Goal: Task Accomplishment & Management: Manage account settings

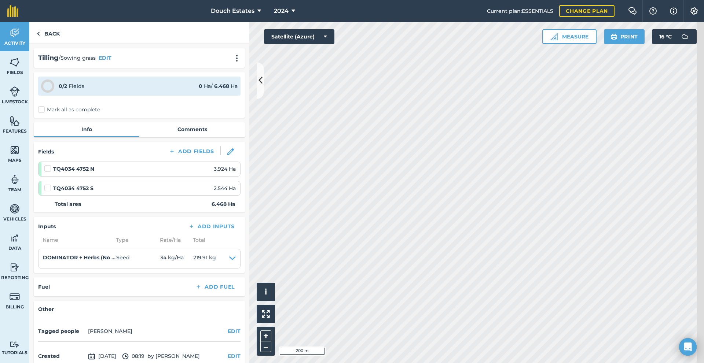
click at [53, 114] on label "Mark all as complete" at bounding box center [69, 110] width 62 height 8
click at [43, 111] on input "Mark all as complete" at bounding box center [40, 108] width 5 height 5
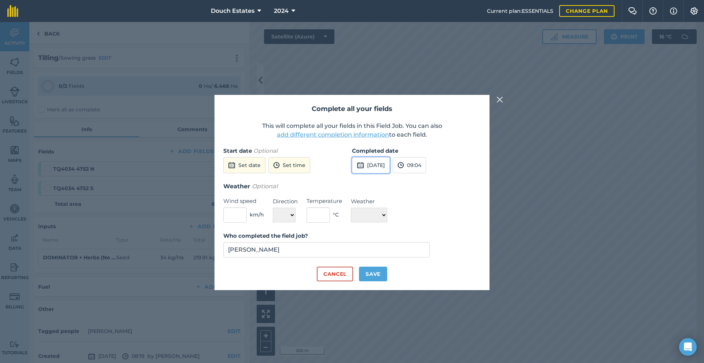
click at [374, 157] on button "[DATE]" at bounding box center [371, 165] width 38 height 16
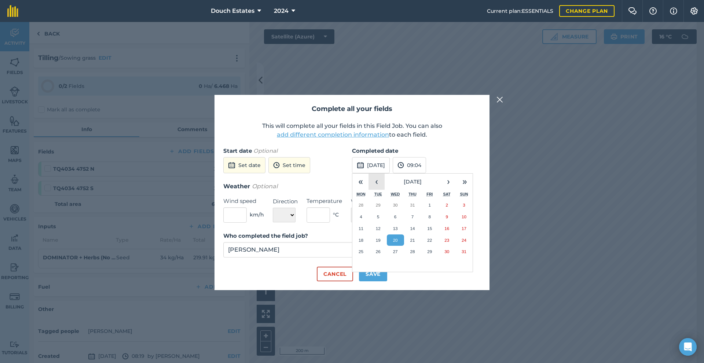
click at [378, 174] on button "‹" at bounding box center [376, 182] width 16 height 16
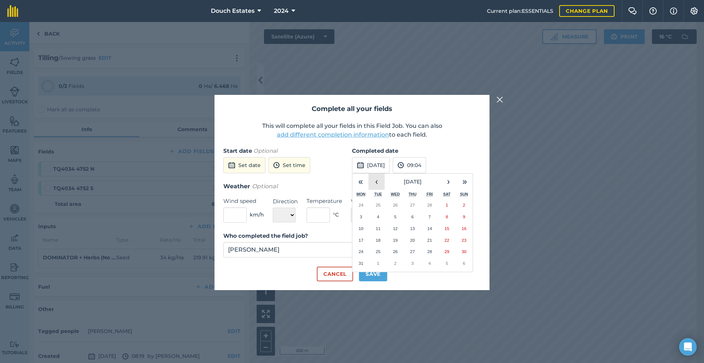
click at [378, 174] on button "‹" at bounding box center [376, 182] width 16 height 16
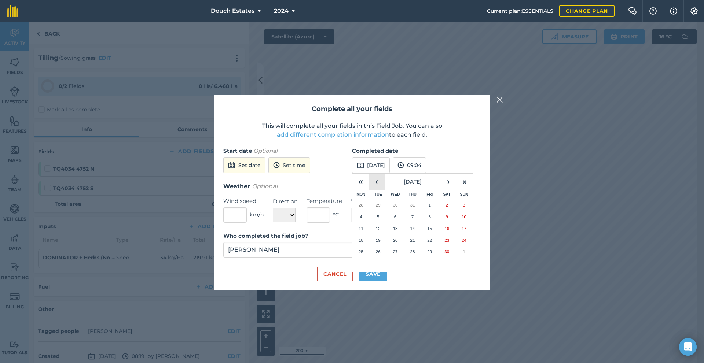
click at [378, 174] on button "‹" at bounding box center [376, 182] width 16 height 16
click at [448, 174] on button "›" at bounding box center [448, 182] width 16 height 16
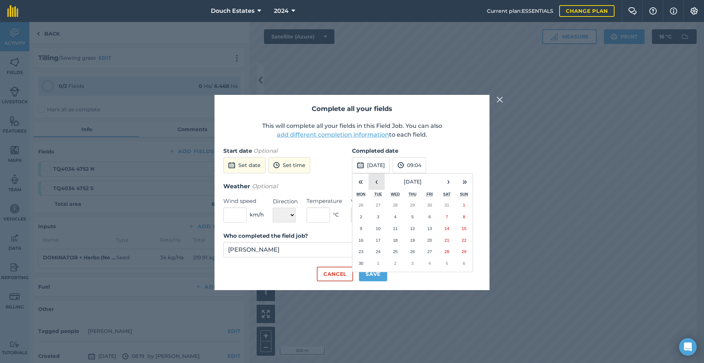
click at [379, 176] on button "‹" at bounding box center [376, 182] width 16 height 16
click at [430, 223] on button "16" at bounding box center [429, 229] width 17 height 12
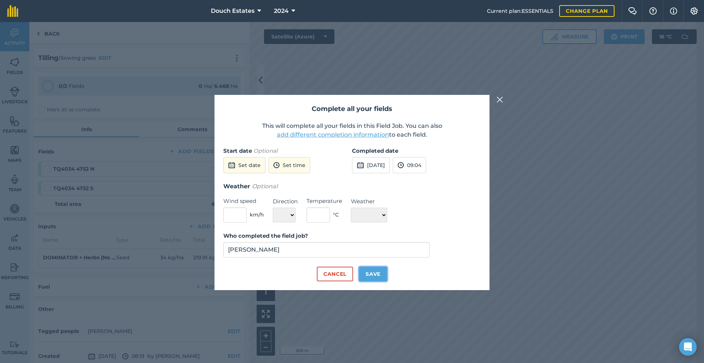
click at [376, 282] on button "Save" at bounding box center [373, 274] width 28 height 15
checkbox input "true"
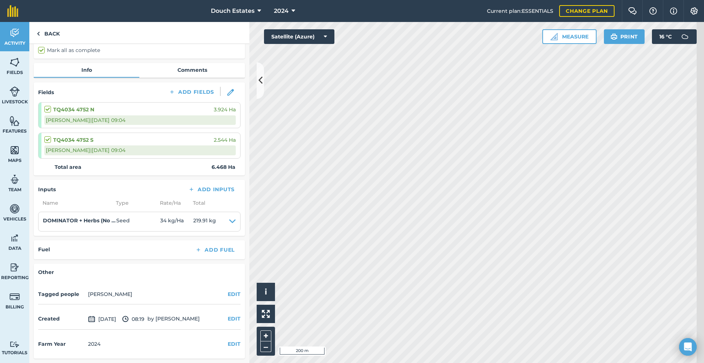
scroll to position [128, 0]
click at [238, 315] on button "EDIT" at bounding box center [234, 319] width 13 height 8
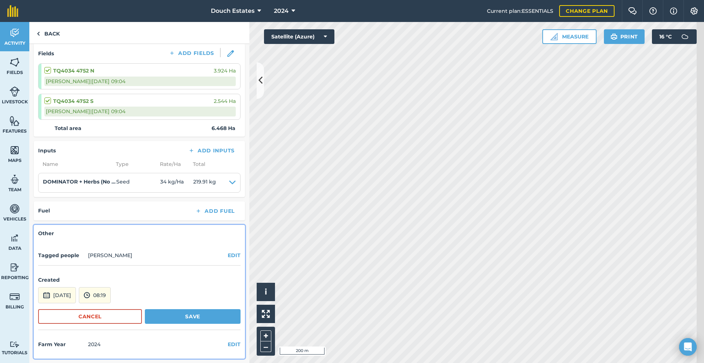
scroll to position [177, 0]
click at [76, 289] on button "[DATE]" at bounding box center [57, 295] width 38 height 16
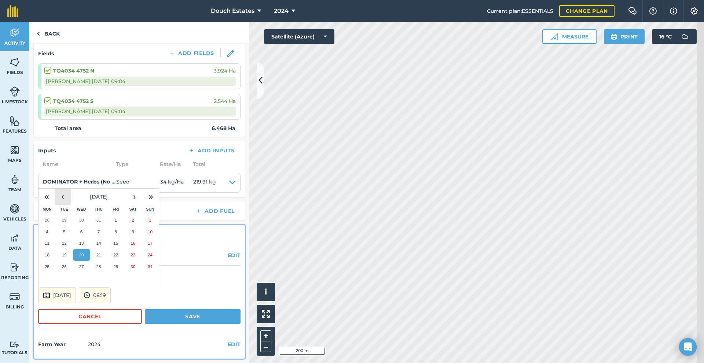
click at [71, 189] on button "‹" at bounding box center [63, 197] width 16 height 16
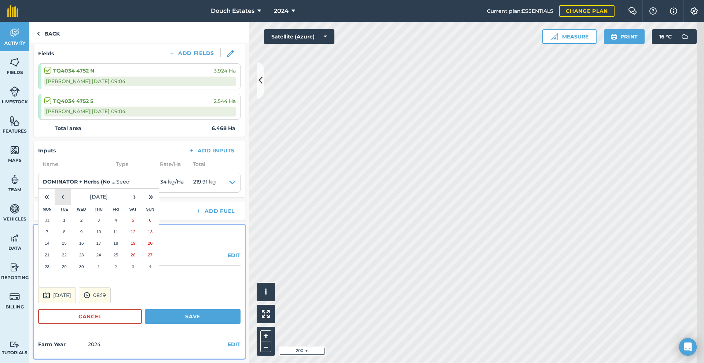
click at [71, 189] on button "‹" at bounding box center [63, 197] width 16 height 16
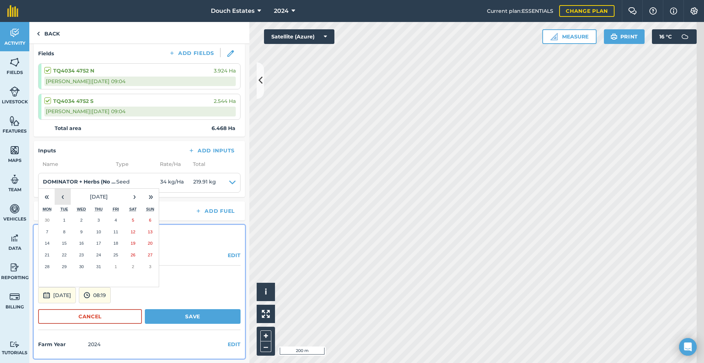
click at [71, 189] on button "‹" at bounding box center [63, 197] width 16 height 16
click at [118, 241] on abbr "16" at bounding box center [115, 243] width 5 height 5
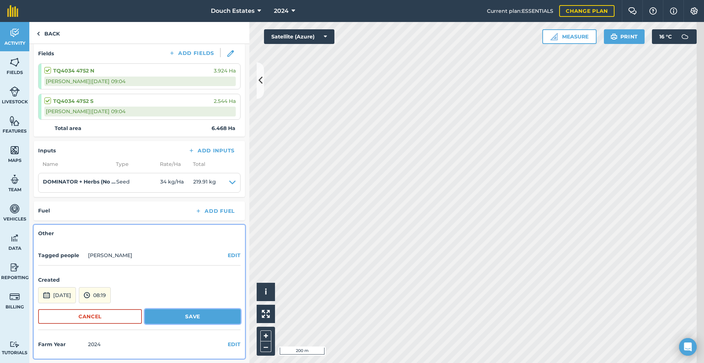
click at [187, 309] on button "Save" at bounding box center [193, 316] width 96 height 15
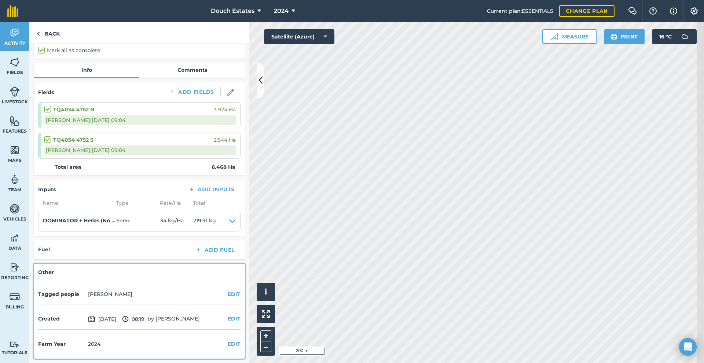
scroll to position [0, 0]
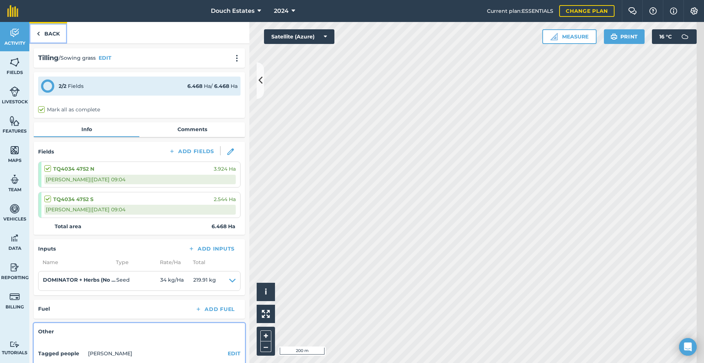
click at [54, 38] on link "Back" at bounding box center [48, 33] width 38 height 22
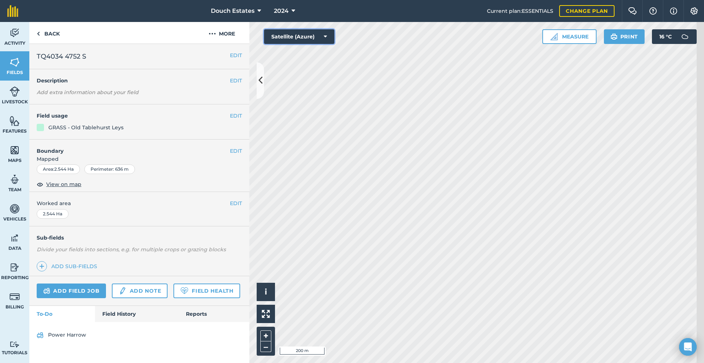
click at [322, 44] on button "Satellite (Azure)" at bounding box center [299, 36] width 70 height 15
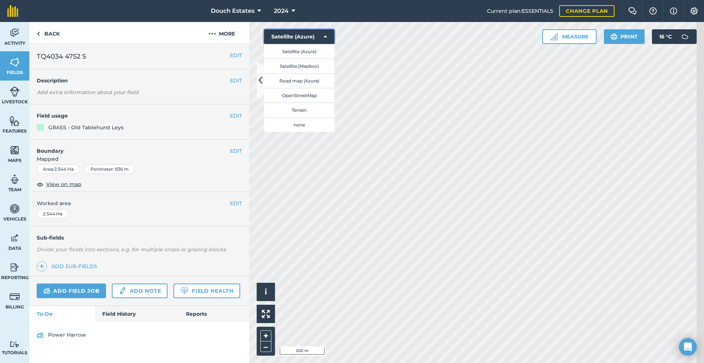
click at [322, 43] on button "Satellite (Azure)" at bounding box center [299, 36] width 70 height 15
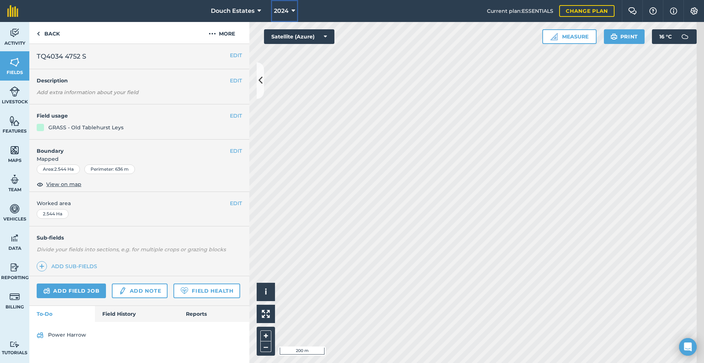
click at [277, 13] on span "2024" at bounding box center [281, 11] width 15 height 9
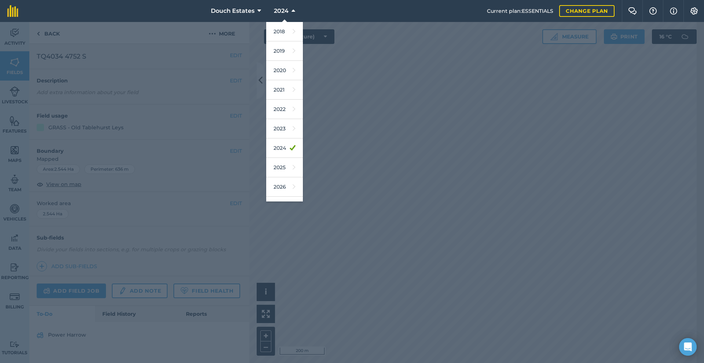
drag, startPoint x: 328, startPoint y: 52, endPoint x: 320, endPoint y: 43, distance: 12.2
click at [328, 52] on div at bounding box center [352, 192] width 704 height 341
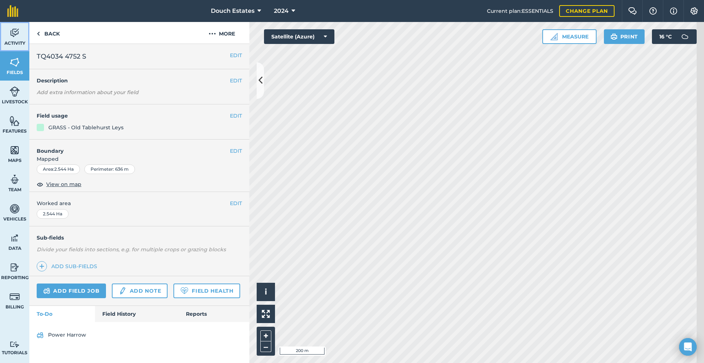
click at [19, 38] on img at bounding box center [15, 32] width 10 height 11
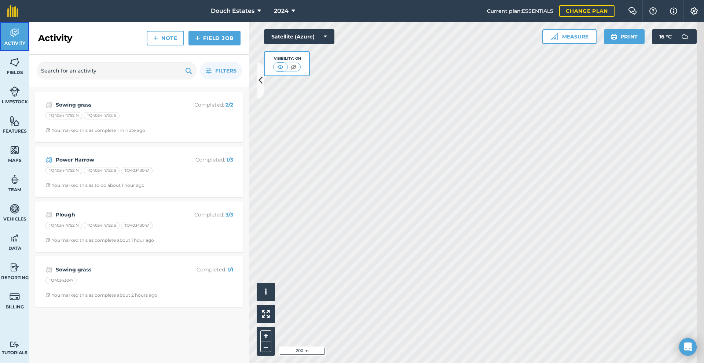
scroll to position [4, 0]
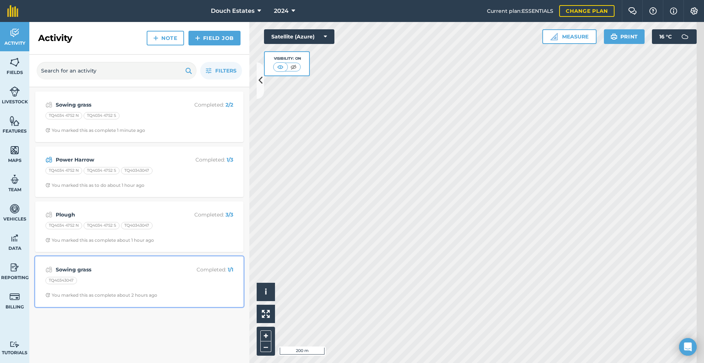
click at [126, 274] on strong "Sowing grass" at bounding box center [114, 270] width 116 height 8
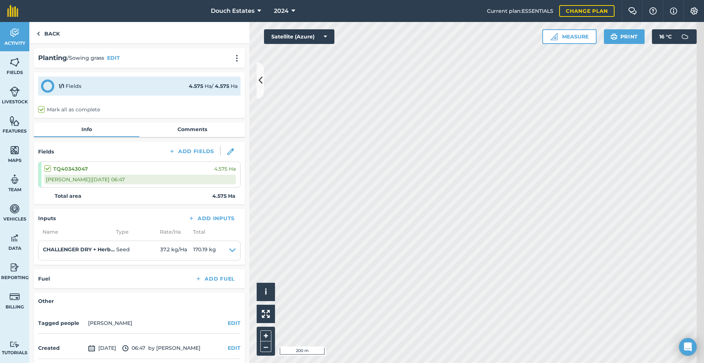
scroll to position [94, 0]
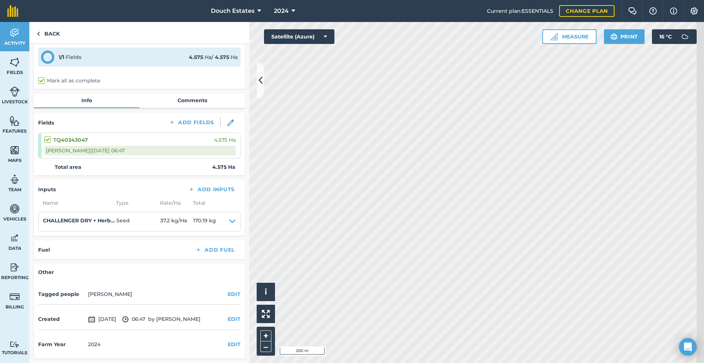
click at [116, 319] on span "[DATE]" at bounding box center [102, 319] width 28 height 9
click at [95, 318] on img at bounding box center [91, 319] width 7 height 9
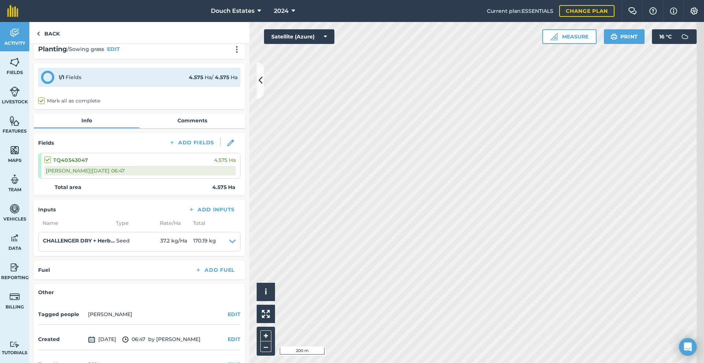
scroll to position [33, 0]
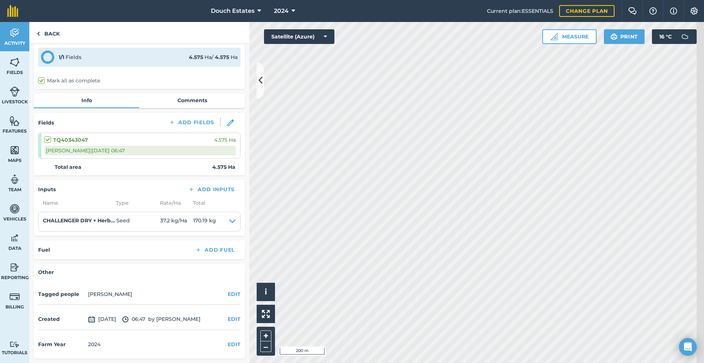
click at [85, 158] on div "TQ40343047 4.575 [PERSON_NAME] | [DATE] 06:47" at bounding box center [139, 145] width 191 height 25
click at [88, 155] on div "[PERSON_NAME] | [DATE] 06:47" at bounding box center [139, 151] width 191 height 10
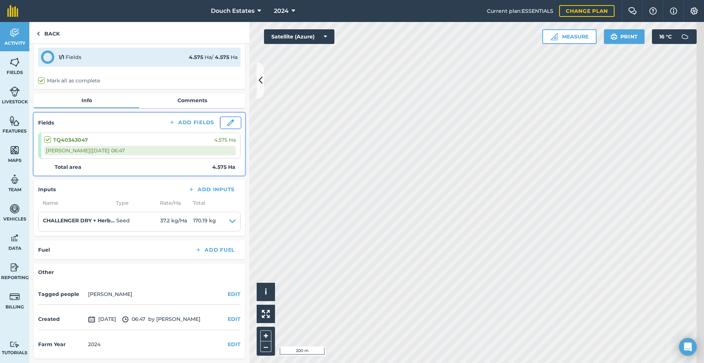
click at [228, 126] on img at bounding box center [230, 123] width 7 height 7
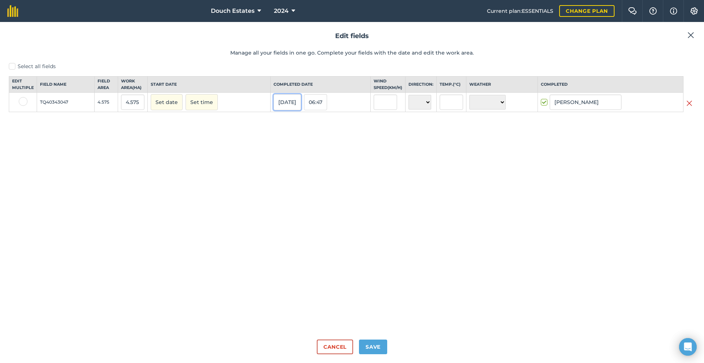
click at [283, 110] on button "[DATE]" at bounding box center [286, 102] width 27 height 16
click at [294, 127] on button "‹" at bounding box center [298, 119] width 16 height 16
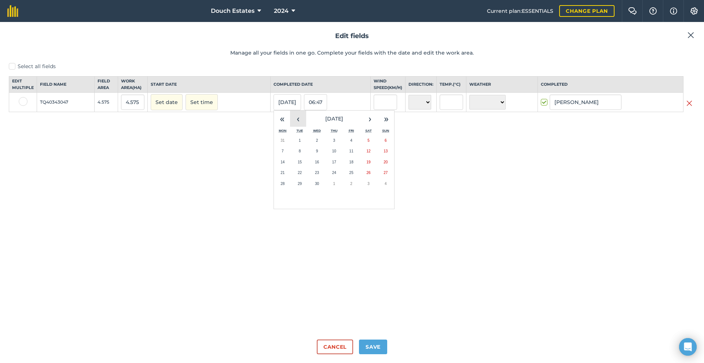
click at [294, 127] on button "‹" at bounding box center [298, 119] width 16 height 16
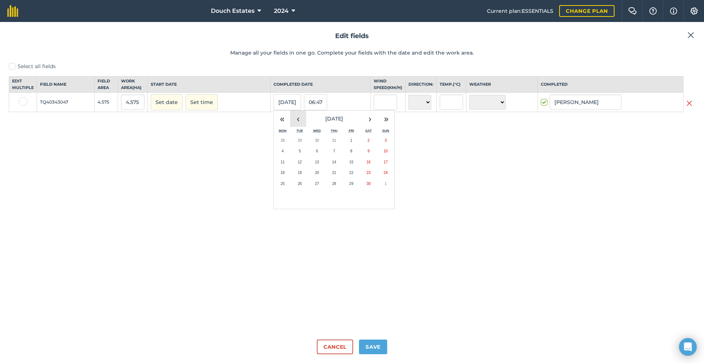
click at [294, 127] on button "‹" at bounding box center [298, 119] width 16 height 16
click at [349, 164] on abbr "16" at bounding box center [351, 162] width 4 height 4
click at [376, 342] on button "Save" at bounding box center [373, 347] width 28 height 15
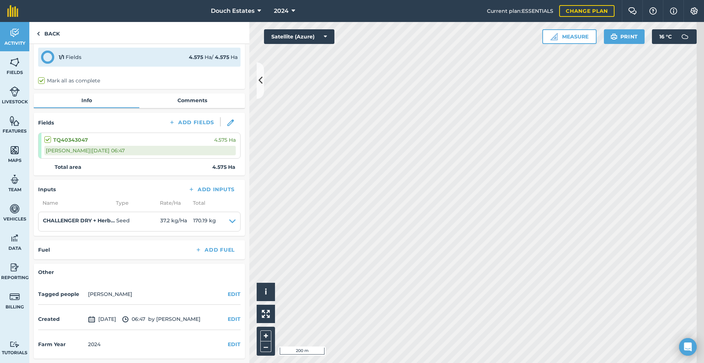
scroll to position [94, 0]
click at [231, 315] on button "EDIT" at bounding box center [234, 319] width 13 height 8
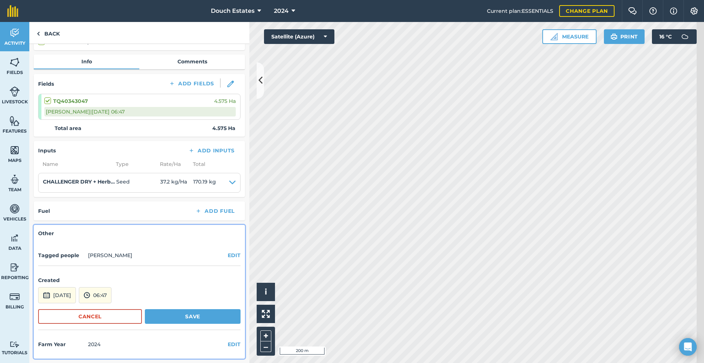
scroll to position [143, 0]
click at [76, 287] on button "[DATE]" at bounding box center [57, 295] width 38 height 16
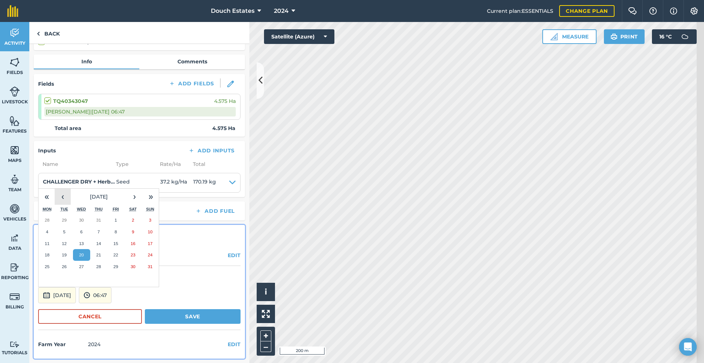
click at [71, 189] on button "‹" at bounding box center [63, 197] width 16 height 16
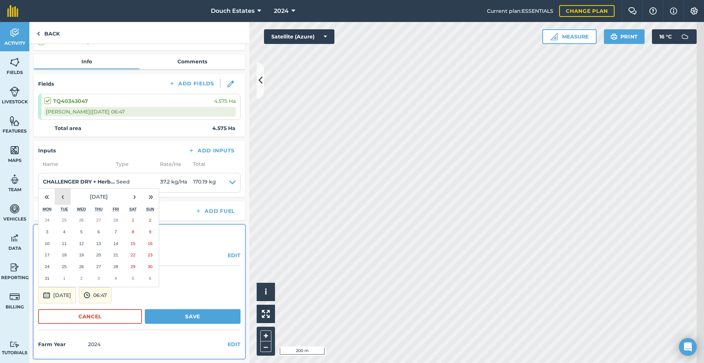
click at [71, 189] on button "‹" at bounding box center [63, 197] width 16 height 16
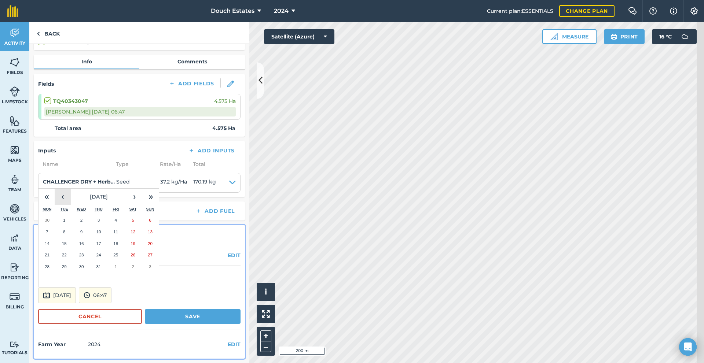
click at [71, 189] on button "‹" at bounding box center [63, 197] width 16 height 16
click at [121, 238] on button "16" at bounding box center [115, 244] width 17 height 12
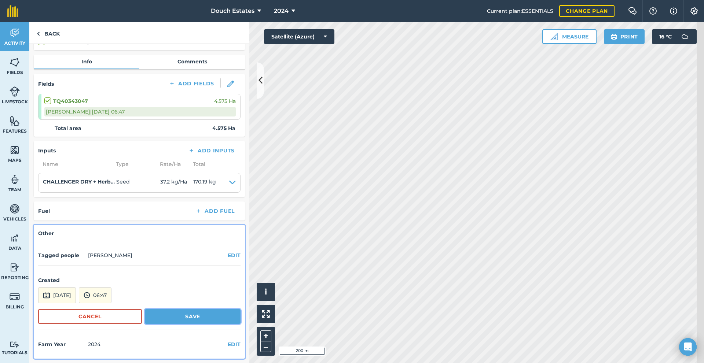
click at [174, 311] on button "Save" at bounding box center [193, 316] width 96 height 15
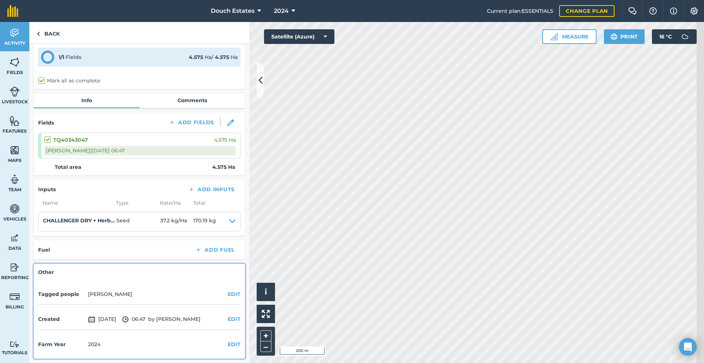
scroll to position [0, 0]
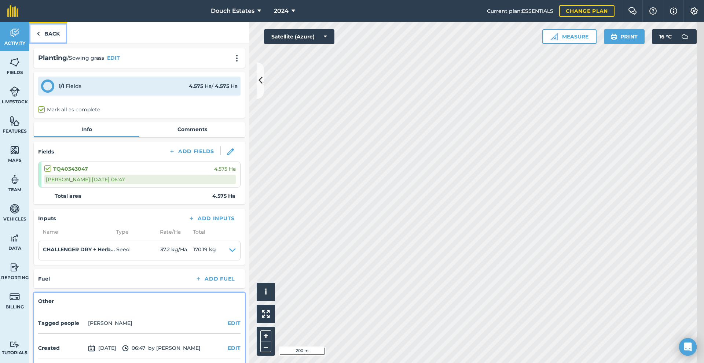
click at [53, 43] on link "Back" at bounding box center [48, 33] width 38 height 22
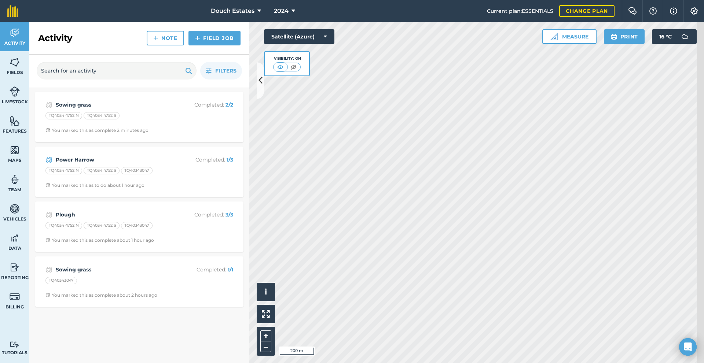
scroll to position [4, 0]
click at [158, 274] on strong "Sowing grass" at bounding box center [114, 270] width 116 height 8
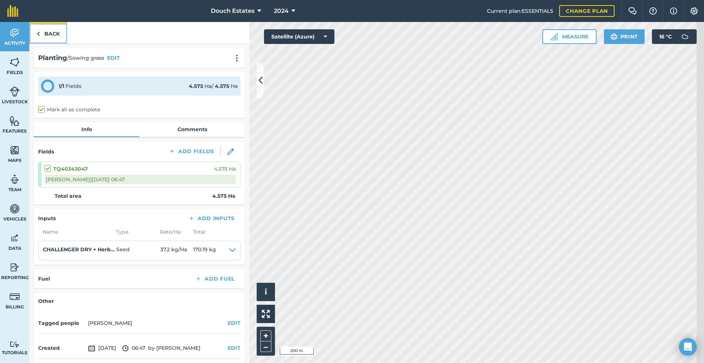
click at [53, 44] on link "Back" at bounding box center [48, 33] width 38 height 22
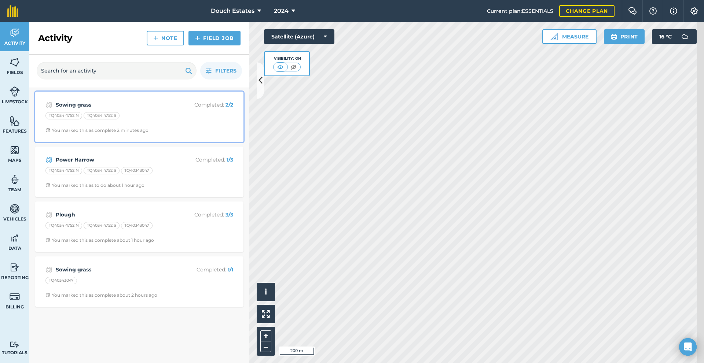
click at [120, 109] on strong "Sowing grass" at bounding box center [114, 105] width 116 height 8
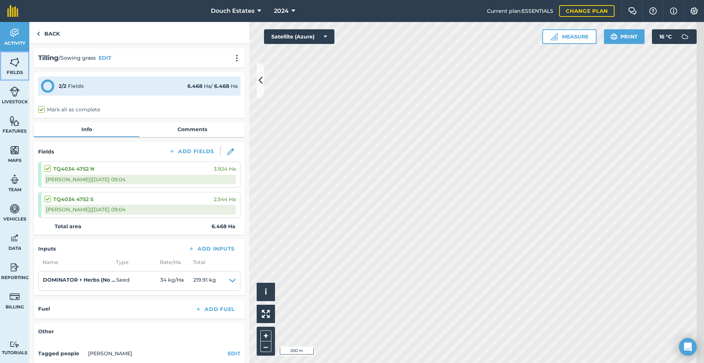
click at [20, 74] on link "Fields" at bounding box center [14, 65] width 29 height 29
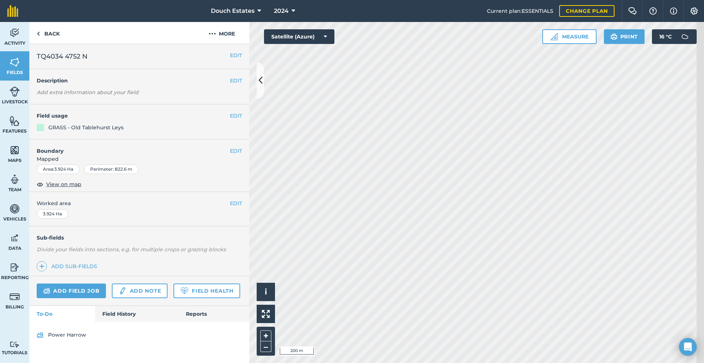
scroll to position [69, 0]
click at [145, 322] on link "Field History" at bounding box center [136, 314] width 83 height 16
click at [18, 38] on img at bounding box center [15, 32] width 10 height 11
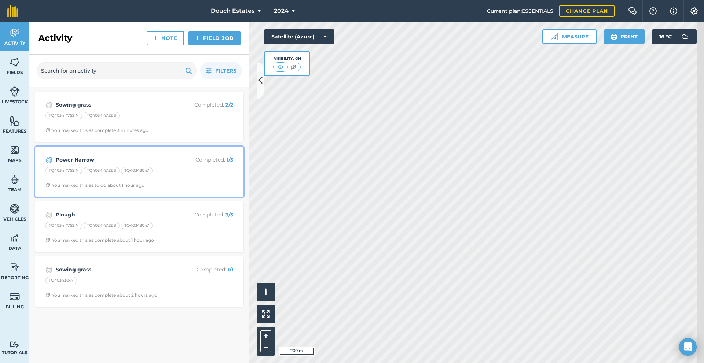
click at [123, 188] on div "You marked this as to do about 1 hour ago" at bounding box center [94, 186] width 99 height 6
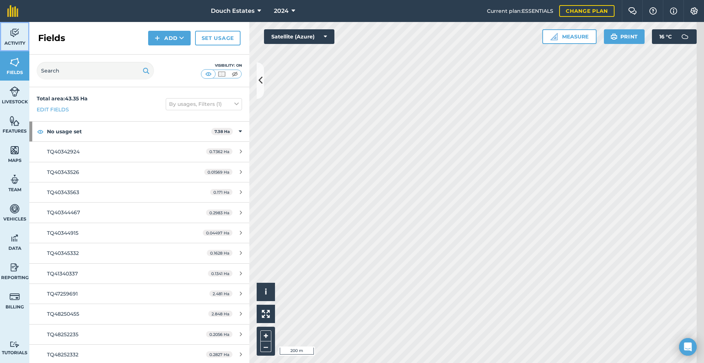
click at [19, 46] on span "Activity" at bounding box center [14, 43] width 29 height 6
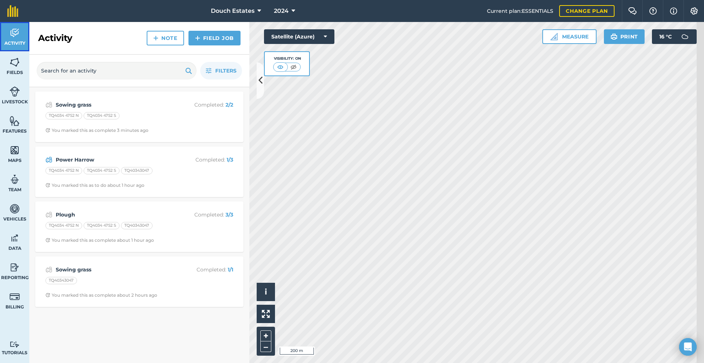
scroll to position [4, 0]
click at [119, 174] on div "TQ4034 4752 S" at bounding box center [102, 170] width 36 height 7
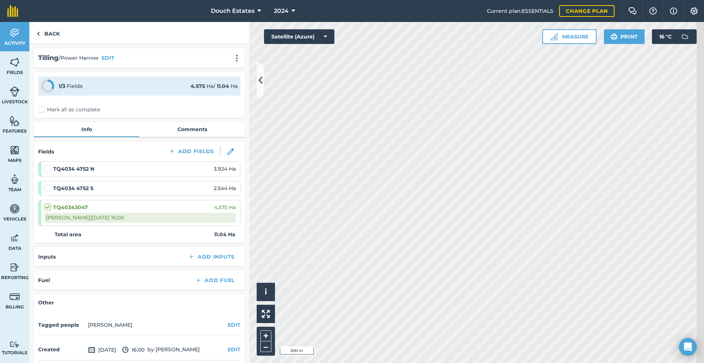
click at [51, 114] on label "Mark all as complete" at bounding box center [69, 110] width 62 height 8
click at [43, 111] on input "Mark all as complete" at bounding box center [40, 108] width 5 height 5
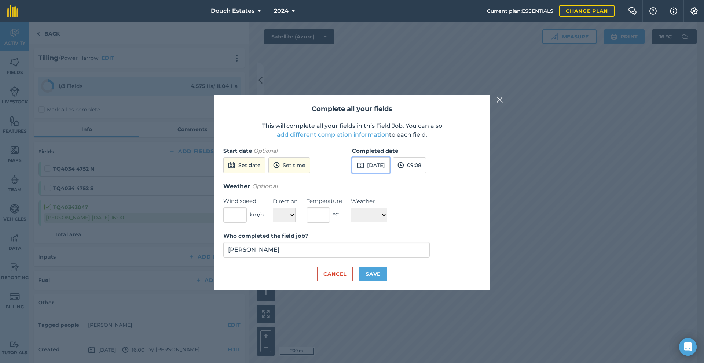
click at [371, 157] on button "[DATE]" at bounding box center [371, 165] width 38 height 16
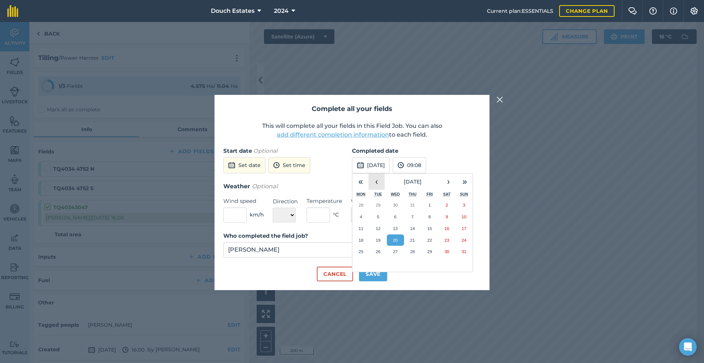
click at [379, 178] on button "‹" at bounding box center [376, 182] width 16 height 16
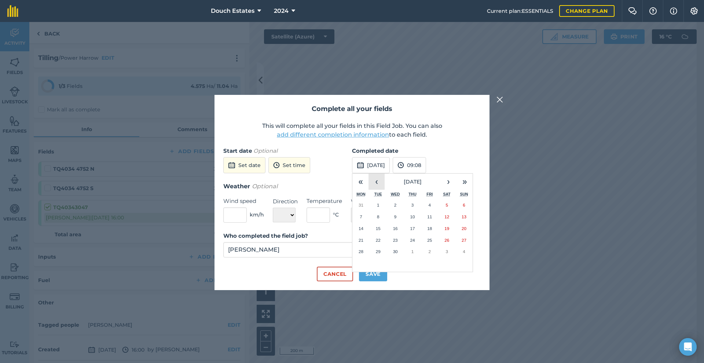
click at [379, 178] on button "‹" at bounding box center [376, 182] width 16 height 16
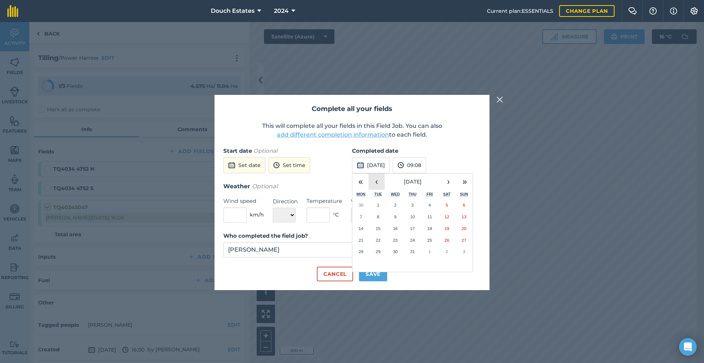
click at [379, 178] on button "‹" at bounding box center [376, 182] width 16 height 16
click at [383, 212] on button "6" at bounding box center [378, 217] width 17 height 12
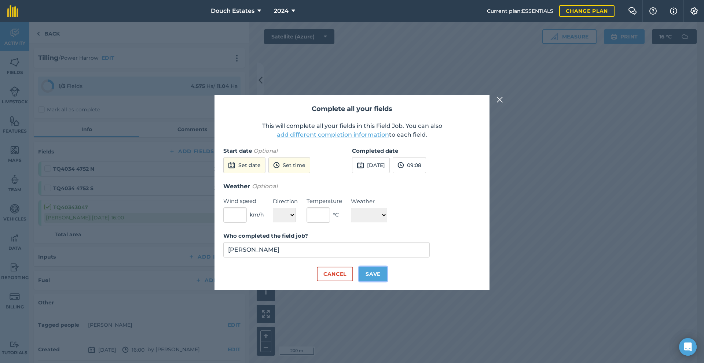
click at [382, 282] on button "Save" at bounding box center [373, 274] width 28 height 15
checkbox input "true"
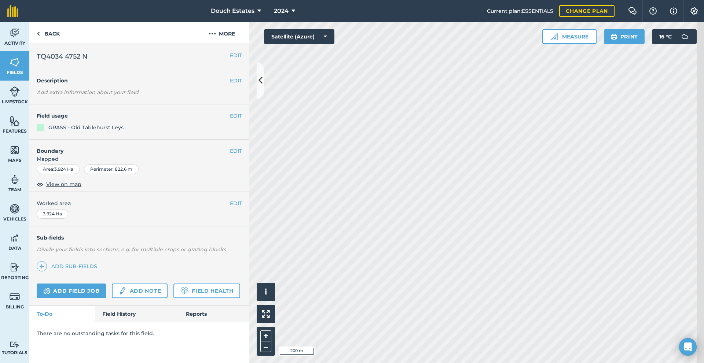
scroll to position [61, 0]
click at [118, 322] on link "Field History" at bounding box center [136, 314] width 83 height 16
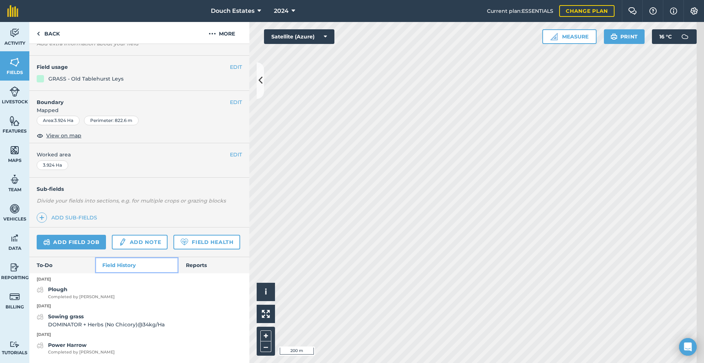
scroll to position [139, 0]
click at [18, 34] on img at bounding box center [15, 32] width 10 height 11
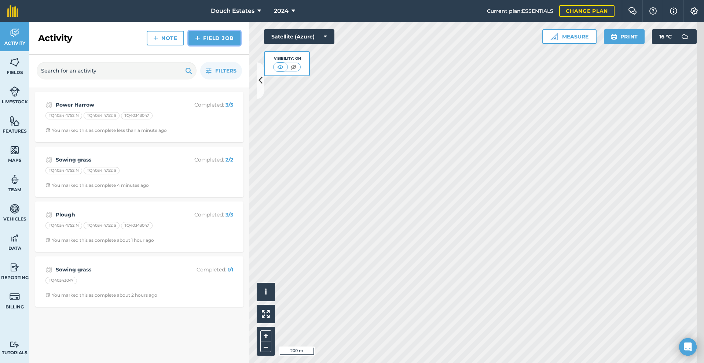
click at [211, 45] on link "Field Job" at bounding box center [214, 38] width 52 height 15
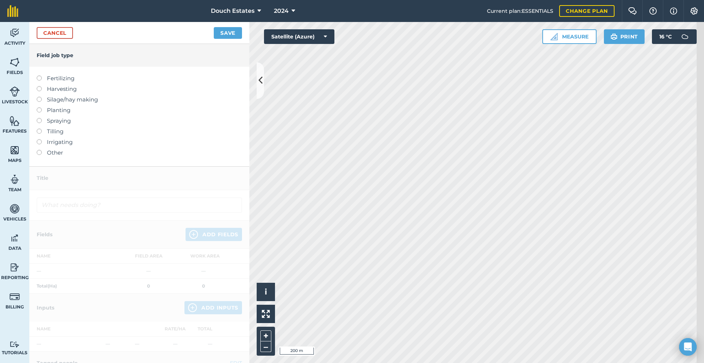
click at [62, 83] on label "Fertilizing" at bounding box center [139, 78] width 205 height 9
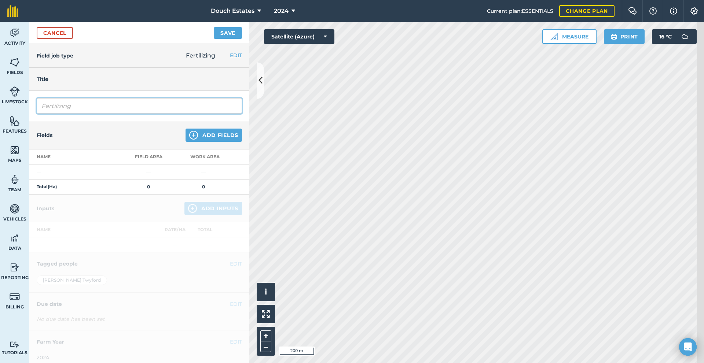
click at [100, 114] on input "Fertilizing" at bounding box center [139, 105] width 205 height 15
drag, startPoint x: 107, startPoint y: 131, endPoint x: 4, endPoint y: 115, distance: 104.2
click at [4, 119] on div "Activity Fields Livestock Features Maps Team Vehicles Data Reporting Billing Tu…" at bounding box center [352, 192] width 704 height 341
type input "S"
type input "Spread lime"
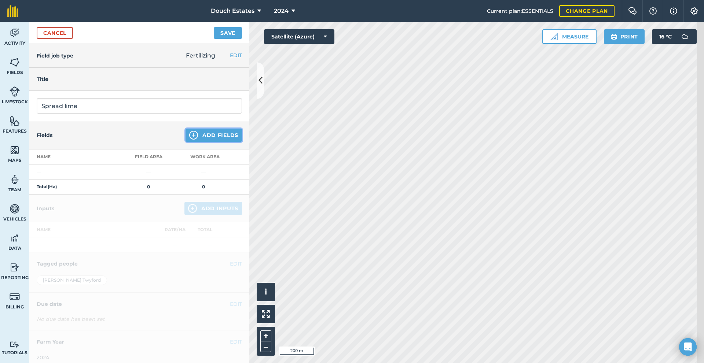
click at [189, 140] on img at bounding box center [193, 135] width 9 height 9
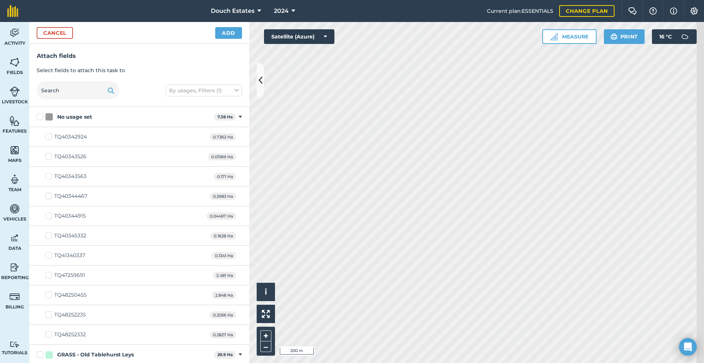
checkbox input "true"
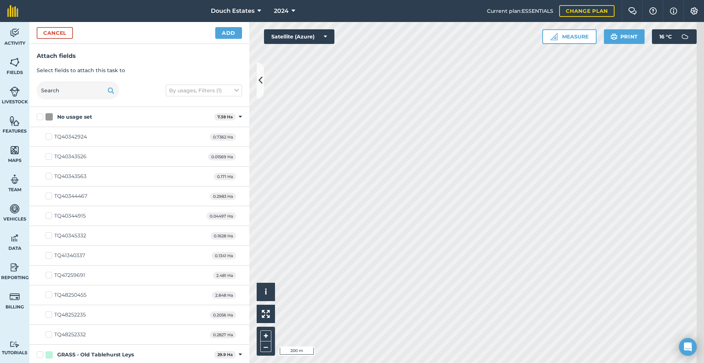
checkbox input "true"
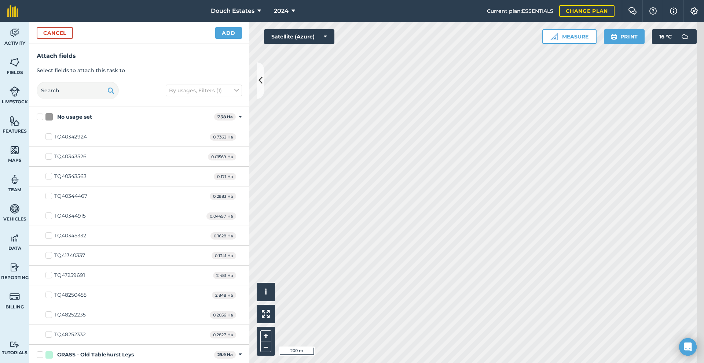
checkbox input "true"
click at [240, 39] on button "Add" at bounding box center [228, 33] width 27 height 12
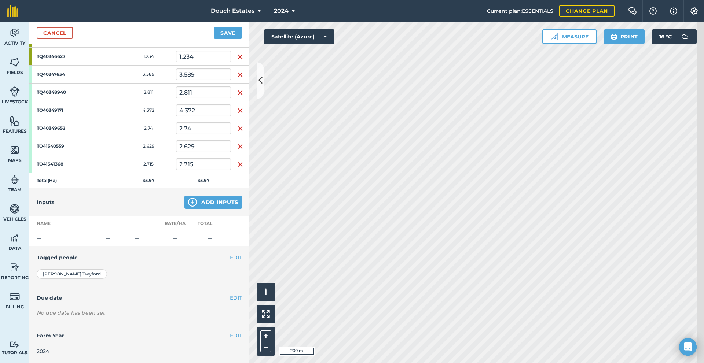
scroll to position [323, 0]
click at [195, 196] on button "Add Inputs" at bounding box center [213, 202] width 58 height 13
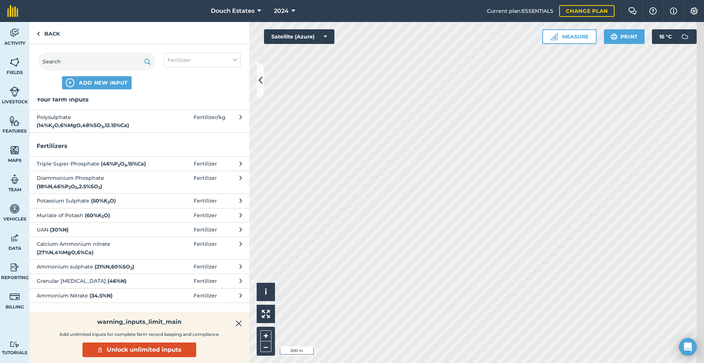
scroll to position [0, 0]
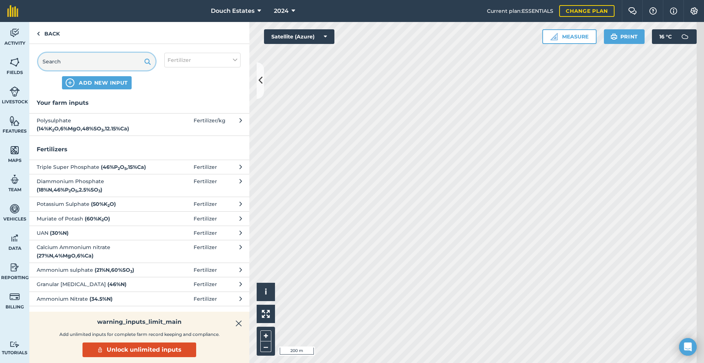
click at [120, 70] on input "text" at bounding box center [96, 62] width 117 height 18
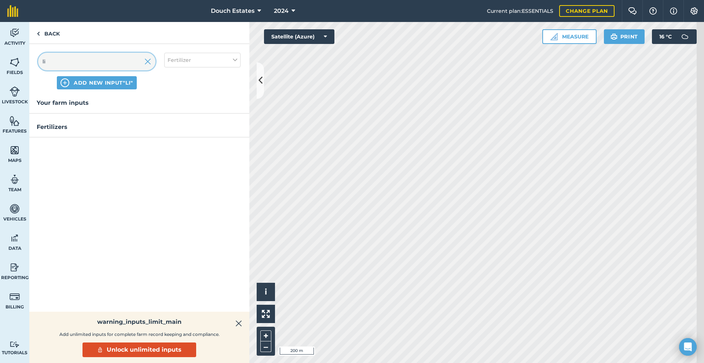
type input "l"
type input "g"
type input "c"
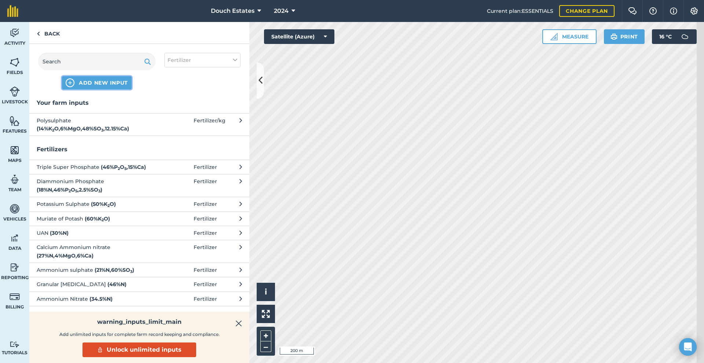
click at [114, 87] on span "ADD NEW INPUT" at bounding box center [103, 82] width 49 height 7
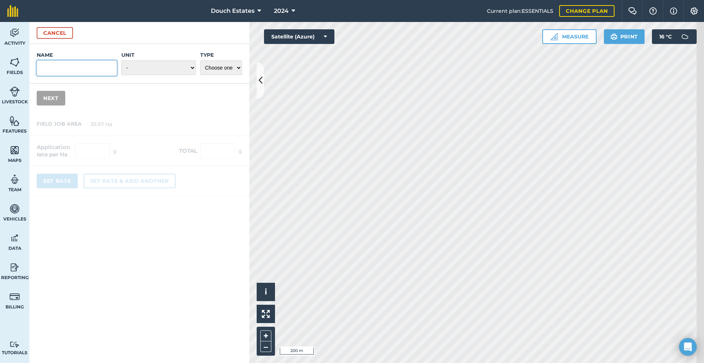
click at [80, 76] on input "Name" at bounding box center [77, 67] width 80 height 15
type input "Screened Chalk"
click at [188, 75] on select "- Grams/g Kilograms/kg Metric tonnes/t Millilitres/ml Litres/L Ounces/oz Pounds…" at bounding box center [158, 67] width 74 height 15
select select "METRIC_TONNES"
click at [123, 75] on select "- Grams/g Kilograms/kg Metric tonnes/t Millilitres/ml Litres/L Ounces/oz Pounds…" at bounding box center [158, 67] width 74 height 15
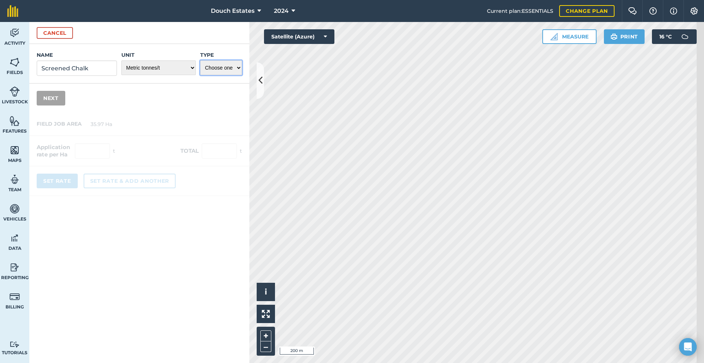
click at [235, 75] on select "Choose one Fertilizer Seed Spray Fuel Other" at bounding box center [221, 67] width 42 height 15
select select "FERTILIZER"
click at [204, 75] on select "Choose one Fertilizer Seed Spray Fuel Other" at bounding box center [221, 67] width 42 height 15
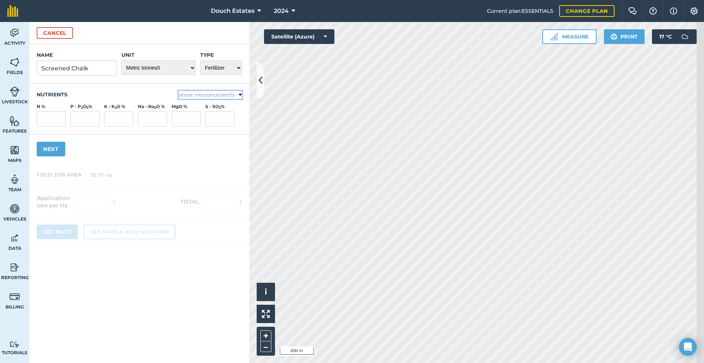
click at [242, 98] on icon at bounding box center [240, 95] width 3 height 7
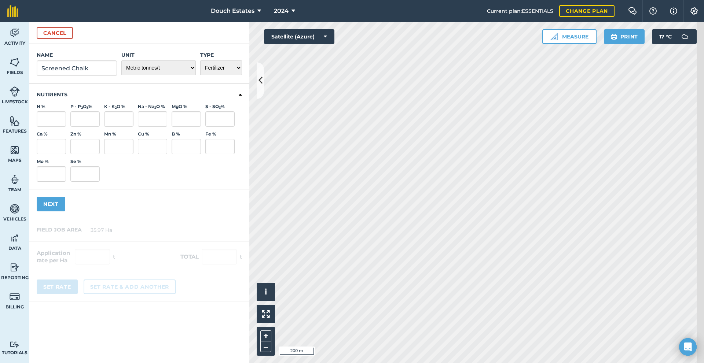
click at [45, 219] on div "Name Screened Chalk Unit - Grams/g Kilograms/kg Metric tonnes/t Millilitres/ml …" at bounding box center [139, 131] width 220 height 175
click at [57, 212] on button "Next" at bounding box center [51, 204] width 29 height 15
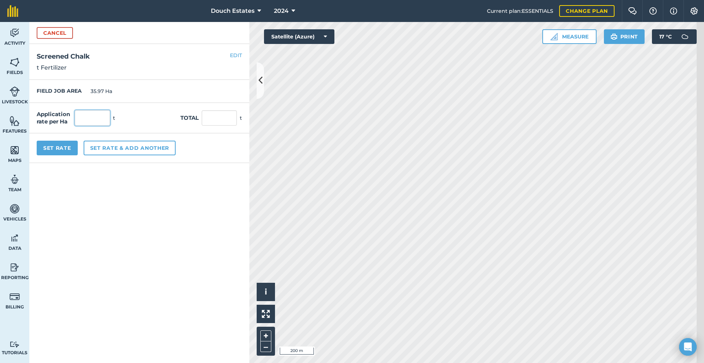
click at [110, 126] on input "text" at bounding box center [92, 117] width 35 height 15
type input "2.5"
type input "89.925"
click at [158, 218] on form "Cancel Name Screened Chalk Unit - Grams/g Kilograms/kg Metric tonnes/t Millilit…" at bounding box center [139, 192] width 220 height 341
click at [64, 155] on button "Set Rate" at bounding box center [57, 148] width 41 height 15
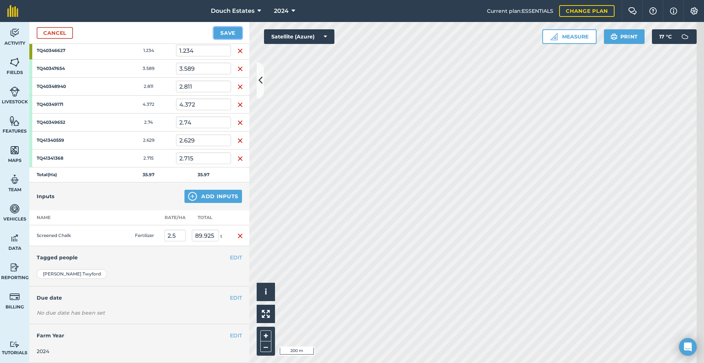
click at [225, 39] on button "Save" at bounding box center [228, 33] width 28 height 12
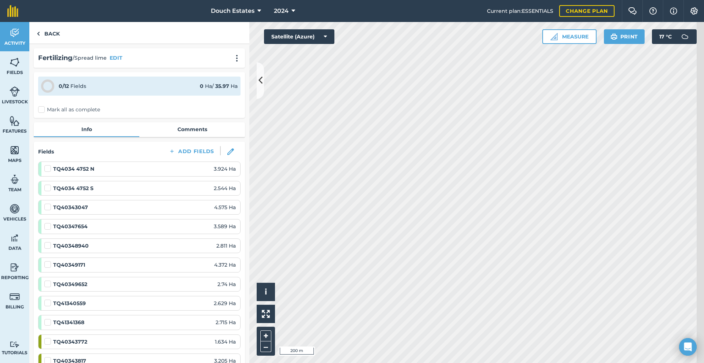
click at [54, 114] on label "Mark all as complete" at bounding box center [69, 110] width 62 height 8
click at [43, 111] on input "Mark all as complete" at bounding box center [40, 108] width 5 height 5
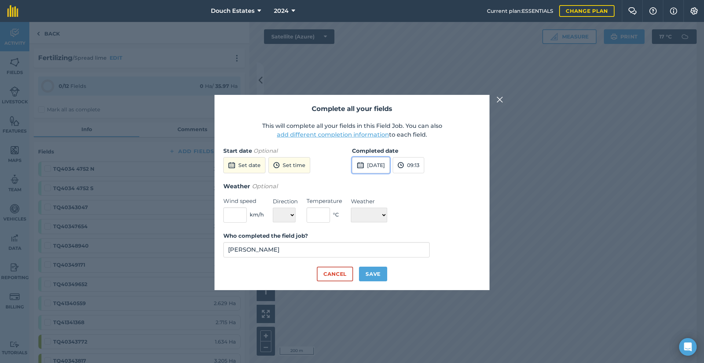
click at [378, 157] on button "[DATE]" at bounding box center [371, 165] width 38 height 16
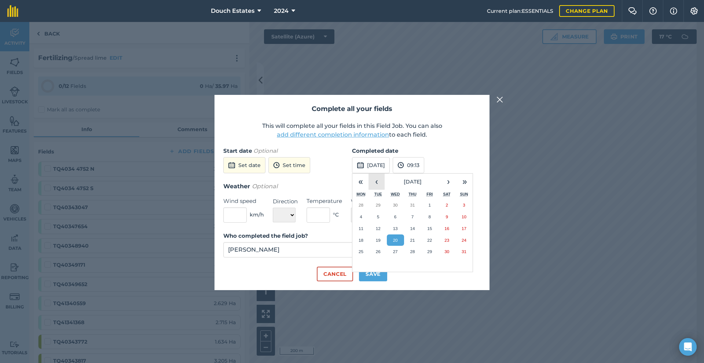
click at [378, 174] on button "‹" at bounding box center [376, 182] width 16 height 16
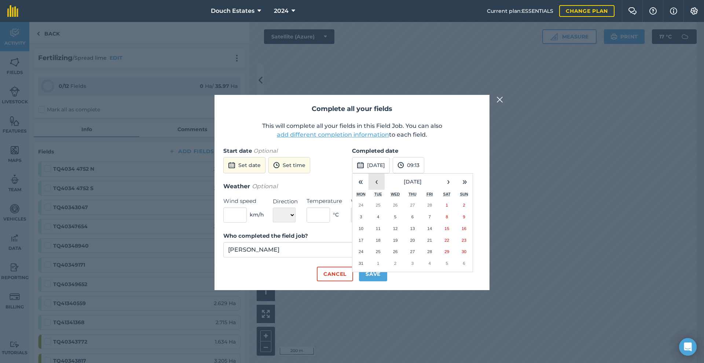
click at [378, 174] on button "‹" at bounding box center [376, 182] width 16 height 16
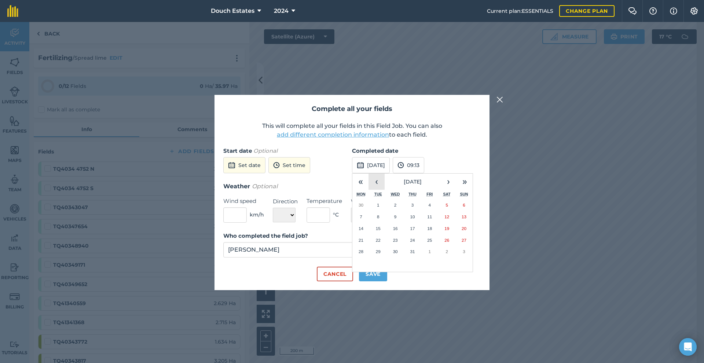
click at [378, 174] on button "‹" at bounding box center [376, 182] width 16 height 16
click at [424, 235] on button "26" at bounding box center [429, 241] width 17 height 12
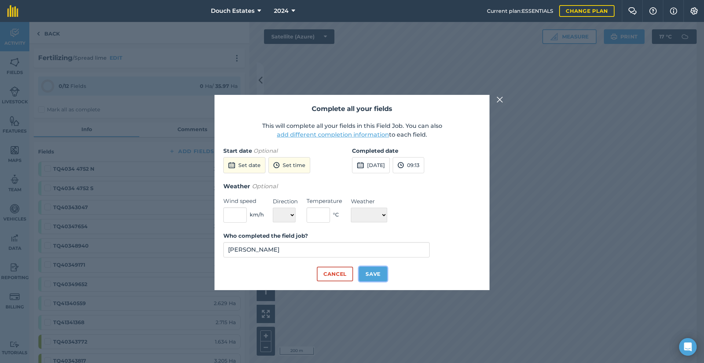
click at [384, 282] on button "Save" at bounding box center [373, 274] width 28 height 15
checkbox input "true"
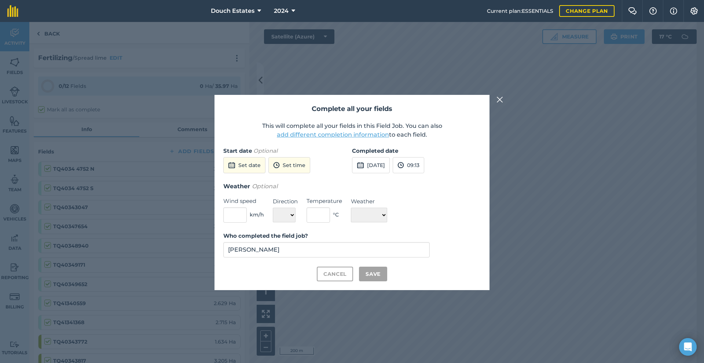
checkbox input "true"
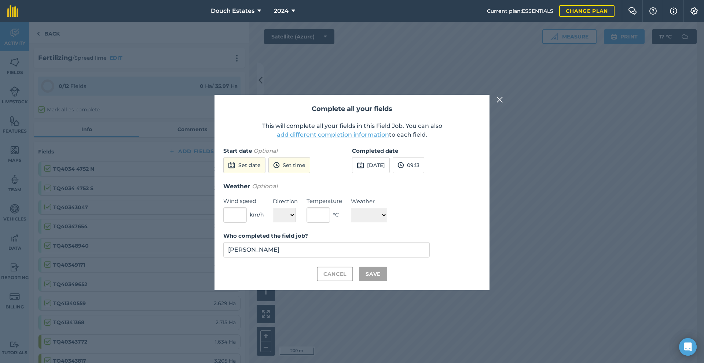
checkbox input "true"
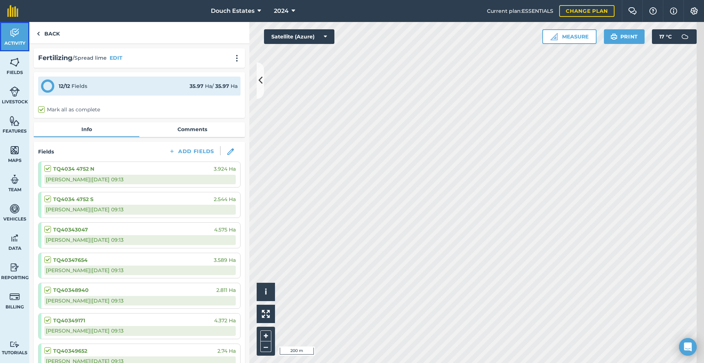
click at [16, 38] on img at bounding box center [15, 32] width 10 height 11
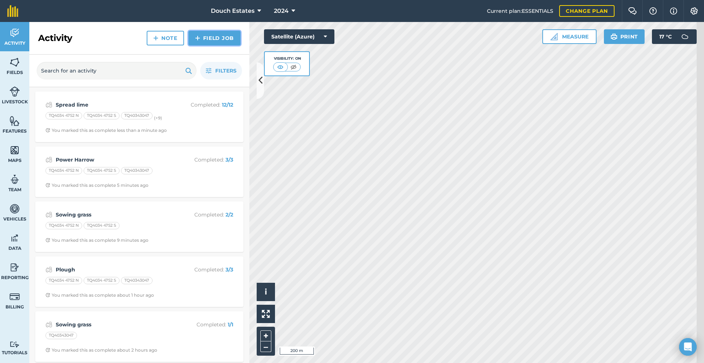
click at [221, 43] on link "Field Job" at bounding box center [214, 38] width 52 height 15
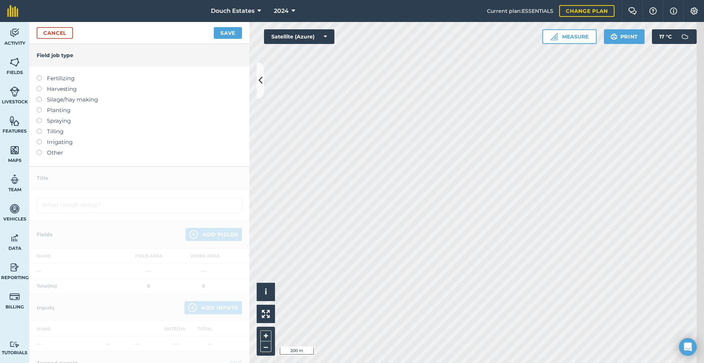
click at [67, 83] on label "Fertilizing" at bounding box center [139, 78] width 205 height 9
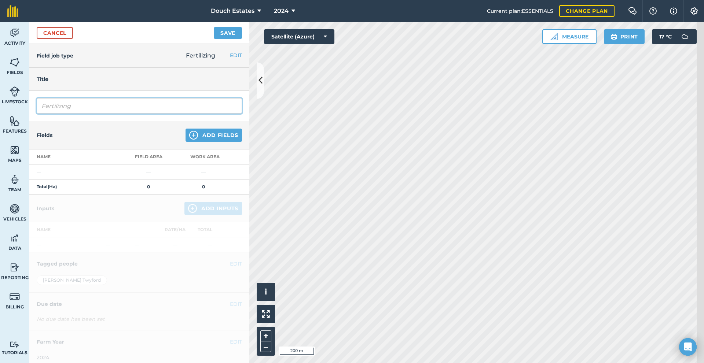
click at [135, 114] on input "Fertilizing" at bounding box center [139, 105] width 205 height 15
drag, startPoint x: 135, startPoint y: 127, endPoint x: 7, endPoint y: 112, distance: 128.9
click at [7, 112] on div "Activity Fields Livestock Features Maps Team Vehicles Data Reporting Billing Tu…" at bounding box center [352, 192] width 704 height 341
type input "P"
type input "Spread polysulphate"
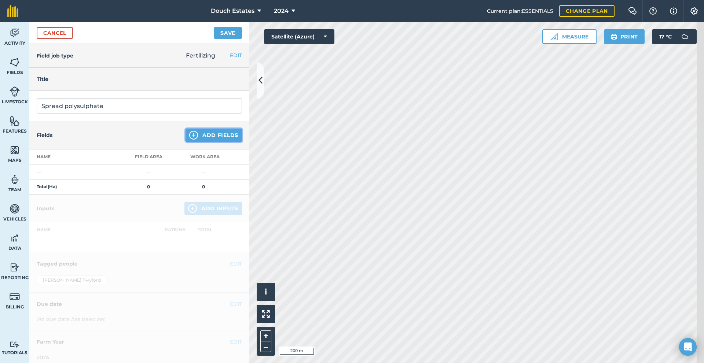
click at [220, 142] on button "Add Fields" at bounding box center [213, 135] width 56 height 13
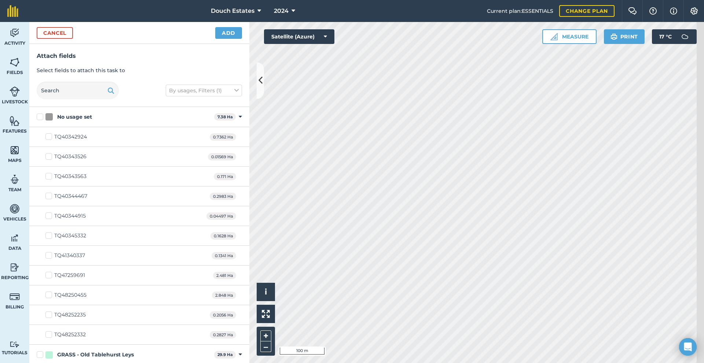
checkbox input "true"
click at [241, 38] on button "Add" at bounding box center [228, 33] width 27 height 12
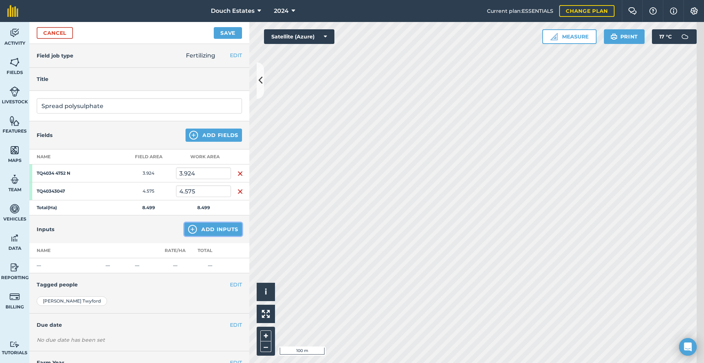
click at [194, 236] on button "Add Inputs" at bounding box center [213, 229] width 58 height 13
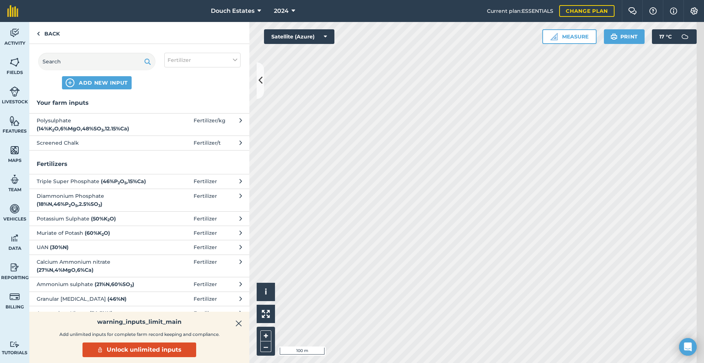
click at [129, 132] on strong "( 14 % K 2 O , 6 % MgO , 48 % SO 3 , 12.15 % Ca )" at bounding box center [83, 128] width 92 height 7
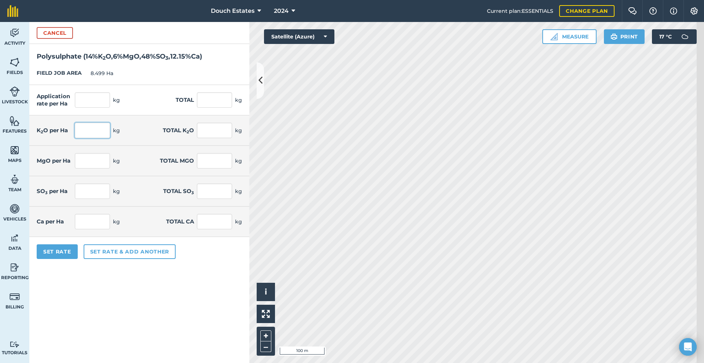
click at [110, 138] on input "text" at bounding box center [92, 130] width 35 height 15
type input "40"
type input "285.714"
type input "2,428.286"
type input "339.96"
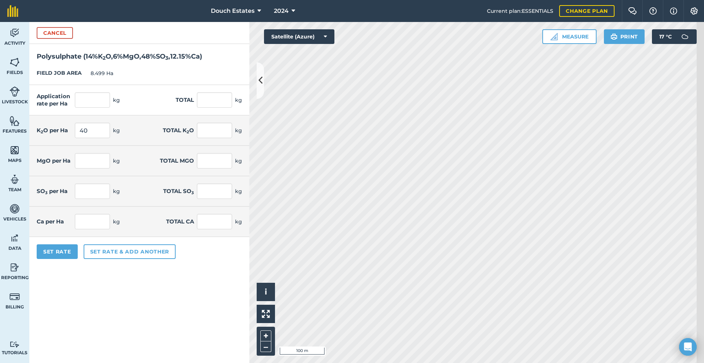
type input "17.143"
type input "145.697"
type input "137.143"
type input "1,165.577"
type input "34.714"
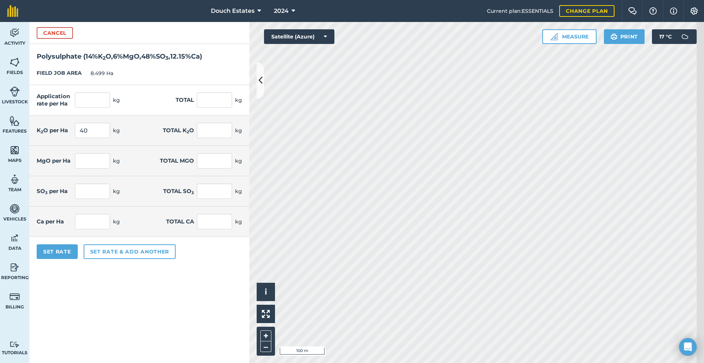
type input "295.037"
click at [163, 169] on div "Total MgO 145.697 kg" at bounding box center [201, 160] width 82 height 15
click at [74, 259] on button "Set Rate" at bounding box center [57, 252] width 41 height 15
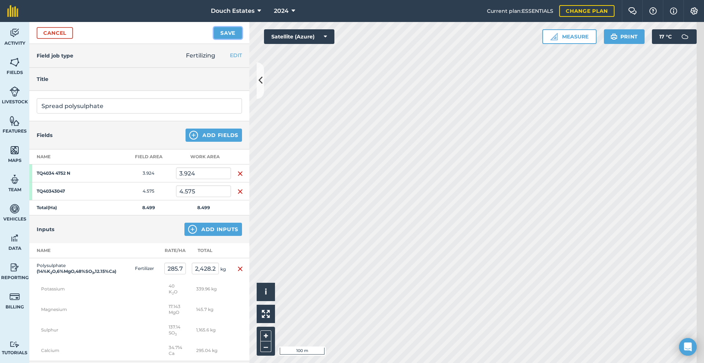
click at [222, 39] on button "Save" at bounding box center [228, 33] width 28 height 12
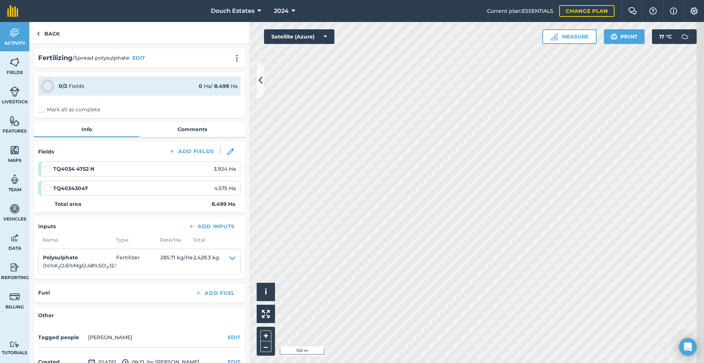
click at [49, 114] on label "Mark all as complete" at bounding box center [69, 110] width 62 height 8
click at [43, 111] on input "Mark all as complete" at bounding box center [40, 108] width 5 height 5
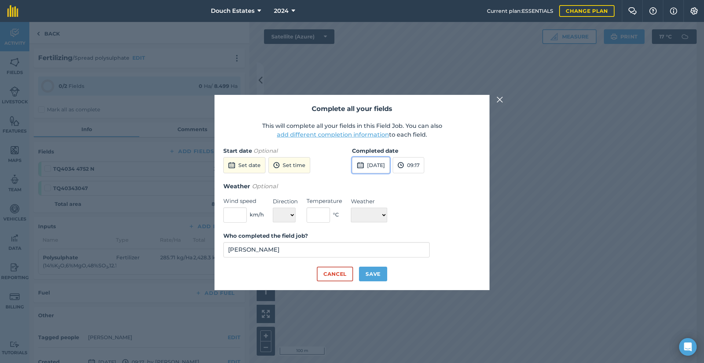
click at [385, 157] on button "[DATE]" at bounding box center [371, 165] width 38 height 16
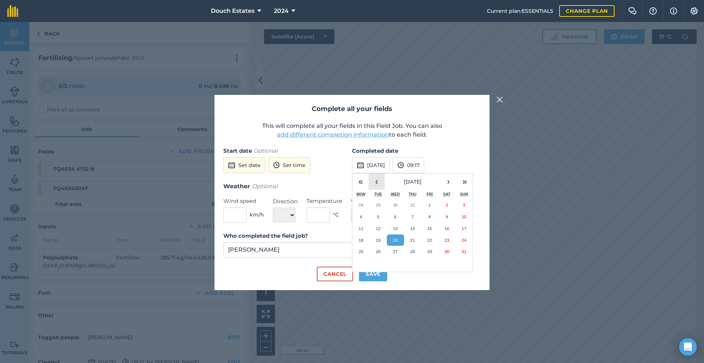
click at [376, 175] on button "‹" at bounding box center [376, 182] width 16 height 16
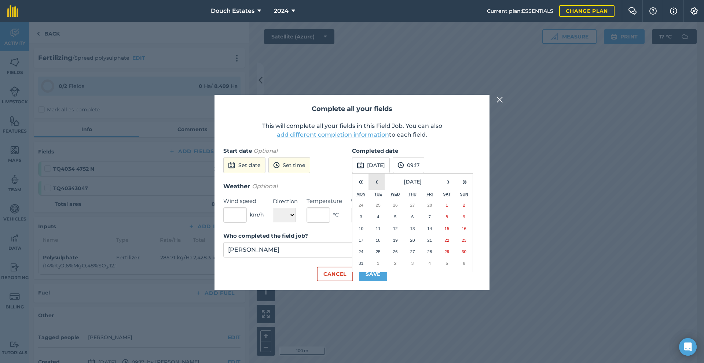
click at [376, 175] on button "‹" at bounding box center [376, 182] width 16 height 16
click at [376, 176] on button "‹" at bounding box center [376, 182] width 16 height 16
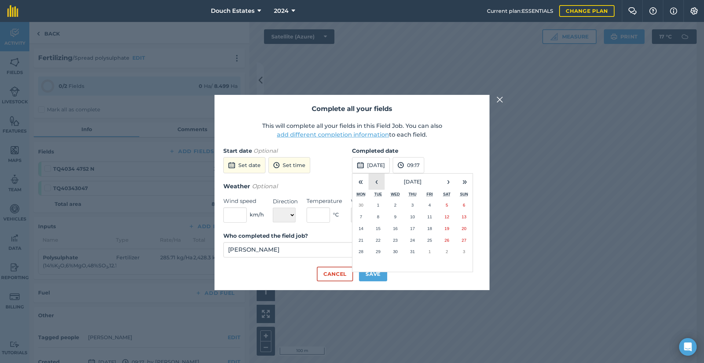
click at [377, 176] on button "‹" at bounding box center [376, 182] width 16 height 16
click at [450, 178] on button "›" at bounding box center [448, 182] width 16 height 16
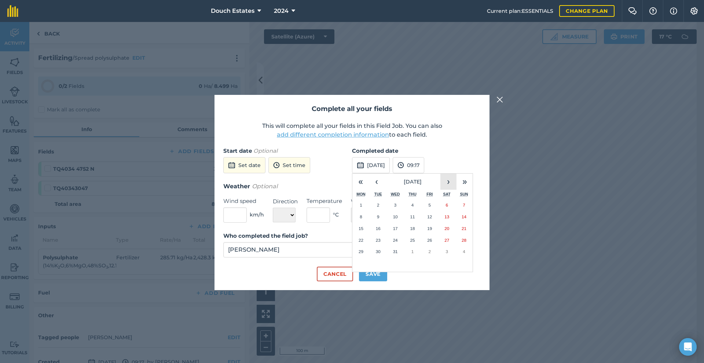
click at [450, 178] on button "›" at bounding box center [448, 182] width 16 height 16
click at [413, 203] on abbr "1" at bounding box center [412, 205] width 2 height 5
click at [374, 282] on button "Save" at bounding box center [373, 274] width 28 height 15
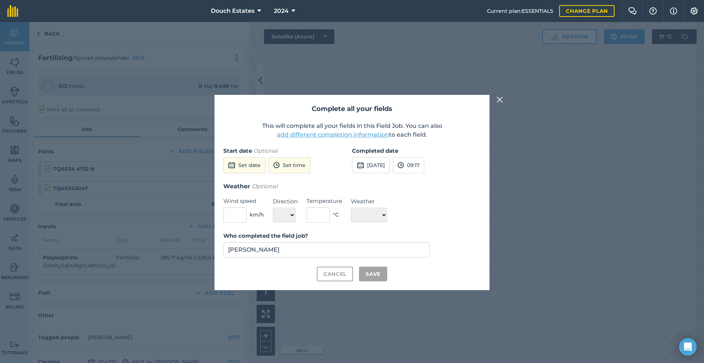
checkbox input "true"
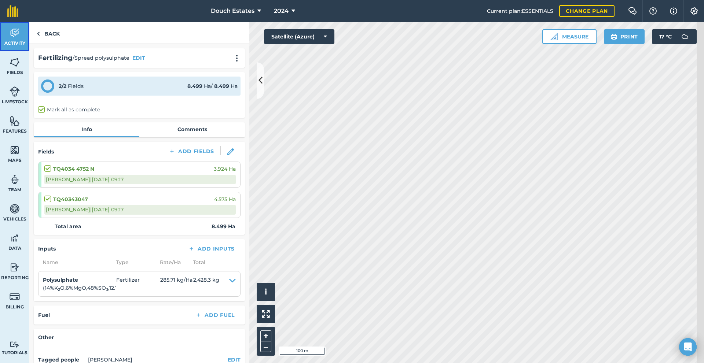
click at [26, 45] on link "Activity" at bounding box center [14, 36] width 29 height 29
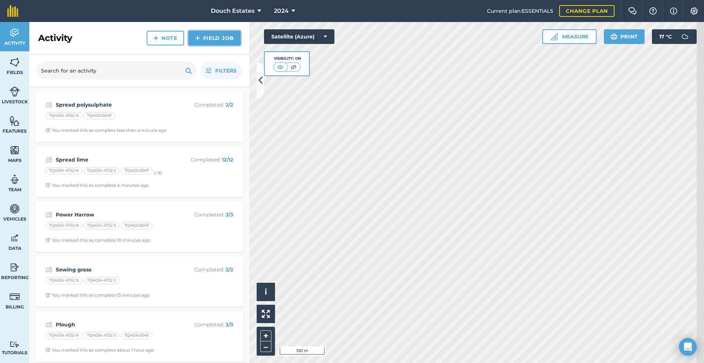
click at [202, 45] on link "Field Job" at bounding box center [214, 38] width 52 height 15
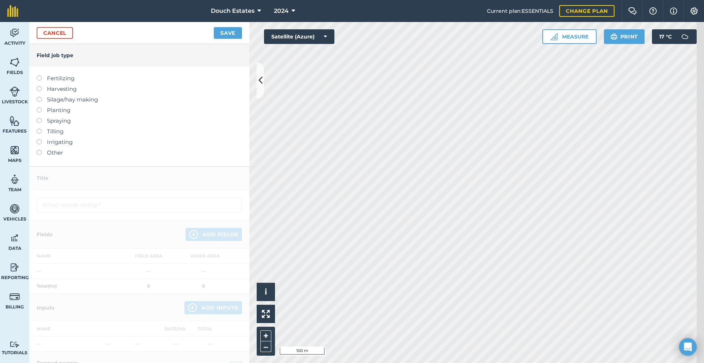
click at [65, 83] on label "Fertilizing" at bounding box center [139, 78] width 205 height 9
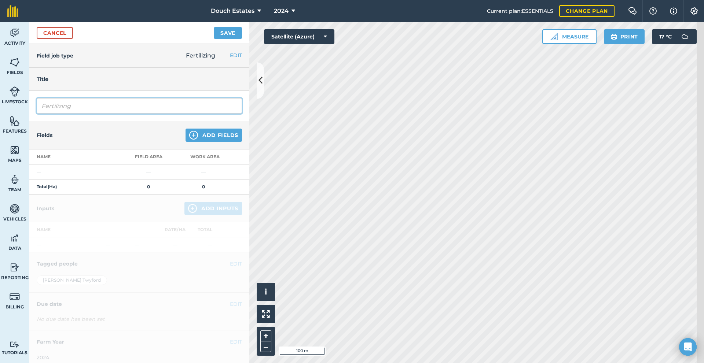
click at [97, 114] on input "Fertilizing" at bounding box center [139, 105] width 205 height 15
type input "F"
type input "Spread Gafsa"
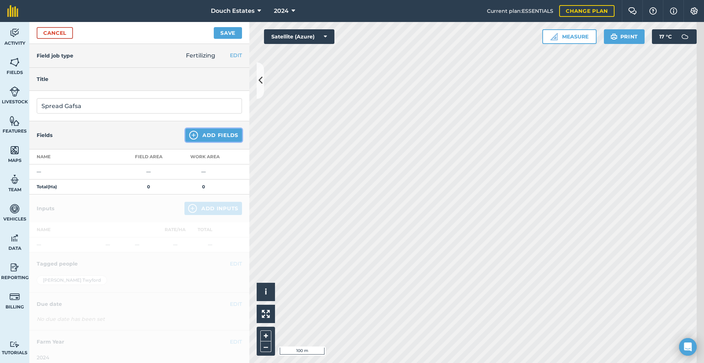
click at [218, 142] on button "Add Fields" at bounding box center [213, 135] width 56 height 13
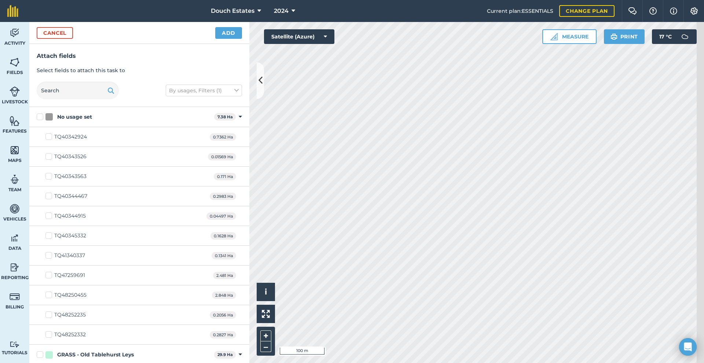
checkbox input "true"
click at [231, 33] on div "Cancel Add" at bounding box center [139, 33] width 220 height 22
click at [231, 37] on button "Add" at bounding box center [228, 33] width 27 height 12
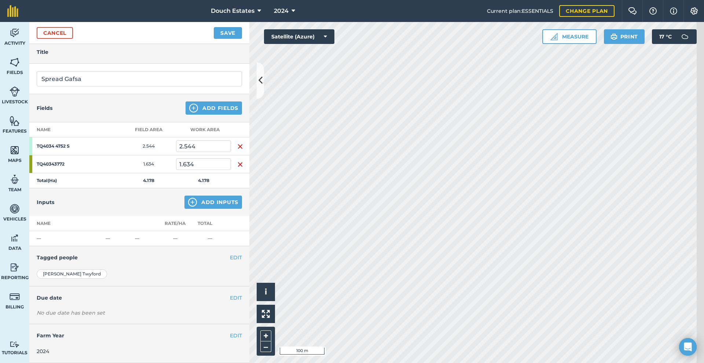
scroll to position [85, 0]
click at [200, 196] on button "Add Inputs" at bounding box center [213, 202] width 58 height 13
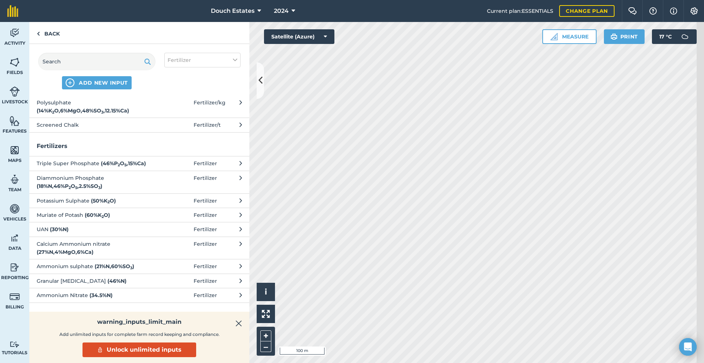
scroll to position [0, 0]
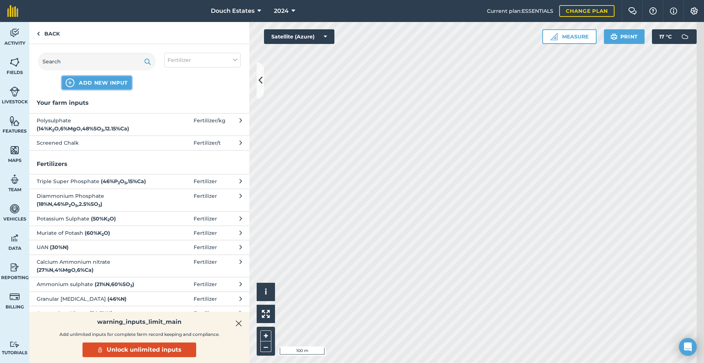
click at [108, 87] on span "ADD NEW INPUT" at bounding box center [103, 82] width 49 height 7
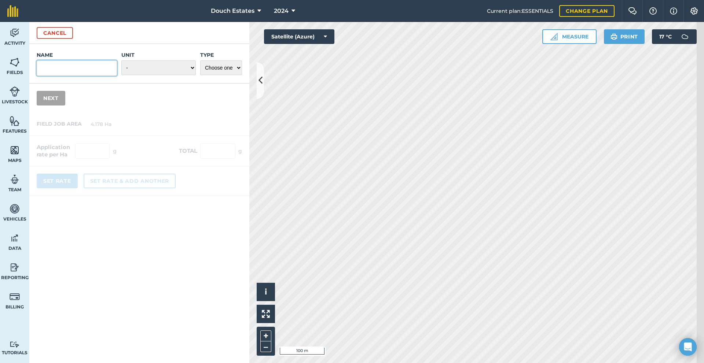
click at [59, 76] on input "Name" at bounding box center [77, 67] width 80 height 15
type input "Gafsa"
click at [177, 75] on select "- Grams/g Kilograms/kg Metric tonnes/t Millilitres/ml Litres/L Ounces/oz Pounds…" at bounding box center [158, 67] width 74 height 15
select select "KILOGRAMS"
click at [123, 75] on select "- Grams/g Kilograms/kg Metric tonnes/t Millilitres/ml Litres/L Ounces/oz Pounds…" at bounding box center [158, 67] width 74 height 15
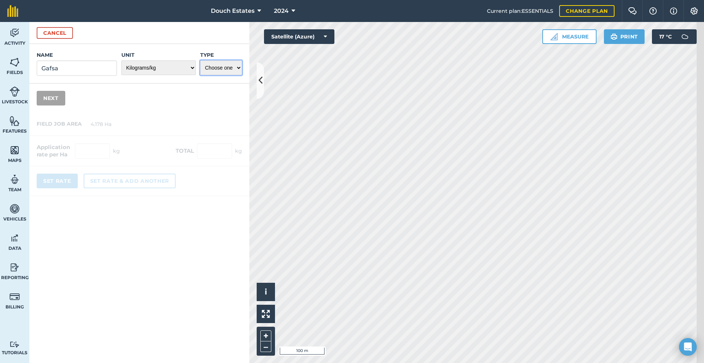
click at [238, 75] on select "Choose one Fertilizer Seed Spray Fuel Other" at bounding box center [221, 67] width 42 height 15
select select "FERTILIZER"
click at [204, 75] on select "Choose one Fertilizer Seed Spray Fuel Other" at bounding box center [221, 67] width 42 height 15
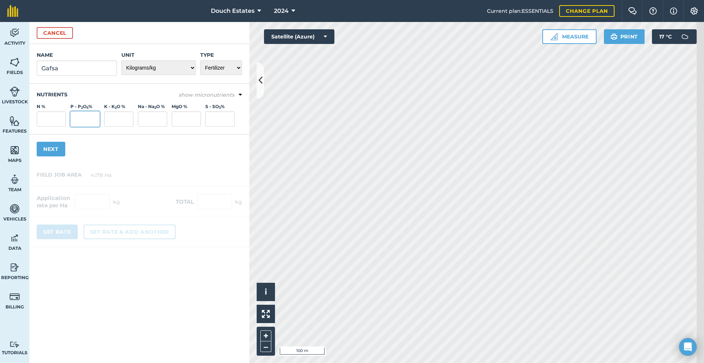
click at [100, 127] on input "P - P 2 O 5 %" at bounding box center [84, 118] width 29 height 15
type input "27"
click at [151, 164] on div "Name Gafsa Unit - Grams/g Kilograms/kg Metric tonnes/t Millilitres/ml Litres/L …" at bounding box center [139, 104] width 220 height 120
click at [62, 157] on button "Next" at bounding box center [51, 149] width 29 height 15
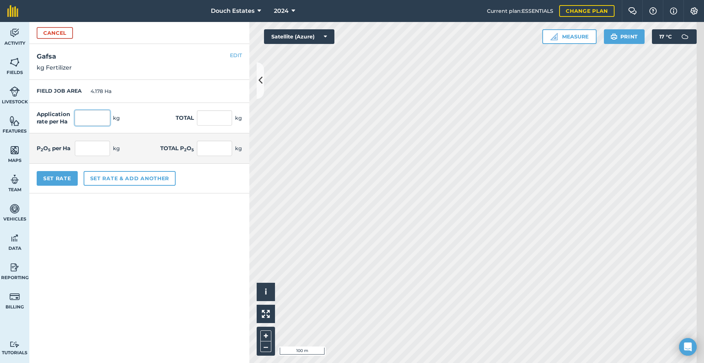
click at [110, 126] on input "text" at bounding box center [92, 117] width 35 height 15
click at [102, 156] on input "text" at bounding box center [92, 148] width 35 height 15
type input "40"
type input "148.148"
type input "618.963"
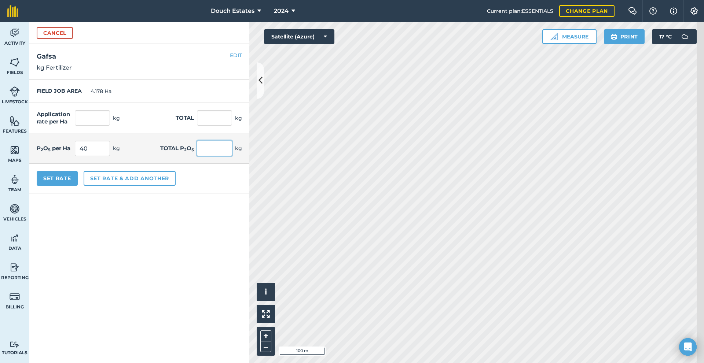
type input "167.12"
click at [72, 186] on button "Set Rate" at bounding box center [57, 178] width 41 height 15
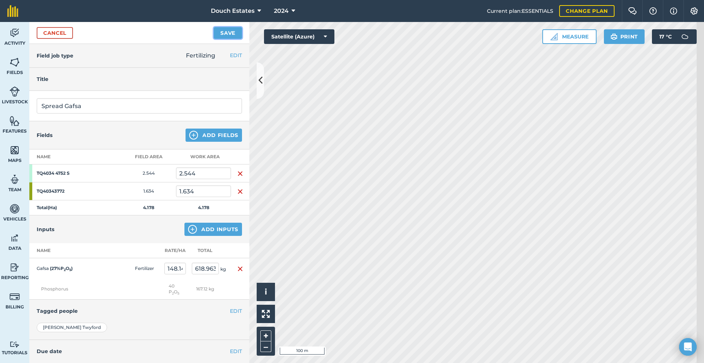
click at [220, 39] on button "Save" at bounding box center [228, 33] width 28 height 12
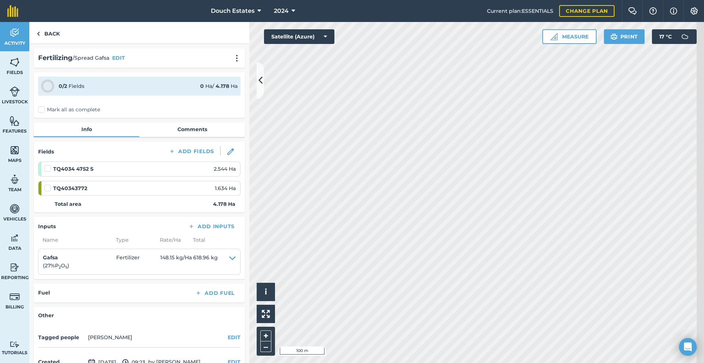
click at [48, 114] on label "Mark all as complete" at bounding box center [69, 110] width 62 height 8
click at [43, 111] on input "Mark all as complete" at bounding box center [40, 108] width 5 height 5
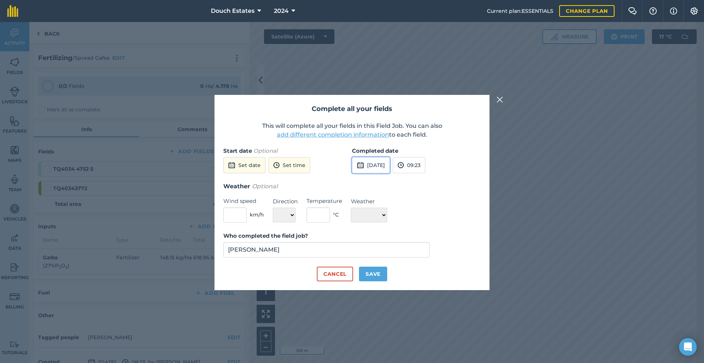
click at [382, 157] on button "[DATE]" at bounding box center [371, 165] width 38 height 16
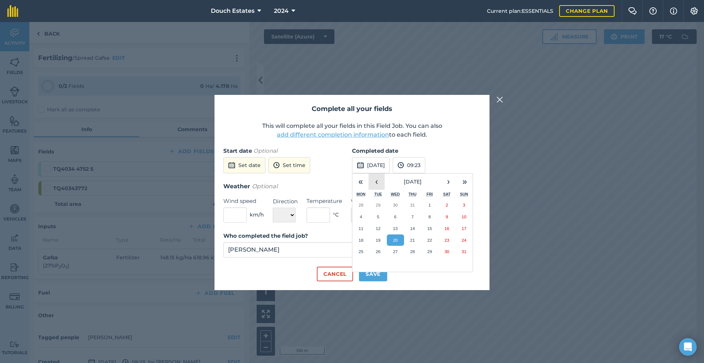
click at [378, 174] on button "‹" at bounding box center [376, 182] width 16 height 16
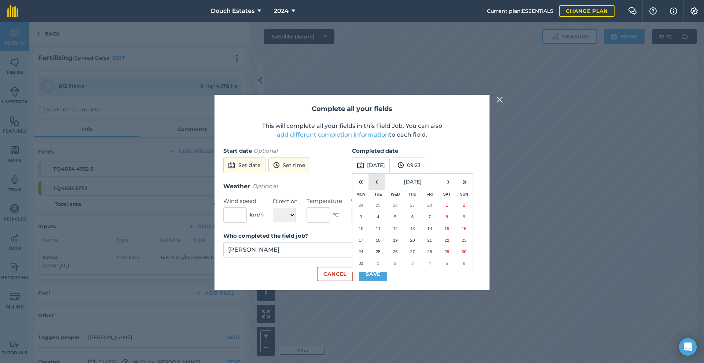
click at [378, 174] on button "‹" at bounding box center [376, 182] width 16 height 16
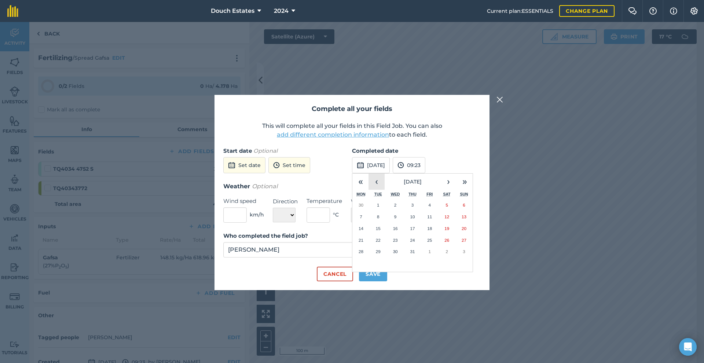
click at [378, 174] on button "‹" at bounding box center [376, 182] width 16 height 16
click at [447, 177] on button "›" at bounding box center [448, 182] width 16 height 16
click at [414, 203] on abbr "1" at bounding box center [412, 205] width 2 height 5
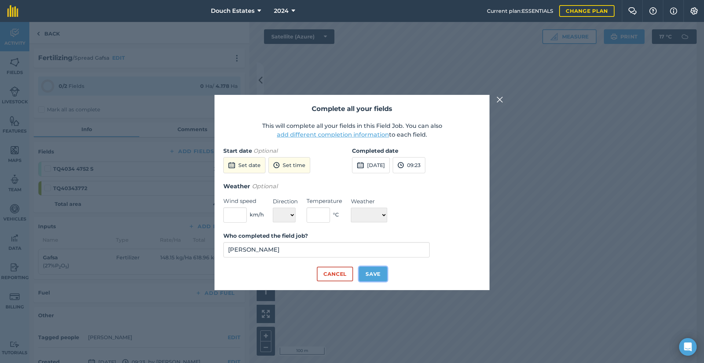
click at [381, 282] on button "Save" at bounding box center [373, 274] width 28 height 15
checkbox input "true"
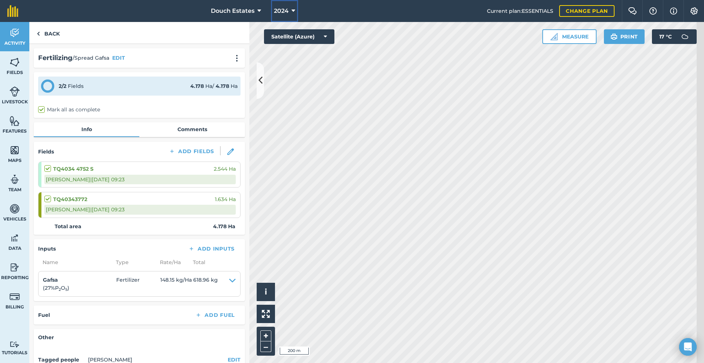
click at [277, 15] on span "2024" at bounding box center [281, 11] width 15 height 9
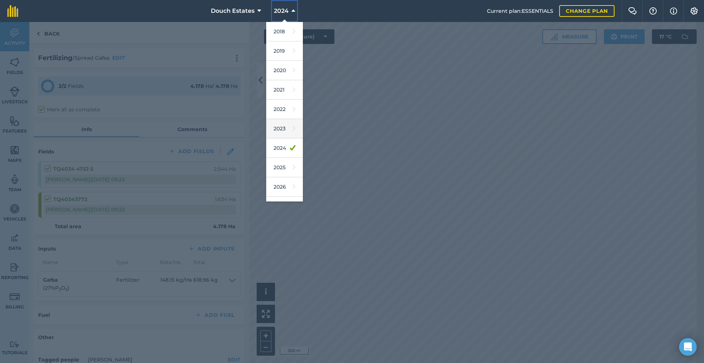
scroll to position [25, 0]
click at [269, 163] on link "2025" at bounding box center [284, 152] width 37 height 19
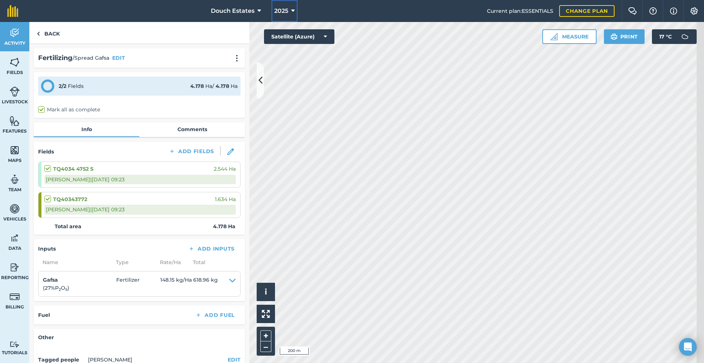
click at [291, 14] on icon at bounding box center [293, 11] width 4 height 9
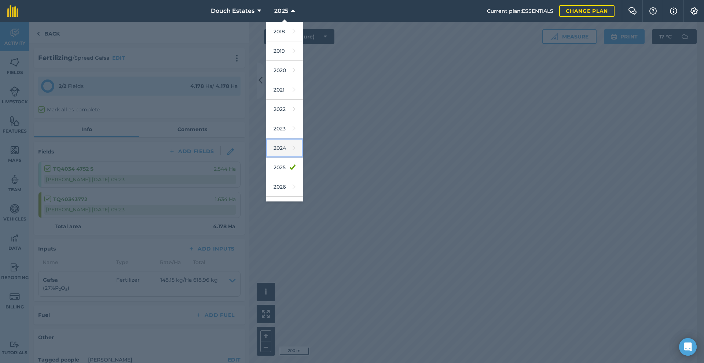
click at [266, 158] on link "2024" at bounding box center [284, 148] width 37 height 19
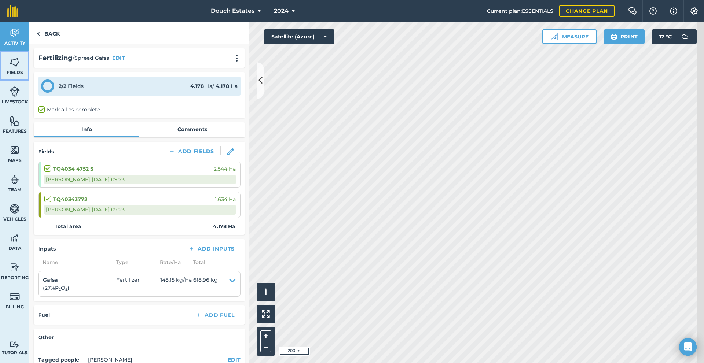
click at [16, 74] on link "Fields" at bounding box center [14, 65] width 29 height 29
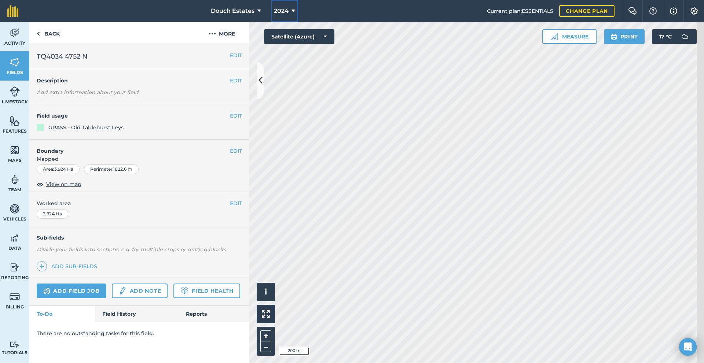
click at [291, 10] on icon at bounding box center [293, 11] width 4 height 9
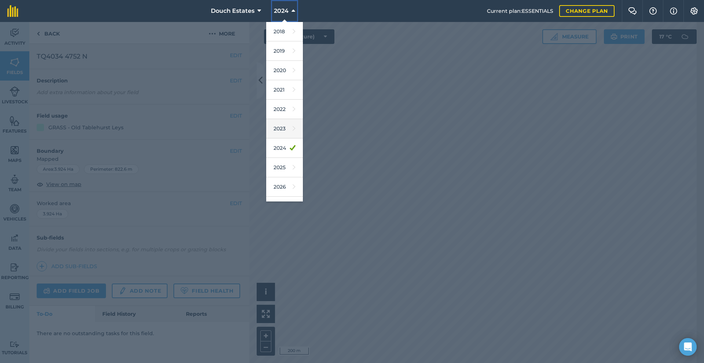
scroll to position [37, 0]
click at [267, 163] on link "2025" at bounding box center [284, 152] width 37 height 19
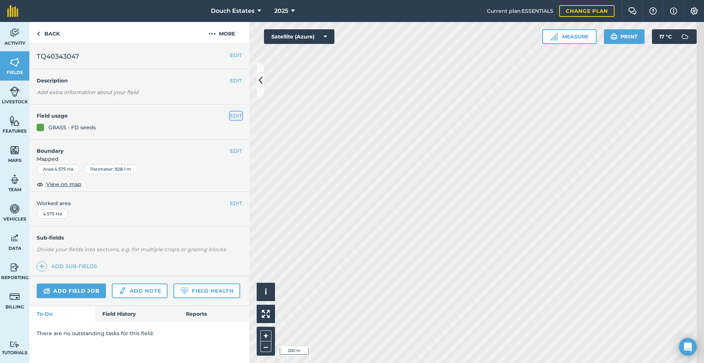
click at [239, 120] on button "EDIT" at bounding box center [236, 116] width 12 height 8
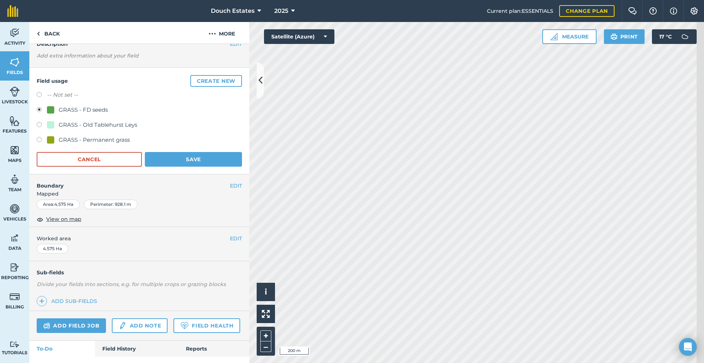
scroll to position [25, 0]
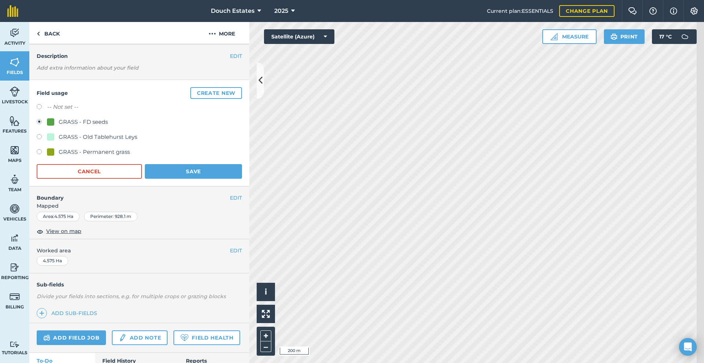
click at [68, 126] on div "GRASS - FD seeds" at bounding box center [77, 122] width 61 height 9
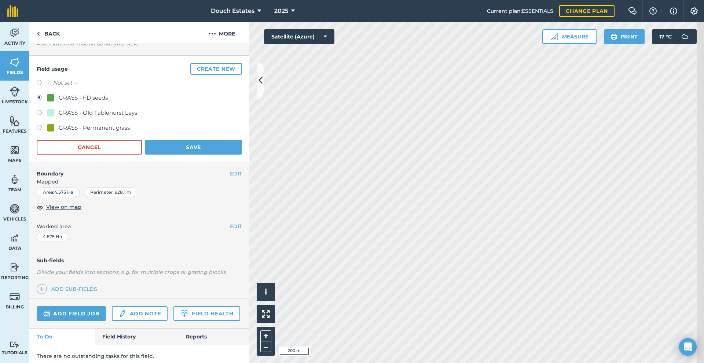
scroll to position [12, 0]
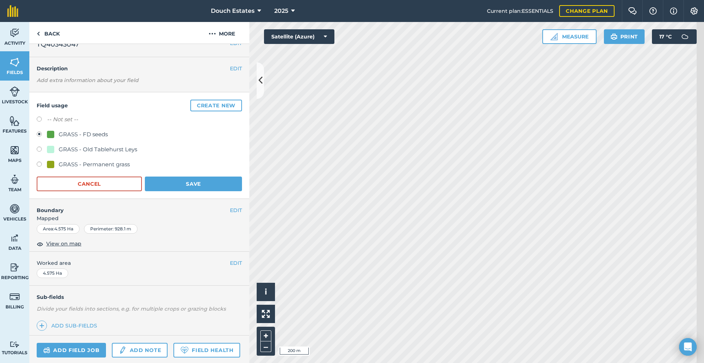
click at [81, 139] on div "GRASS - FD seeds" at bounding box center [83, 134] width 49 height 9
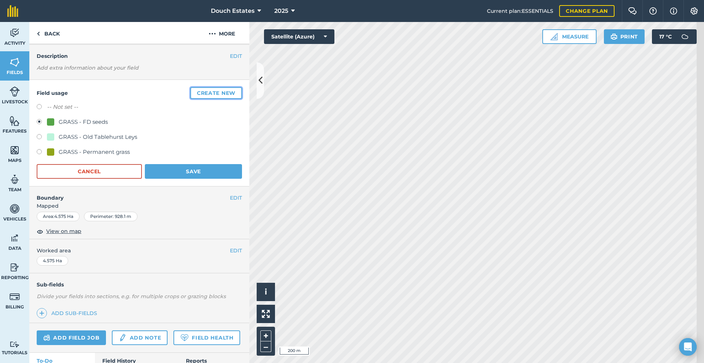
click at [223, 99] on button "Create new" at bounding box center [216, 93] width 52 height 12
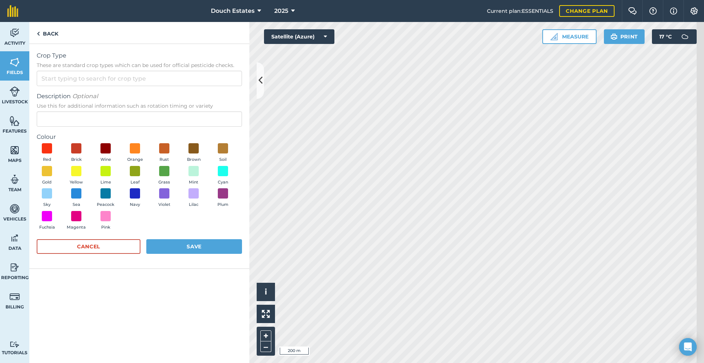
scroll to position [0, 0]
click at [124, 254] on button "Cancel" at bounding box center [89, 246] width 104 height 15
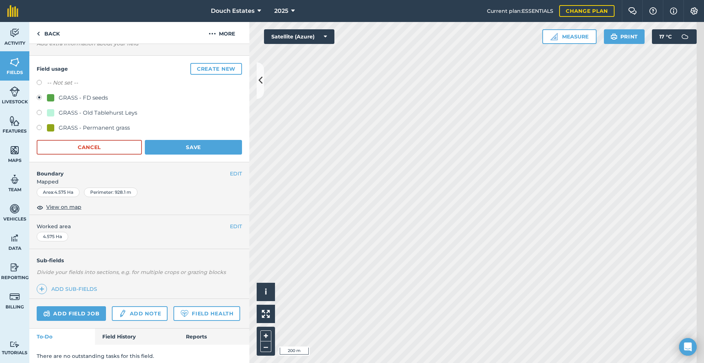
scroll to position [143, 0]
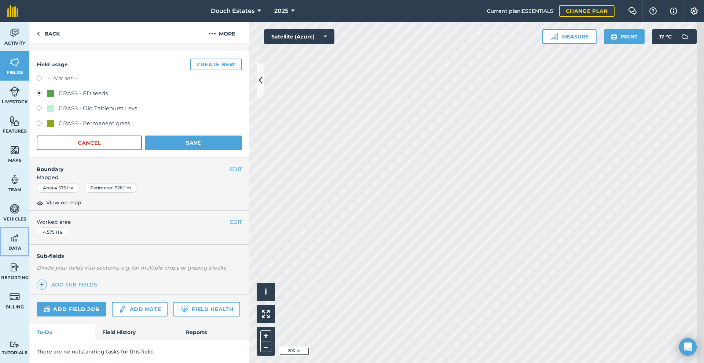
click at [18, 251] on span "Data" at bounding box center [14, 249] width 29 height 6
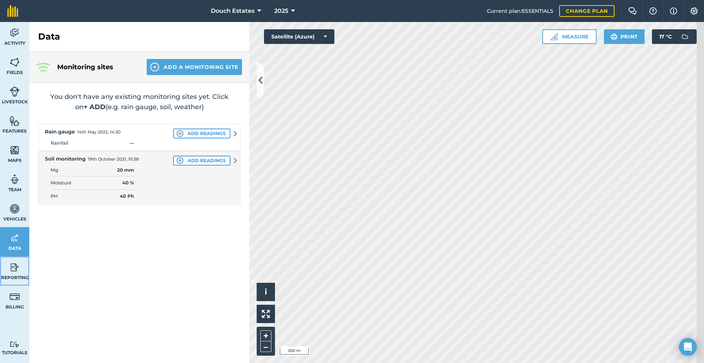
click at [15, 273] on img at bounding box center [15, 267] width 10 height 11
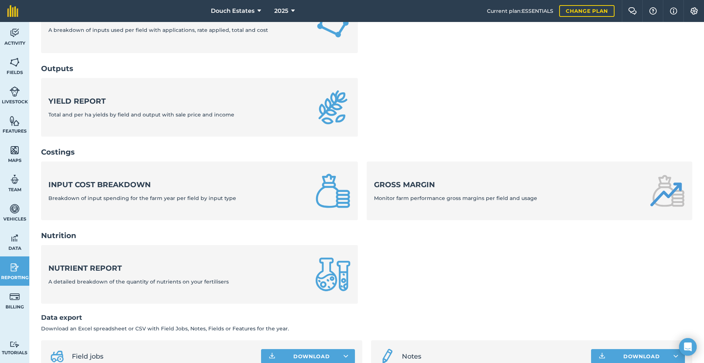
scroll to position [122, 0]
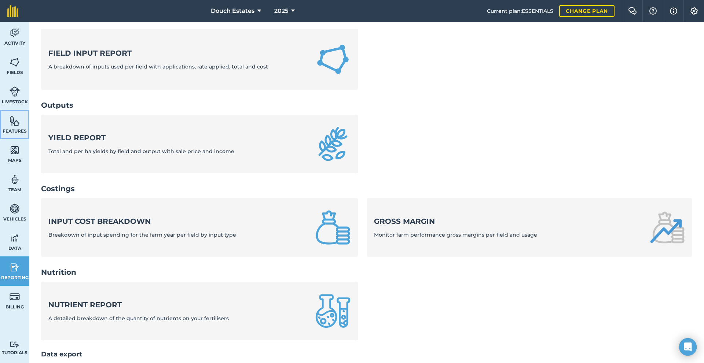
click at [15, 126] on img at bounding box center [15, 120] width 10 height 11
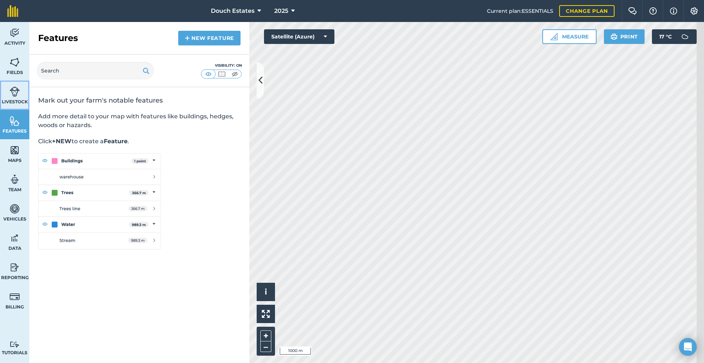
click at [22, 105] on span "Livestock" at bounding box center [14, 102] width 29 height 6
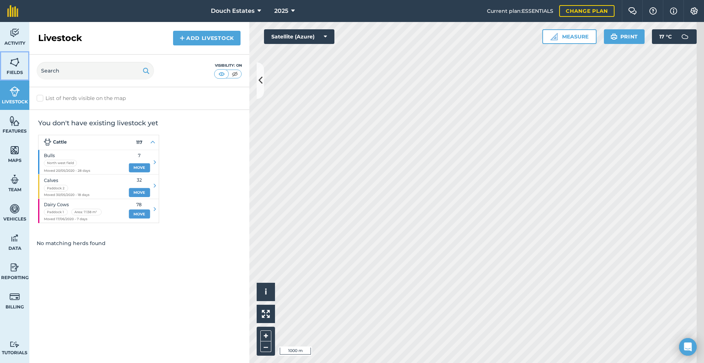
click at [21, 76] on span "Fields" at bounding box center [14, 73] width 29 height 6
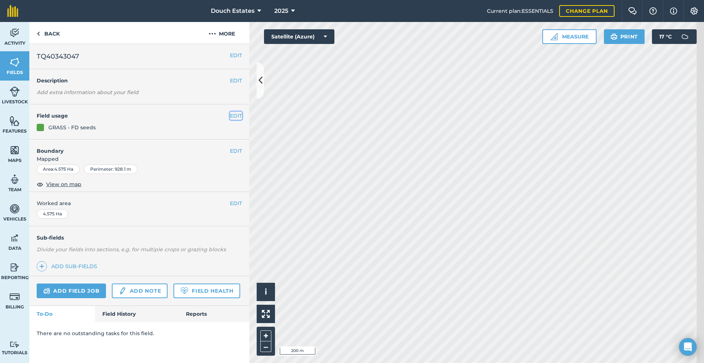
click at [231, 120] on button "EDIT" at bounding box center [236, 116] width 12 height 8
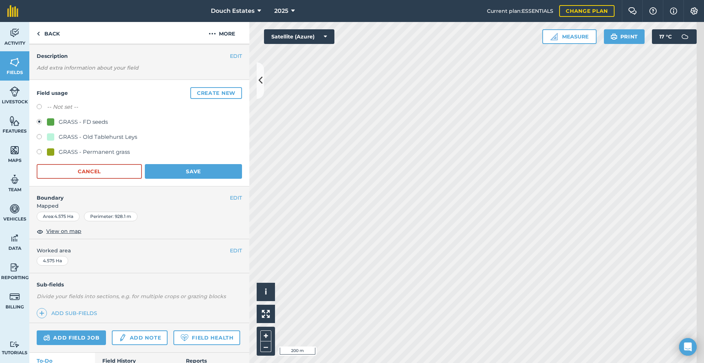
scroll to position [12, 0]
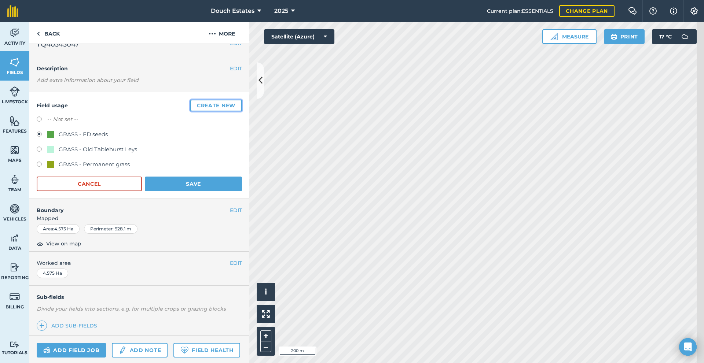
click at [197, 111] on button "Create new" at bounding box center [216, 106] width 52 height 12
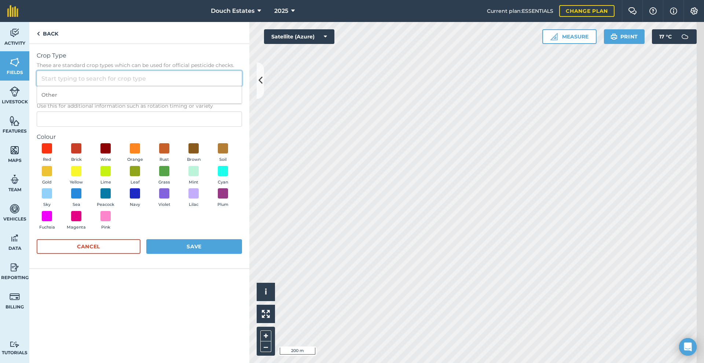
click at [111, 86] on input "Crop Type These are standard crop types which can be used for official pesticid…" at bounding box center [139, 78] width 205 height 15
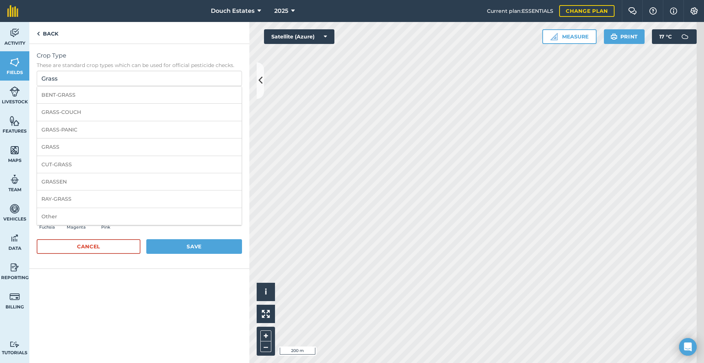
click at [109, 156] on li "GRASS" at bounding box center [139, 147] width 205 height 17
type input "GRASS"
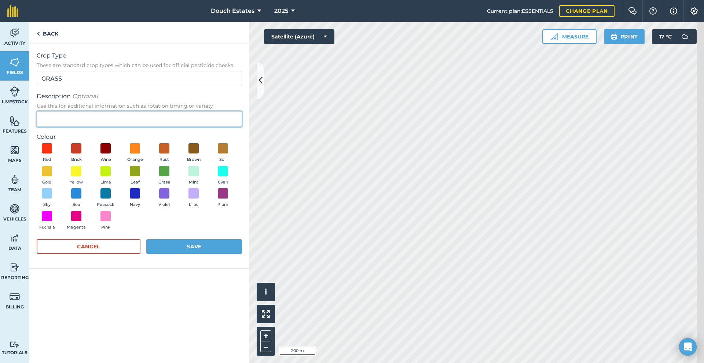
click at [104, 127] on input "Description Optional Use this for additional information such as rotation timin…" at bounding box center [139, 118] width 205 height 15
paste input "70% Organic CHALLENGER DRY + Herbs (No Chicory)"
type input "70% Organic CHALLENGER DRY + Herbs (No Chicory)"
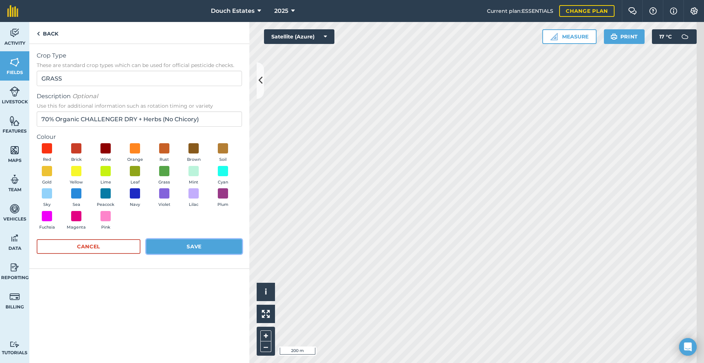
click at [198, 254] on button "Save" at bounding box center [194, 246] width 96 height 15
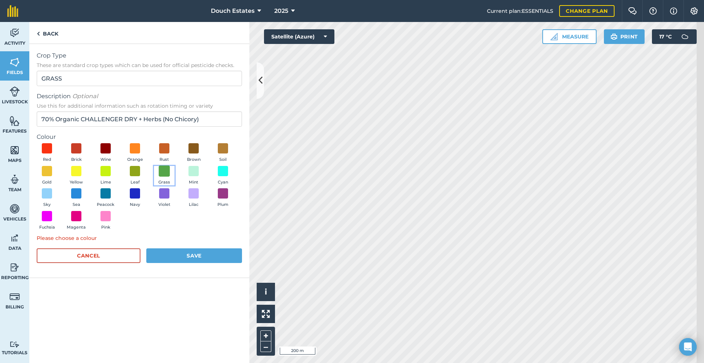
click at [159, 177] on span at bounding box center [164, 170] width 11 height 11
click at [201, 263] on button "Save" at bounding box center [194, 256] width 96 height 15
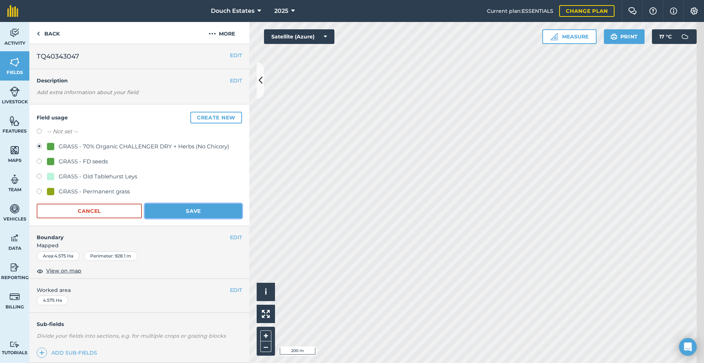
click at [187, 218] on button "Save" at bounding box center [193, 211] width 97 height 15
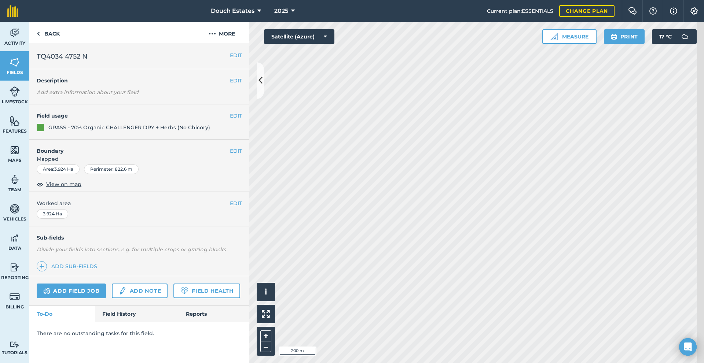
click at [401, 179] on div "Hello i © 2025 TomTom, Microsoft 200 m + –" at bounding box center [476, 192] width 455 height 341
click at [23, 69] on link "Fields" at bounding box center [14, 65] width 29 height 29
click at [231, 120] on button "EDIT" at bounding box center [236, 116] width 12 height 8
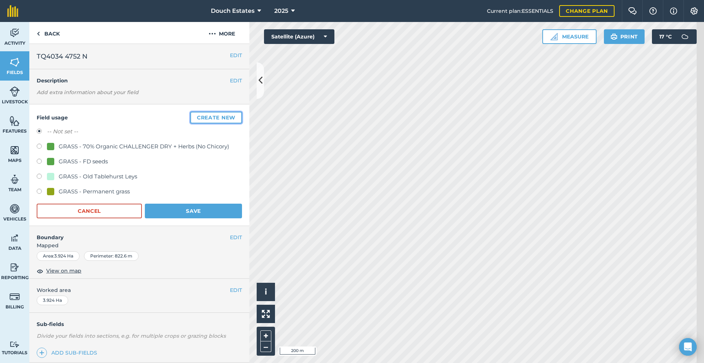
click at [199, 124] on button "Create new" at bounding box center [216, 118] width 52 height 12
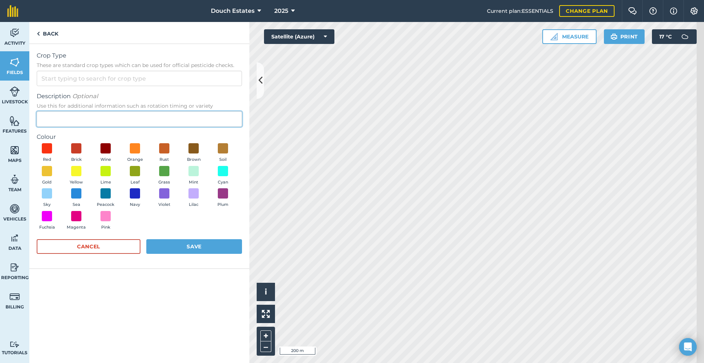
click at [148, 127] on input "Description Optional Use this for additional information such as rotation timin…" at bounding box center [139, 118] width 205 height 15
paste input "70% Organic DOMINATOR + Herbs (No Chicory)"
type input "70% Organic DOMINATOR + Herbs (No Chicory)"
click at [119, 86] on div "Crop Type These are standard crop types which can be used for official pesticid…" at bounding box center [139, 68] width 205 height 35
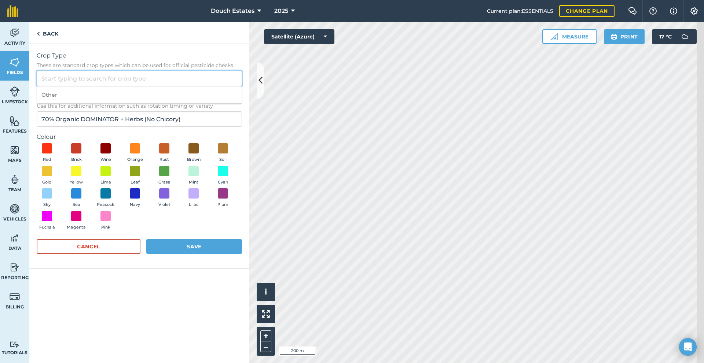
click at [118, 86] on input "Crop Type These are standard crop types which can be used for official pesticid…" at bounding box center [139, 78] width 205 height 15
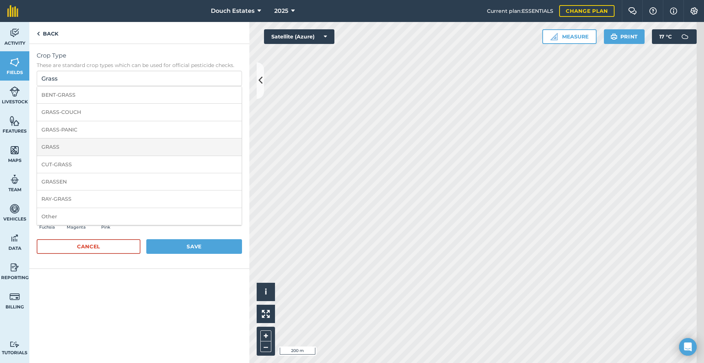
click at [114, 156] on li "GRASS" at bounding box center [139, 147] width 205 height 17
type input "GRASS"
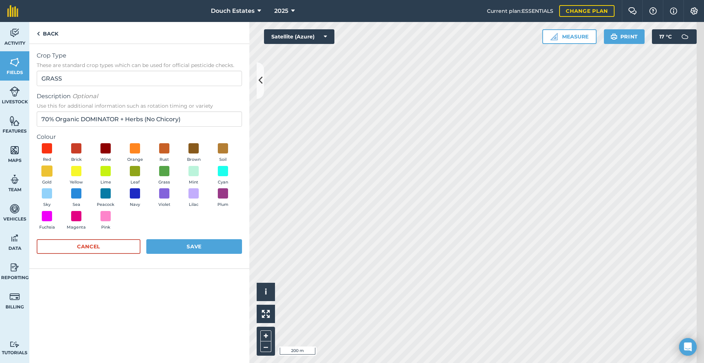
scroll to position [5, 0]
click at [159, 177] on span at bounding box center [164, 170] width 11 height 11
click at [198, 254] on button "Save" at bounding box center [194, 246] width 96 height 15
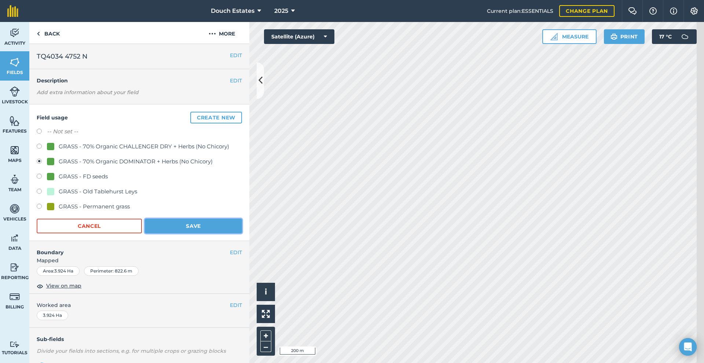
click at [212, 234] on button "Save" at bounding box center [193, 226] width 97 height 15
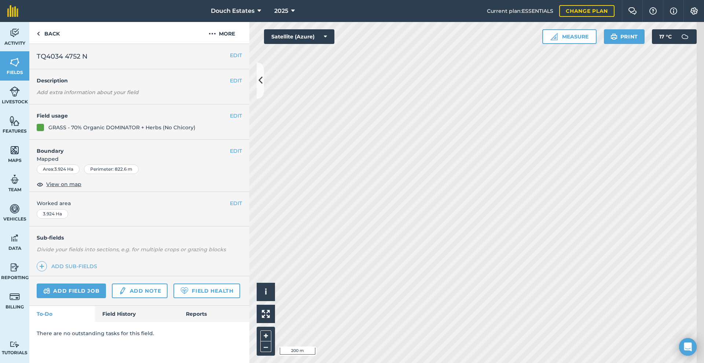
scroll to position [0, 0]
click at [231, 120] on button "EDIT" at bounding box center [236, 116] width 12 height 8
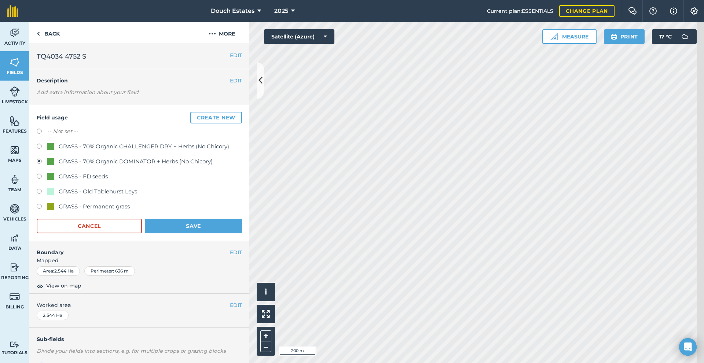
click at [192, 166] on div "GRASS - 70% Organic DOMINATOR + Herbs (No Chicory)" at bounding box center [136, 161] width 154 height 9
click at [192, 234] on button "Save" at bounding box center [193, 226] width 97 height 15
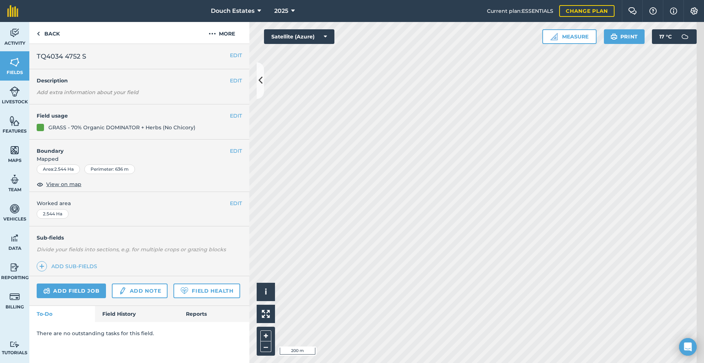
scroll to position [61, 0]
click at [139, 322] on link "Field History" at bounding box center [136, 314] width 83 height 16
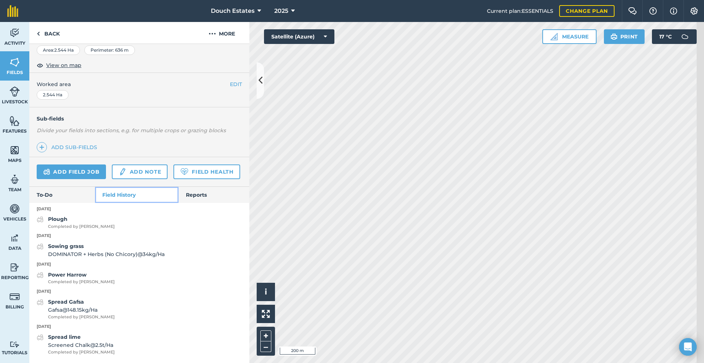
scroll to position [206, 0]
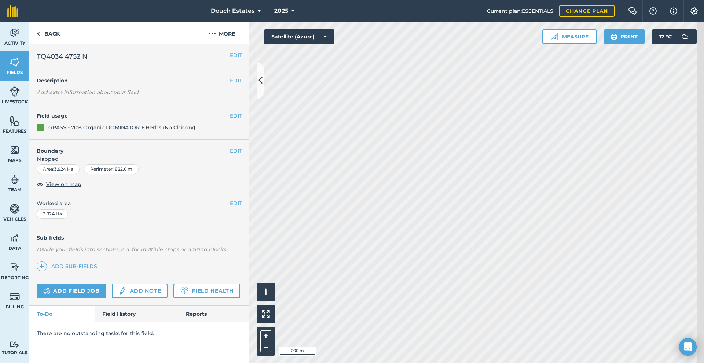
scroll to position [61, 0]
click at [142, 322] on link "Field History" at bounding box center [136, 314] width 83 height 16
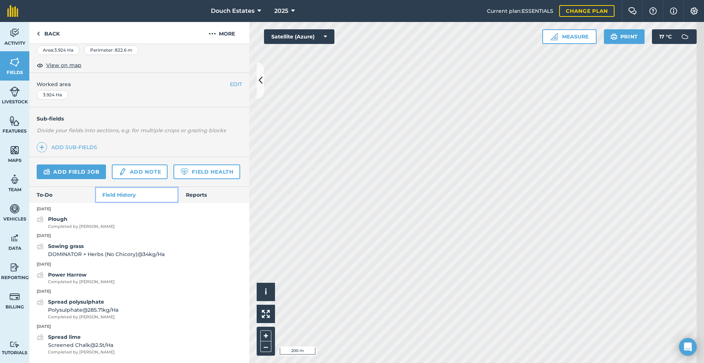
scroll to position [218, 0]
click at [211, 187] on link "Reports" at bounding box center [214, 195] width 71 height 16
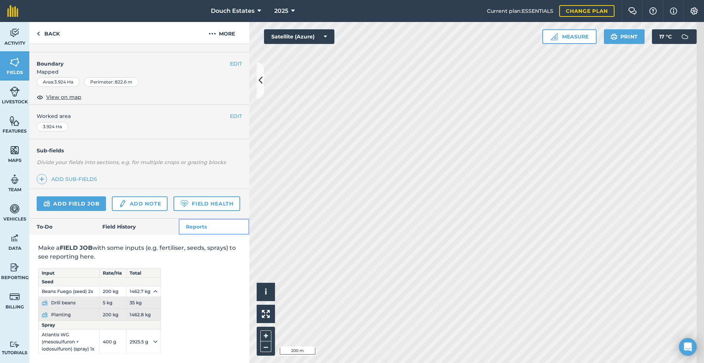
scroll to position [49, 0]
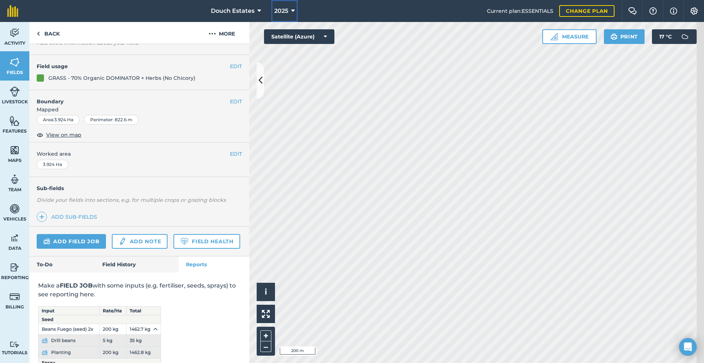
click at [278, 12] on span "2025" at bounding box center [281, 11] width 14 height 9
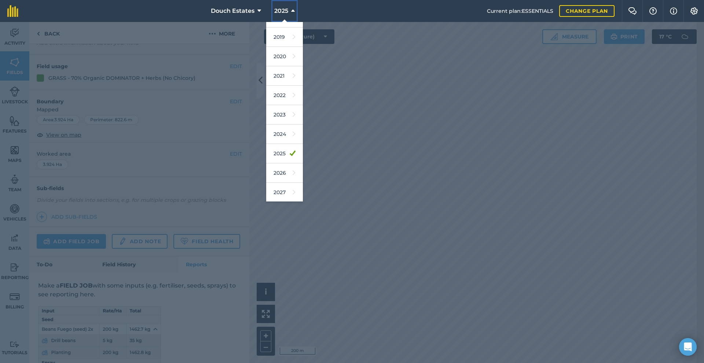
scroll to position [15, 0]
click at [267, 143] on link "2024" at bounding box center [284, 133] width 37 height 19
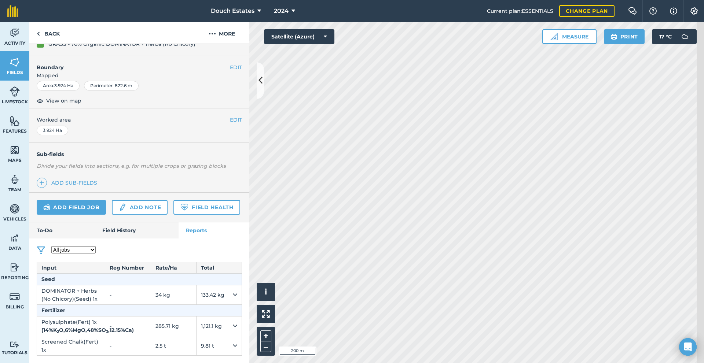
scroll to position [204, 0]
click at [173, 200] on link "Field Health" at bounding box center [206, 207] width 66 height 15
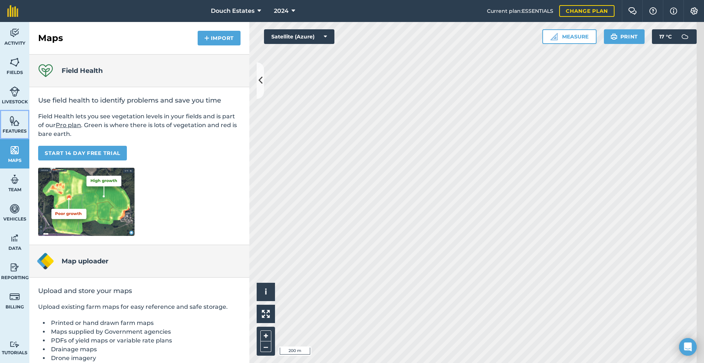
click at [16, 134] on span "Features" at bounding box center [14, 131] width 29 height 6
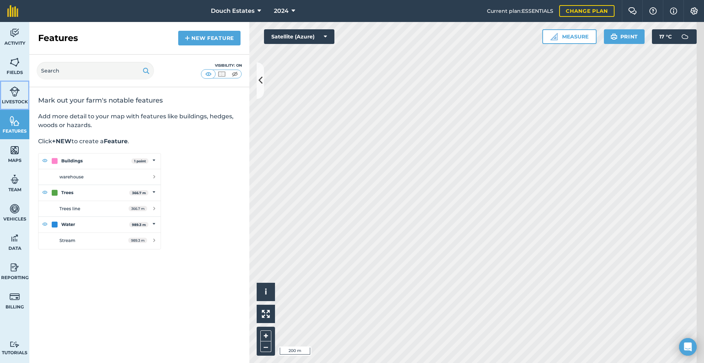
click at [15, 97] on img at bounding box center [15, 91] width 10 height 11
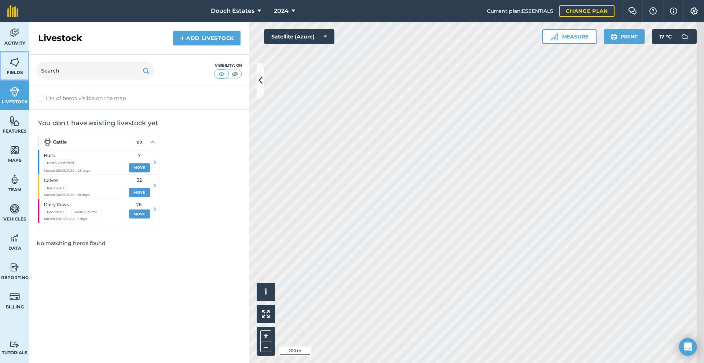
click at [17, 76] on span "Fields" at bounding box center [14, 73] width 29 height 6
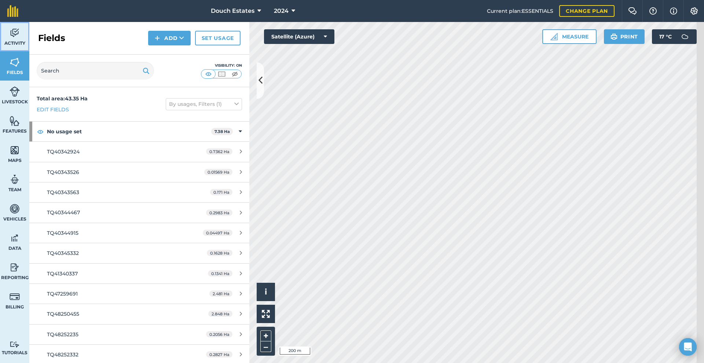
click at [19, 38] on img at bounding box center [15, 32] width 10 height 11
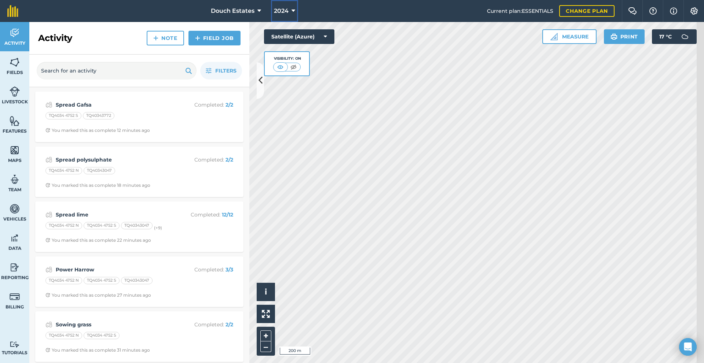
click at [276, 15] on span "2024" at bounding box center [281, 11] width 15 height 9
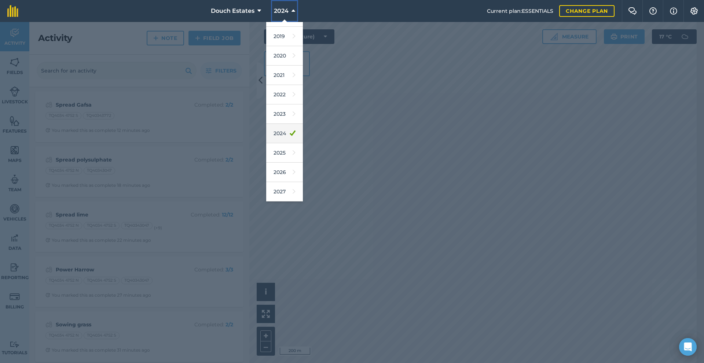
scroll to position [37, 0]
click at [274, 163] on link "2025" at bounding box center [284, 152] width 37 height 19
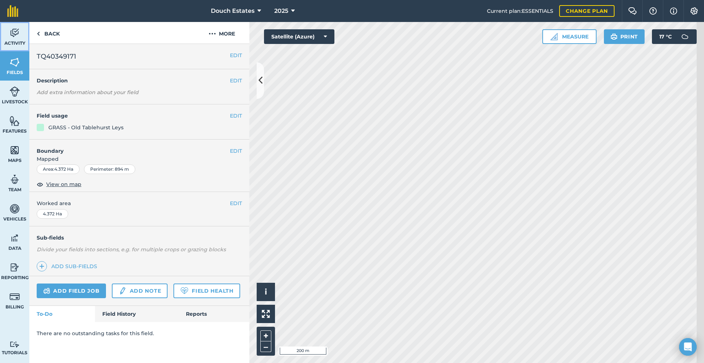
click at [29, 36] on link "Activity" at bounding box center [14, 36] width 29 height 29
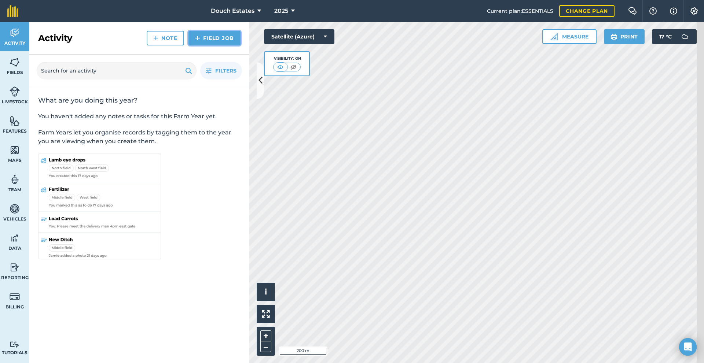
click at [216, 45] on link "Field Job" at bounding box center [214, 38] width 52 height 15
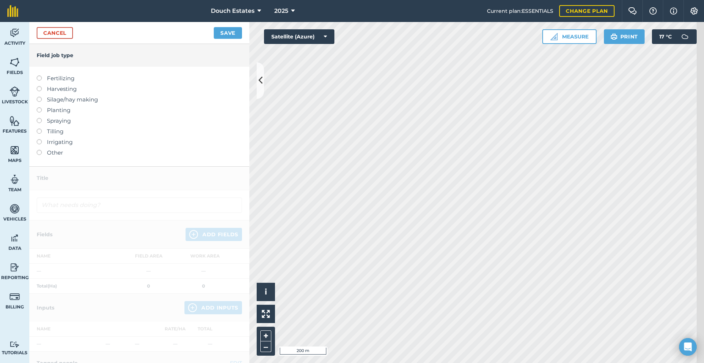
click at [59, 136] on label "Tilling" at bounding box center [139, 131] width 205 height 9
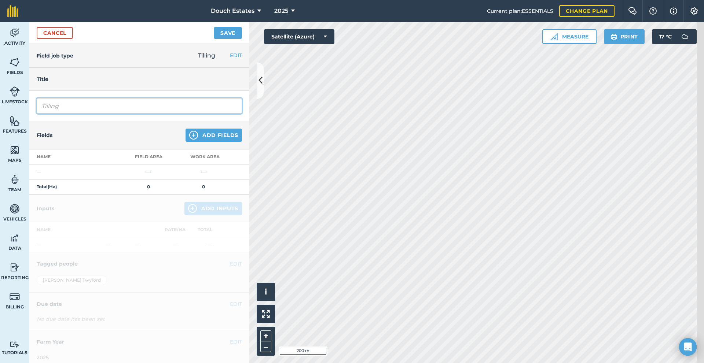
click at [85, 114] on input "Tilling" at bounding box center [139, 105] width 205 height 15
type input "T"
type input "P"
type input "Ploughing"
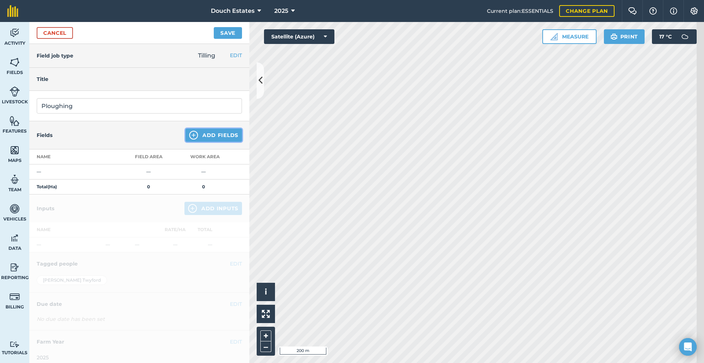
click at [203, 142] on button "Add Fields" at bounding box center [213, 135] width 56 height 13
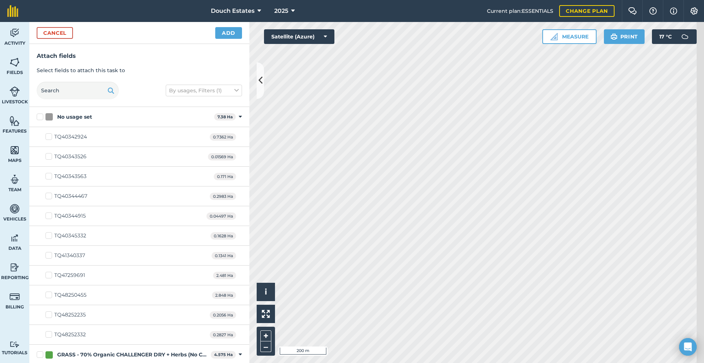
checkbox input "true"
click at [226, 38] on button "Add" at bounding box center [228, 33] width 27 height 12
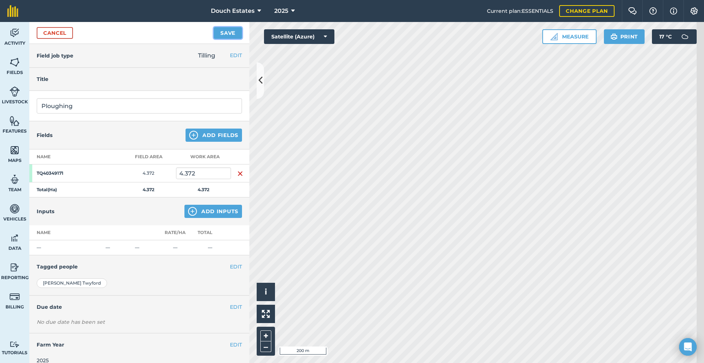
click at [235, 37] on button "Save" at bounding box center [228, 33] width 28 height 12
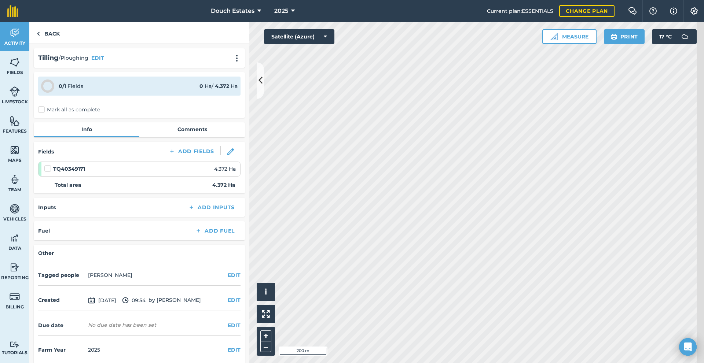
click at [53, 114] on label "Mark all as complete" at bounding box center [69, 110] width 62 height 8
click at [43, 111] on input "Mark all as complete" at bounding box center [40, 108] width 5 height 5
checkbox input "false"
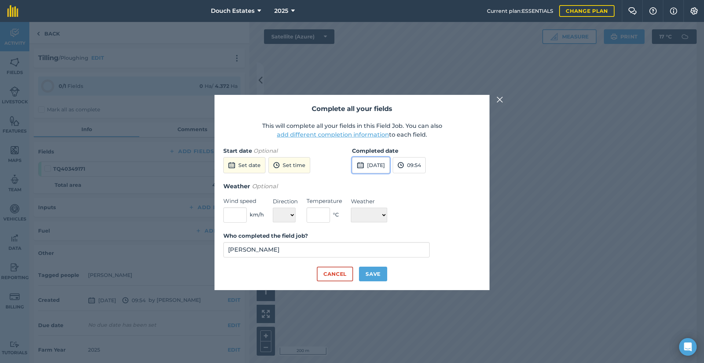
click at [374, 157] on button "[DATE]" at bounding box center [371, 165] width 38 height 16
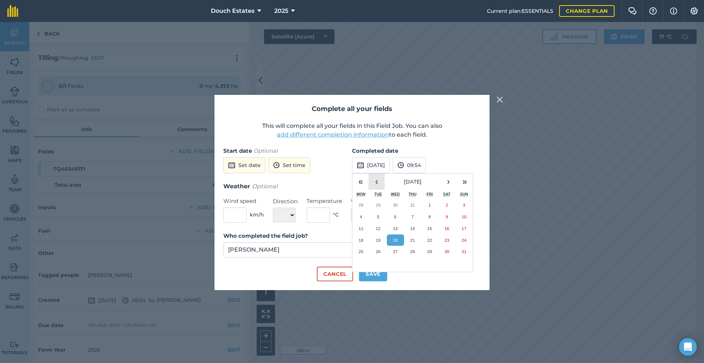
click at [375, 174] on button "‹" at bounding box center [376, 182] width 16 height 16
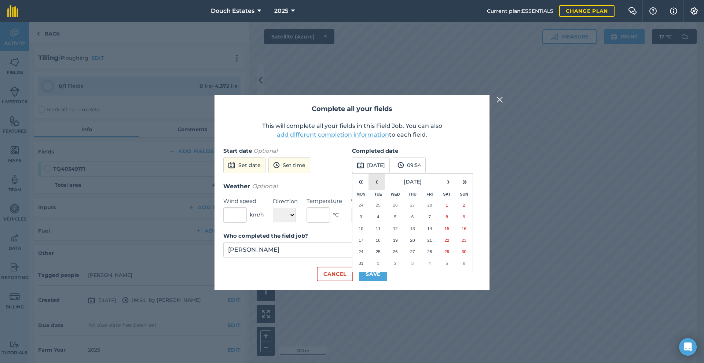
click at [375, 174] on button "‹" at bounding box center [376, 182] width 16 height 16
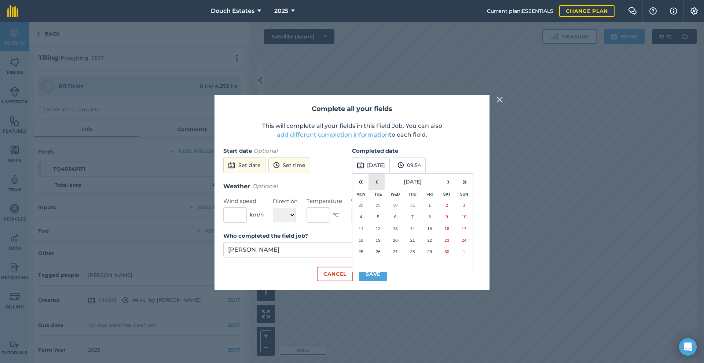
click at [375, 174] on button "‹" at bounding box center [376, 182] width 16 height 16
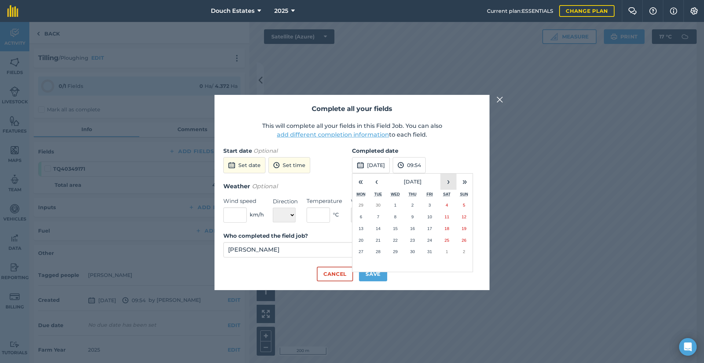
click at [452, 175] on button "›" at bounding box center [448, 182] width 16 height 16
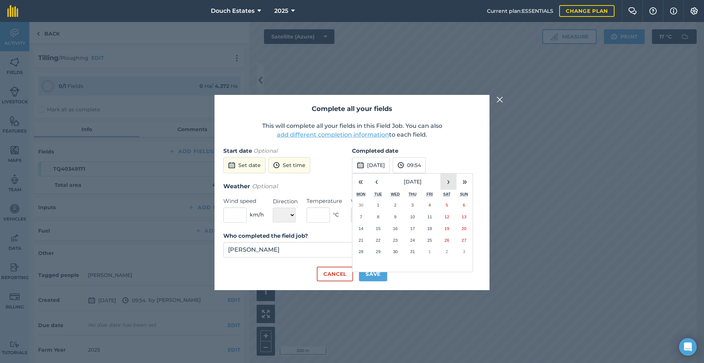
click at [452, 175] on button "›" at bounding box center [448, 182] width 16 height 16
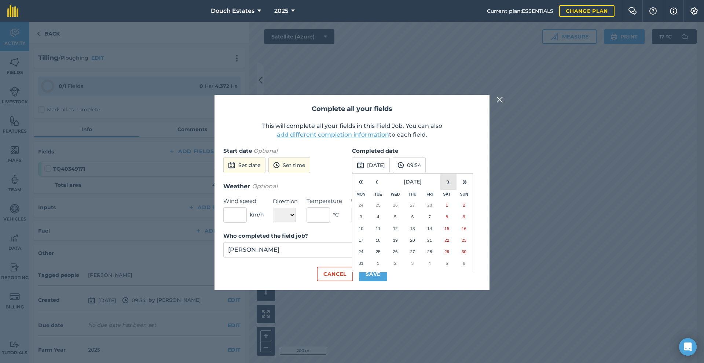
click at [452, 175] on button "›" at bounding box center [448, 182] width 16 height 16
click at [365, 225] on button "9" at bounding box center [360, 229] width 17 height 12
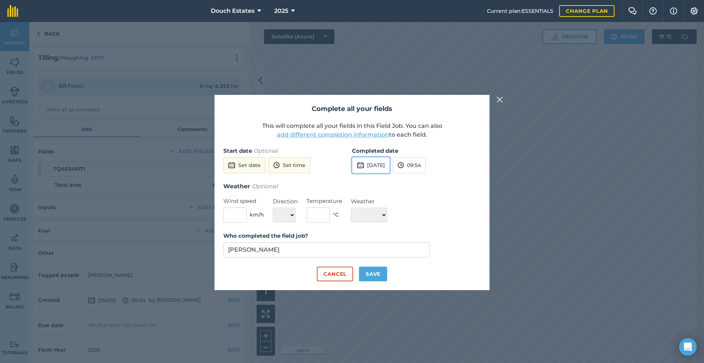
click at [390, 157] on button "[DATE]" at bounding box center [371, 165] width 38 height 16
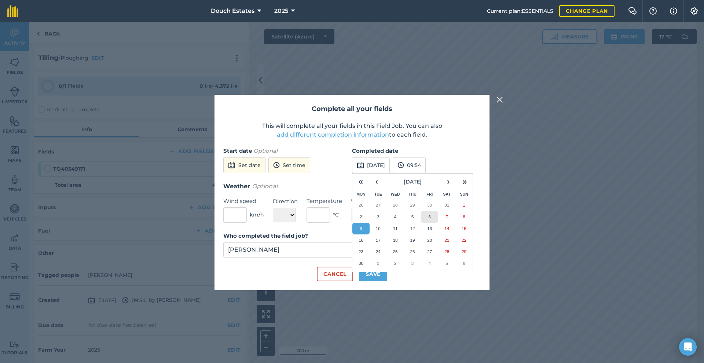
click at [430, 214] on abbr "6" at bounding box center [430, 216] width 2 height 5
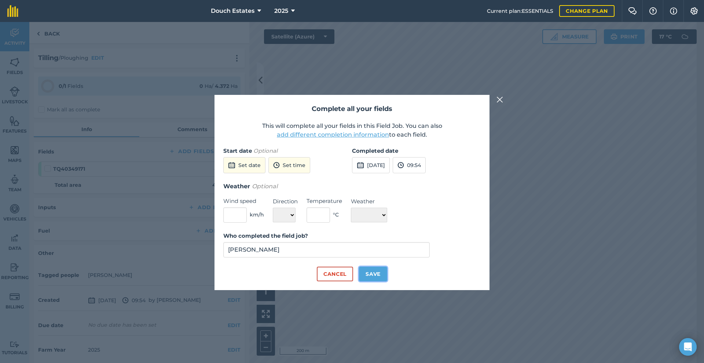
click at [385, 282] on button "Save" at bounding box center [373, 274] width 28 height 15
checkbox input "true"
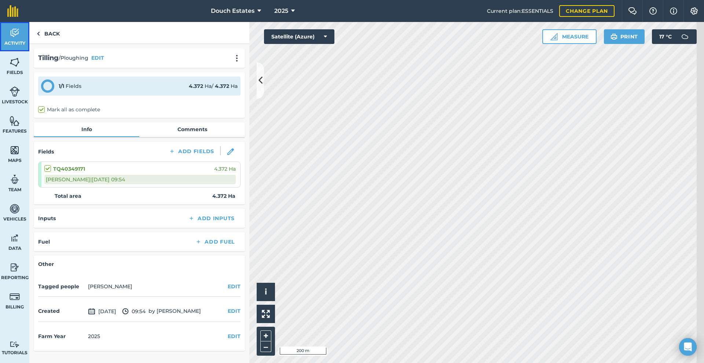
click at [11, 38] on link "Activity" at bounding box center [14, 36] width 29 height 29
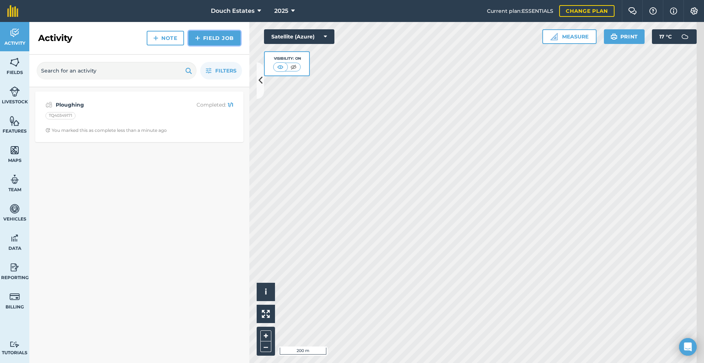
click at [210, 45] on link "Field Job" at bounding box center [214, 38] width 52 height 15
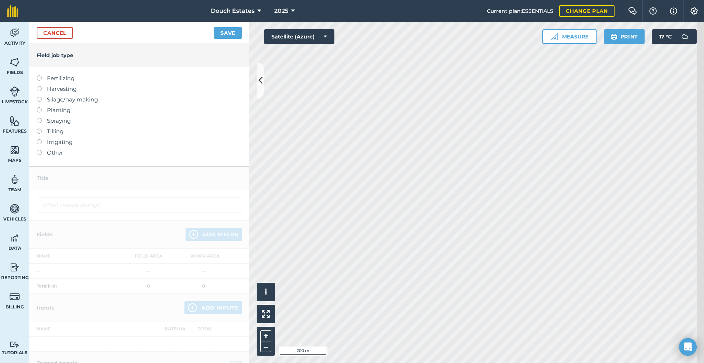
click at [70, 136] on label "Tilling" at bounding box center [139, 131] width 205 height 9
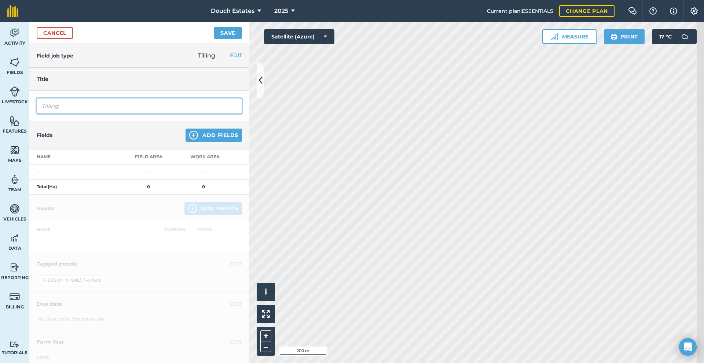
click at [104, 114] on input "Tilling" at bounding box center [139, 105] width 205 height 15
type input "T"
type input "Power harrow"
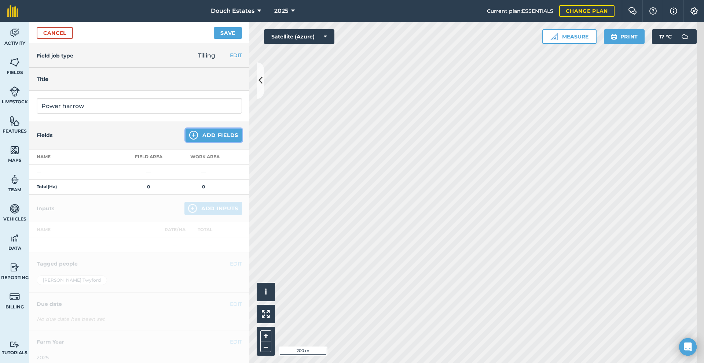
click at [187, 142] on button "Add Fields" at bounding box center [213, 135] width 56 height 13
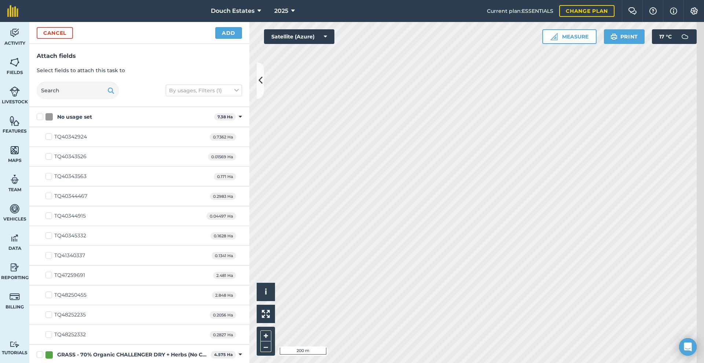
checkbox input "true"
click at [231, 37] on button "Add" at bounding box center [228, 33] width 27 height 12
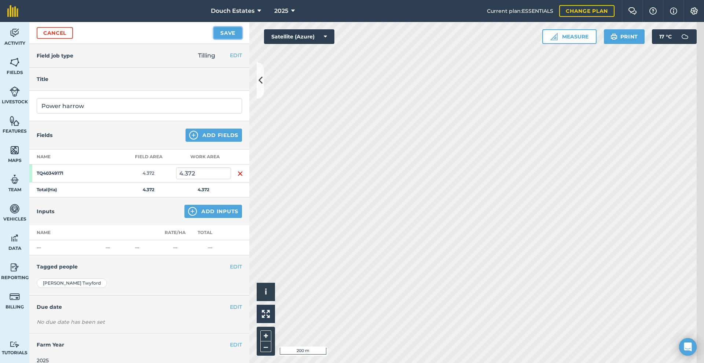
click at [236, 37] on button "Save" at bounding box center [228, 33] width 28 height 12
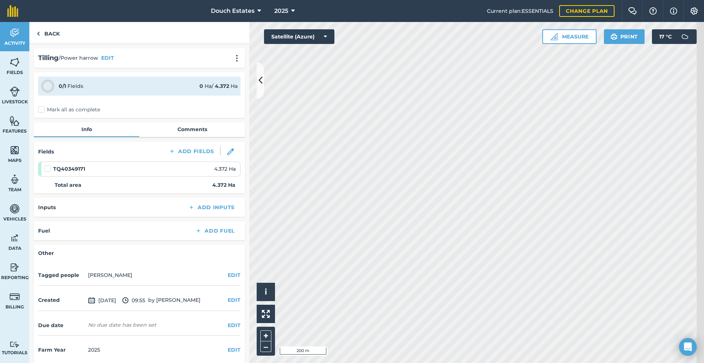
click at [53, 114] on label "Mark all as complete" at bounding box center [69, 110] width 62 height 8
click at [43, 111] on input "Mark all as complete" at bounding box center [40, 108] width 5 height 5
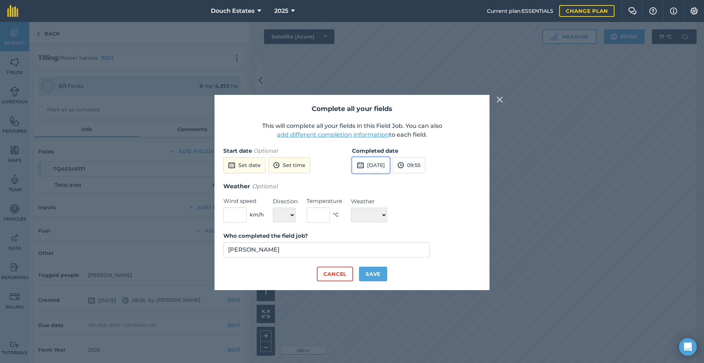
click at [376, 157] on button "[DATE]" at bounding box center [371, 165] width 38 height 16
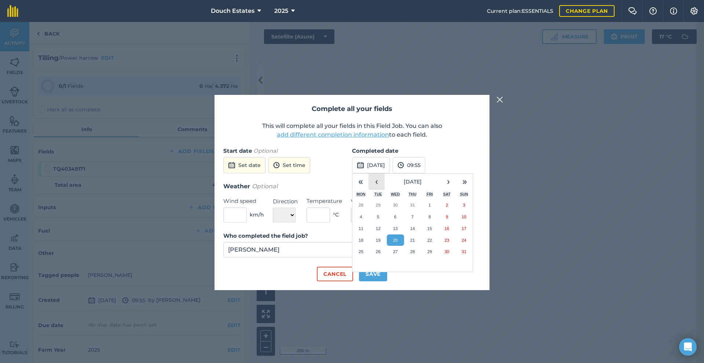
click at [379, 179] on button "‹" at bounding box center [376, 182] width 16 height 16
click at [360, 226] on abbr "9" at bounding box center [361, 228] width 2 height 5
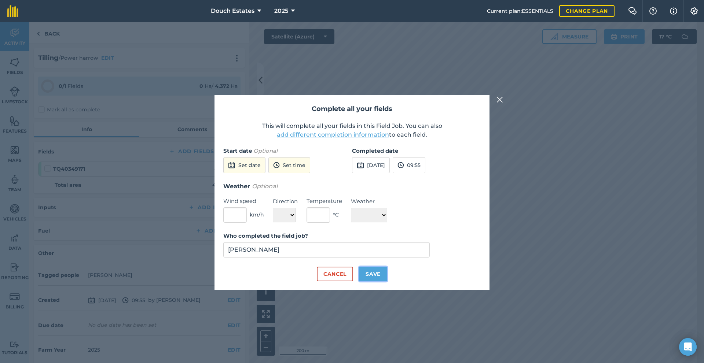
click at [376, 282] on button "Save" at bounding box center [373, 274] width 28 height 15
checkbox input "true"
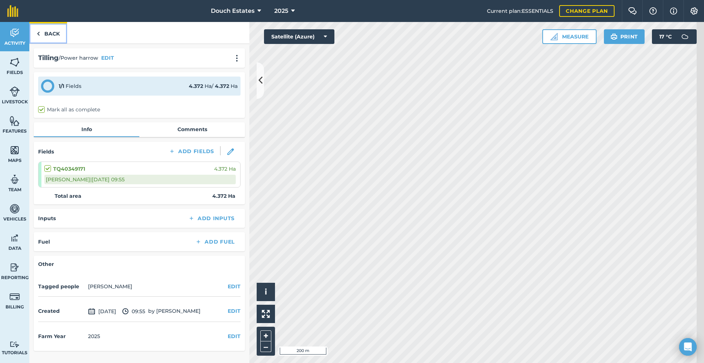
click at [66, 40] on link "Back" at bounding box center [48, 33] width 38 height 22
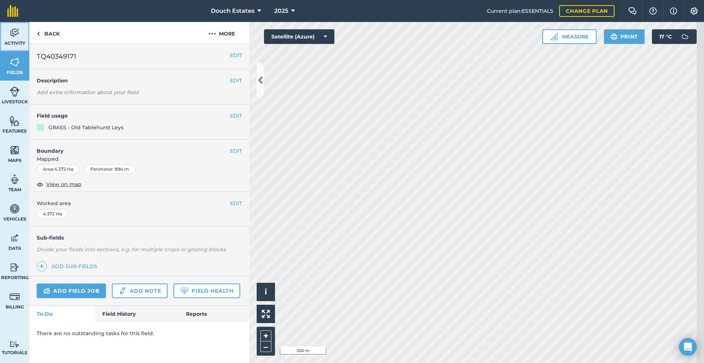
click at [20, 38] on img at bounding box center [15, 32] width 10 height 11
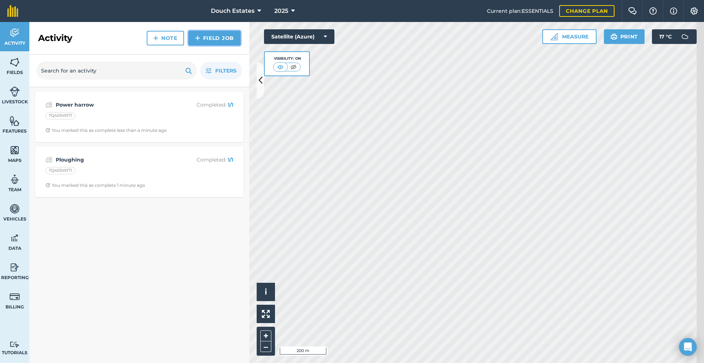
click at [219, 44] on link "Field Job" at bounding box center [214, 38] width 52 height 15
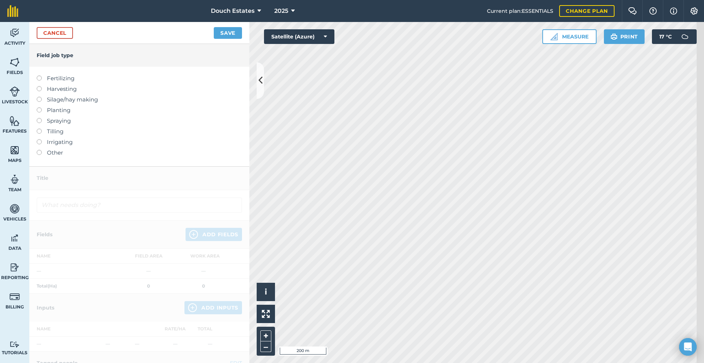
click at [65, 136] on label "Tilling" at bounding box center [139, 131] width 205 height 9
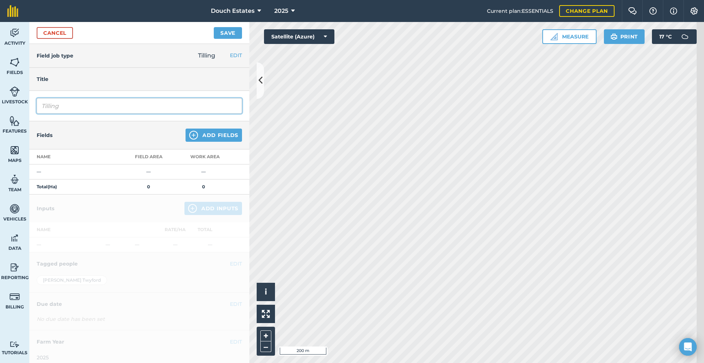
click at [142, 114] on input "Tilling" at bounding box center [139, 105] width 205 height 15
type input "T"
type input "Plough"
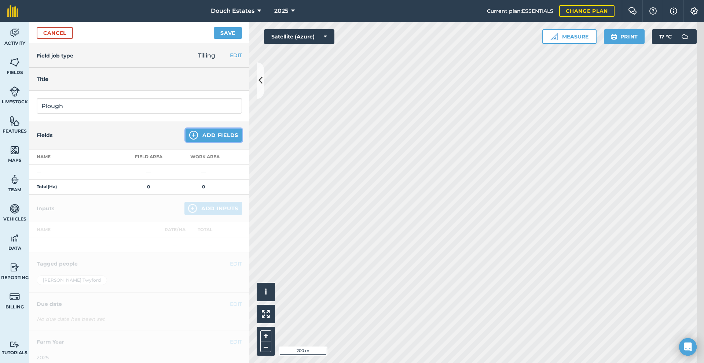
click at [210, 142] on button "Add Fields" at bounding box center [213, 135] width 56 height 13
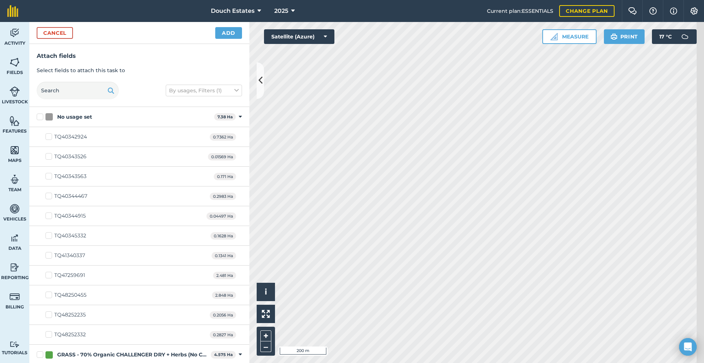
checkbox input "true"
click at [231, 37] on button "Add" at bounding box center [228, 33] width 27 height 12
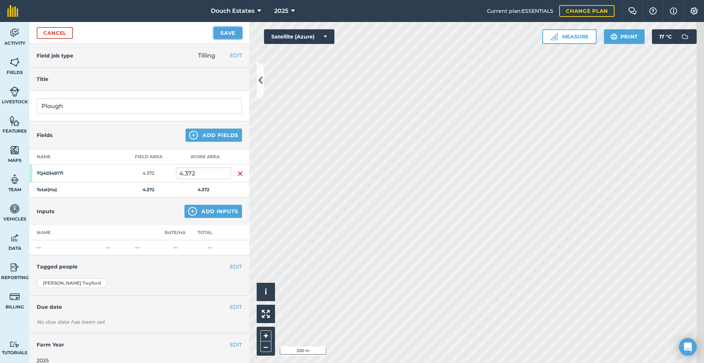
click at [231, 39] on button "Save" at bounding box center [228, 33] width 28 height 12
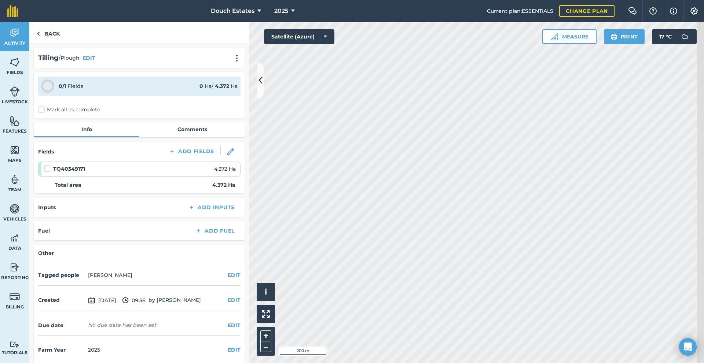
click at [84, 114] on label "Mark all as complete" at bounding box center [69, 110] width 62 height 8
click at [43, 111] on input "Mark all as complete" at bounding box center [40, 108] width 5 height 5
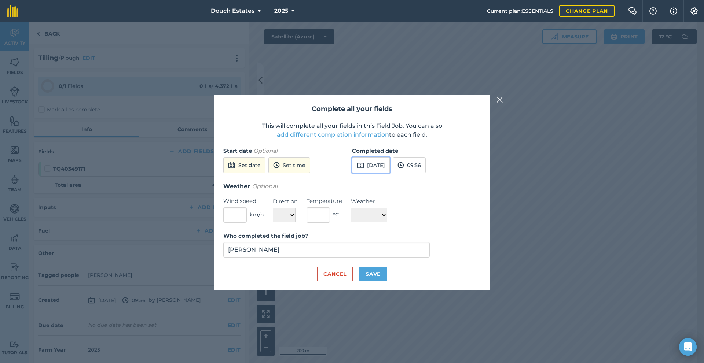
click at [362, 162] on button "[DATE]" at bounding box center [371, 165] width 38 height 16
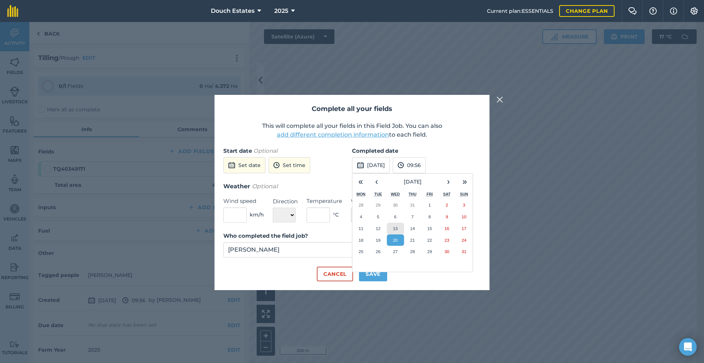
click at [393, 223] on button "13" at bounding box center [395, 229] width 17 height 12
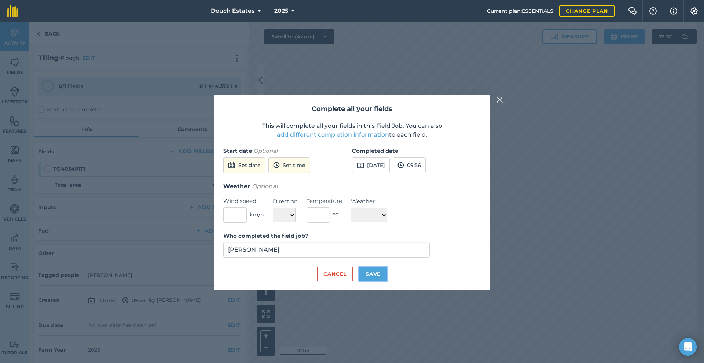
click at [376, 282] on button "Save" at bounding box center [373, 274] width 28 height 15
checkbox input "true"
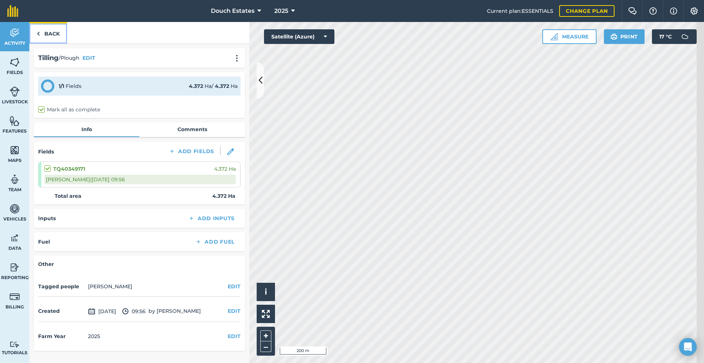
click at [60, 41] on link "Back" at bounding box center [48, 33] width 38 height 22
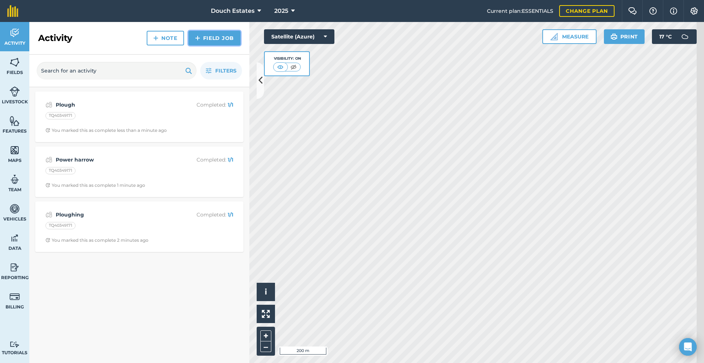
click at [225, 41] on link "Field Job" at bounding box center [214, 38] width 52 height 15
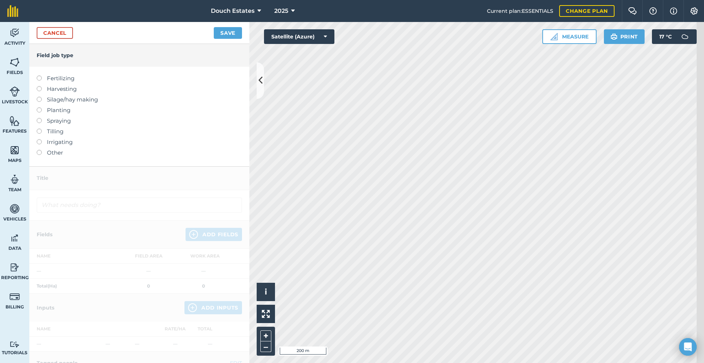
click at [66, 136] on label "Tilling" at bounding box center [139, 131] width 205 height 9
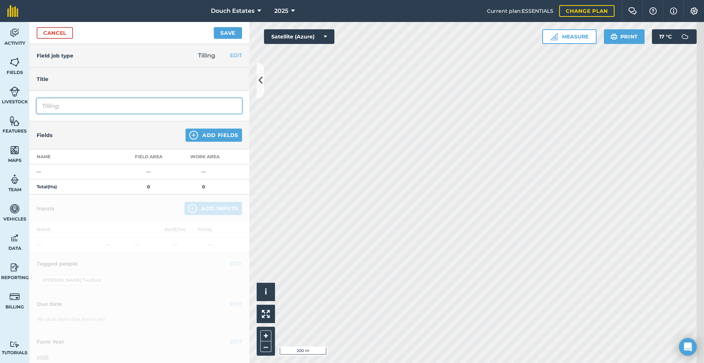
click at [159, 114] on input "Tilling" at bounding box center [139, 105] width 205 height 15
type input "T"
type input "Power harrow"
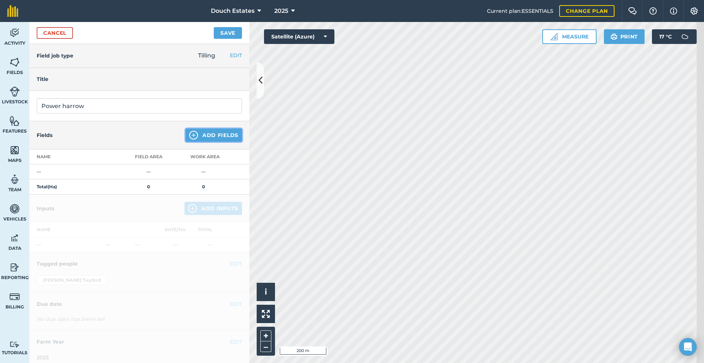
click at [214, 142] on button "Add Fields" at bounding box center [213, 135] width 56 height 13
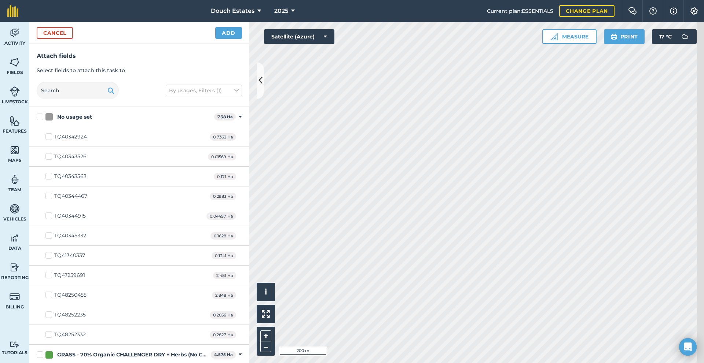
checkbox input "true"
click at [225, 39] on button "Add" at bounding box center [228, 33] width 27 height 12
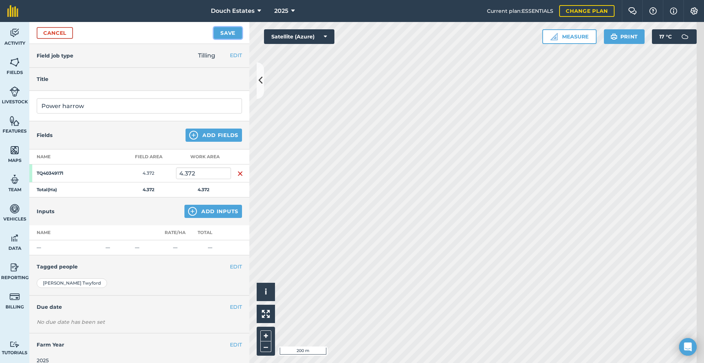
click at [231, 39] on button "Save" at bounding box center [228, 33] width 28 height 12
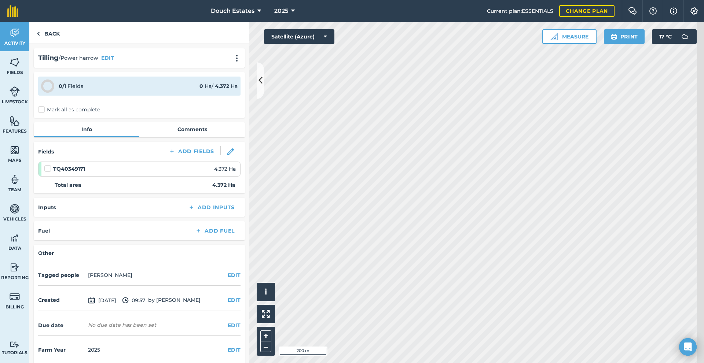
click at [52, 114] on label "Mark all as complete" at bounding box center [69, 110] width 62 height 8
click at [43, 111] on input "Mark all as complete" at bounding box center [40, 108] width 5 height 5
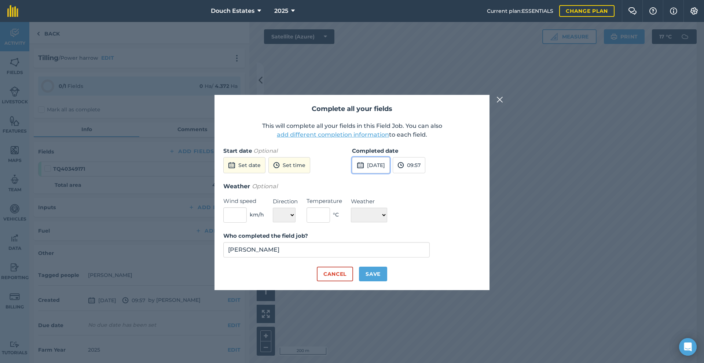
click at [380, 157] on button "[DATE]" at bounding box center [371, 165] width 38 height 16
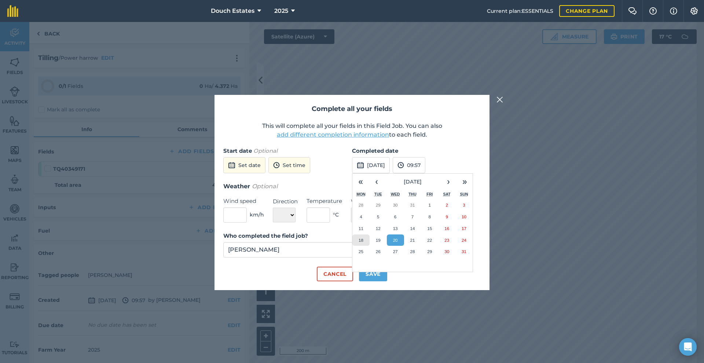
click at [359, 238] on abbr "18" at bounding box center [361, 240] width 5 height 5
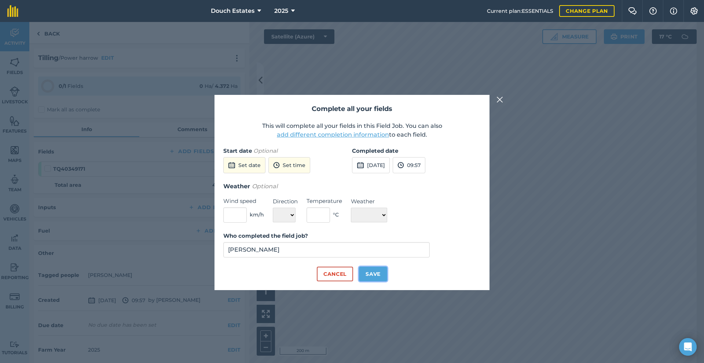
click at [378, 282] on button "Save" at bounding box center [373, 274] width 28 height 15
checkbox input "true"
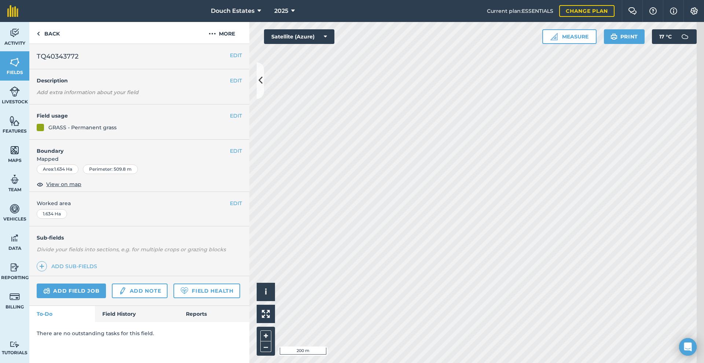
scroll to position [61, 0]
click at [87, 284] on link "Add field job" at bounding box center [71, 291] width 69 height 15
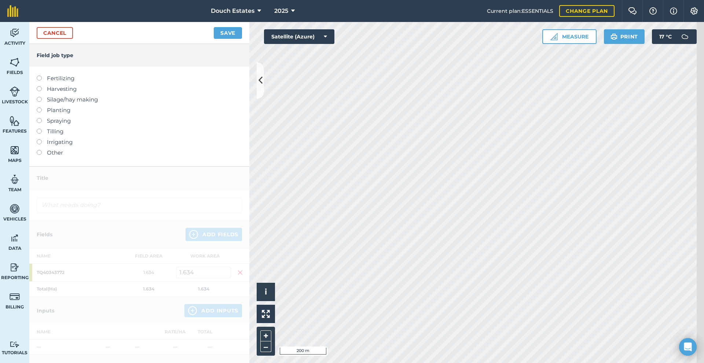
click at [65, 93] on label "Harvesting" at bounding box center [139, 89] width 205 height 9
type input "Harvesting"
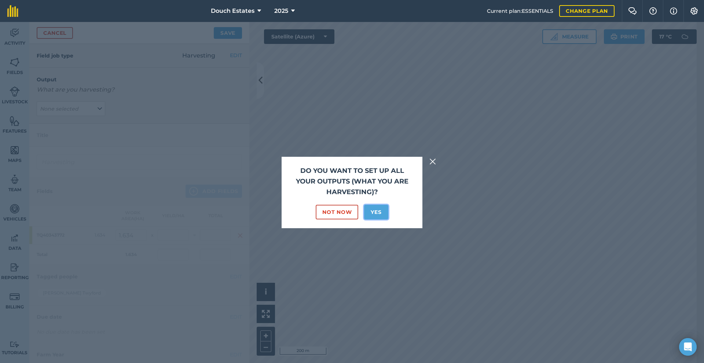
click at [379, 205] on button "Yes" at bounding box center [376, 212] width 24 height 15
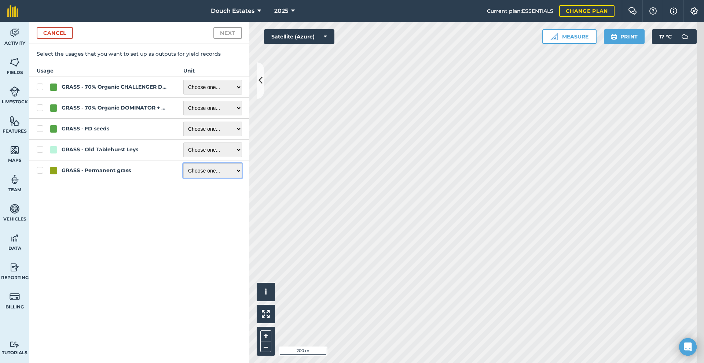
click at [242, 178] on select "Choose one ... Kilograms/kg Metric tonnes/t Litres/L Pounds/lb Imperial tons/t …" at bounding box center [212, 171] width 59 height 15
select select "METRIC_TONNES"
click at [192, 178] on select "Choose one ... Kilograms/kg Metric tonnes/t Litres/L Pounds/lb Imperial tons/t …" at bounding box center [212, 171] width 59 height 15
checkbox input "true"
click at [693, 15] on img at bounding box center [694, 10] width 9 height 7
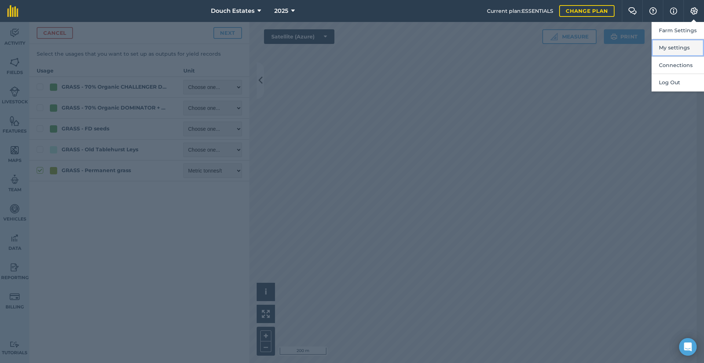
click at [682, 53] on button "My settings" at bounding box center [677, 47] width 52 height 17
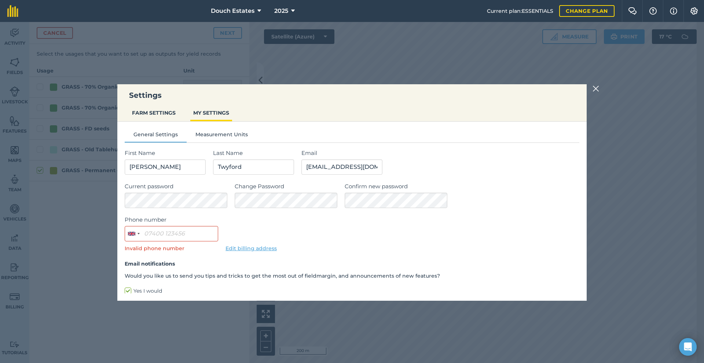
click at [599, 87] on img at bounding box center [595, 88] width 7 height 9
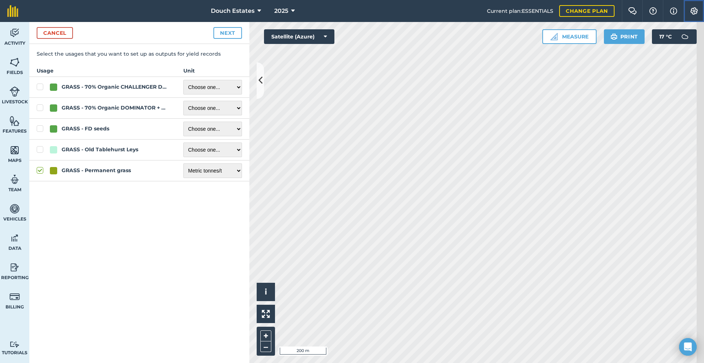
click at [693, 9] on button "Settings" at bounding box center [693, 11] width 21 height 22
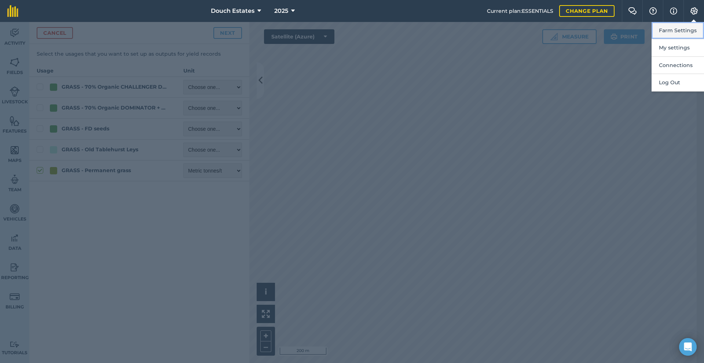
click at [680, 37] on button "Farm Settings" at bounding box center [677, 30] width 52 height 17
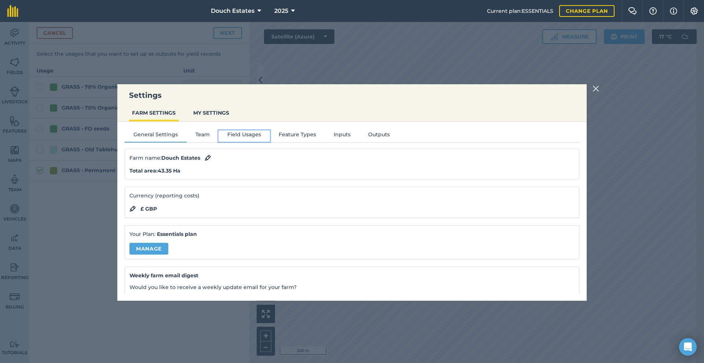
click at [218, 142] on button "Field Usages" at bounding box center [243, 136] width 51 height 11
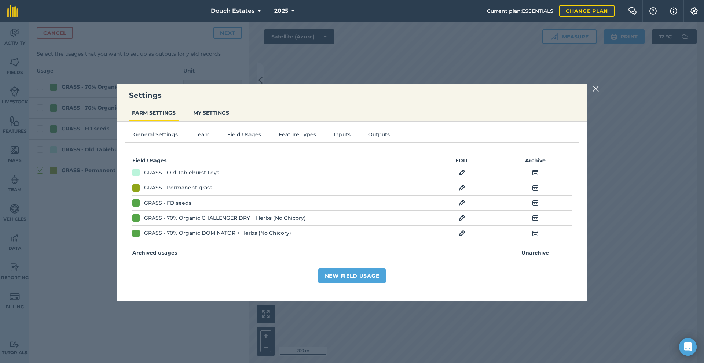
click at [539, 207] on img at bounding box center [535, 203] width 7 height 9
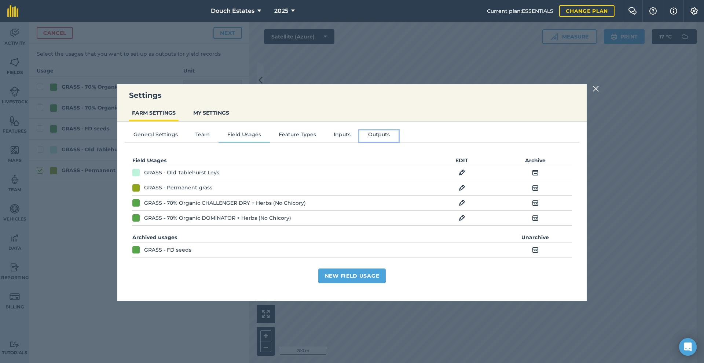
click at [359, 139] on button "Outputs" at bounding box center [378, 136] width 39 height 11
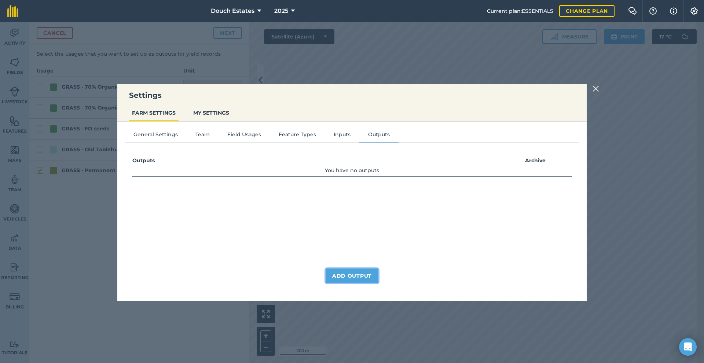
click at [339, 271] on button "Add Output" at bounding box center [352, 276] width 53 height 15
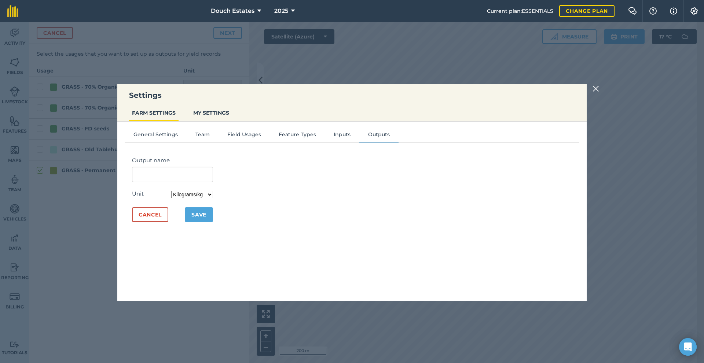
click at [191, 198] on select "Kilograms/kg Metric tonnes/t Litres/L Pounds/lb Imperial tons/t Gallons/gal Bus…" at bounding box center [192, 194] width 42 height 7
select select "COUNT"
click at [171, 198] on select "Kilograms/kg Metric tonnes/t Litres/L Pounds/lb Imperial tons/t Gallons/gal Bus…" at bounding box center [192, 194] width 42 height 7
click at [132, 182] on input "Output name" at bounding box center [172, 174] width 81 height 15
type input "[PERSON_NAME]"
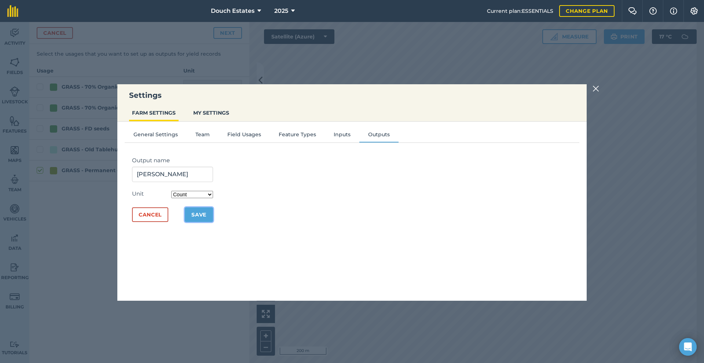
click at [185, 222] on button "Save" at bounding box center [199, 214] width 28 height 15
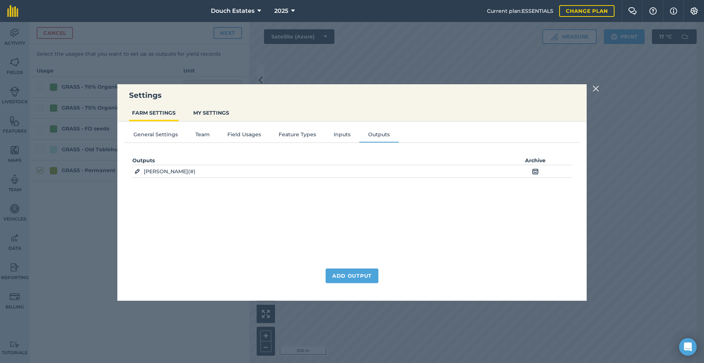
click at [135, 175] on img at bounding box center [137, 171] width 5 height 7
select select "COUNT"
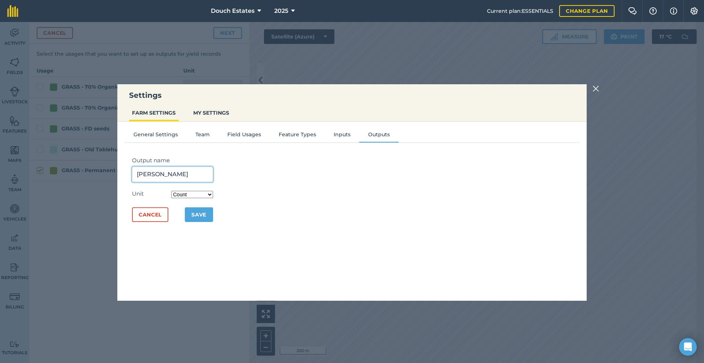
click at [132, 182] on input "[PERSON_NAME]" at bounding box center [172, 174] width 81 height 15
type input "B"
type input "Silage [PERSON_NAME]"
click at [185, 222] on button "Save" at bounding box center [199, 214] width 28 height 15
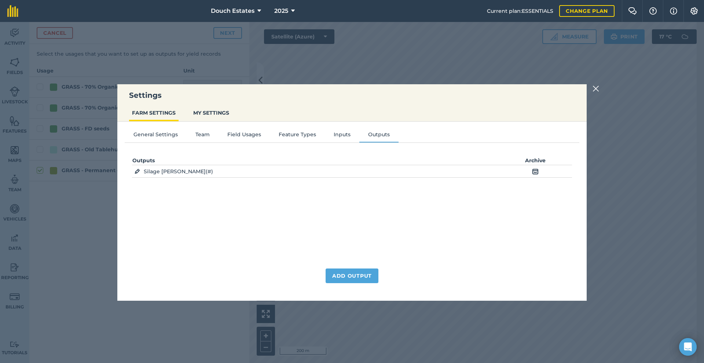
click at [599, 87] on img at bounding box center [595, 88] width 7 height 9
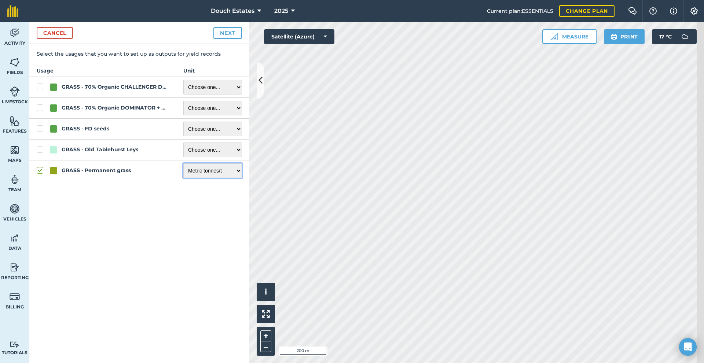
click at [210, 178] on select "Choose one ... Kilograms/kg Metric tonnes/t Litres/L Pounds/lb Imperial tons/t …" at bounding box center [212, 171] width 59 height 15
click at [67, 39] on button "Cancel" at bounding box center [55, 33] width 36 height 12
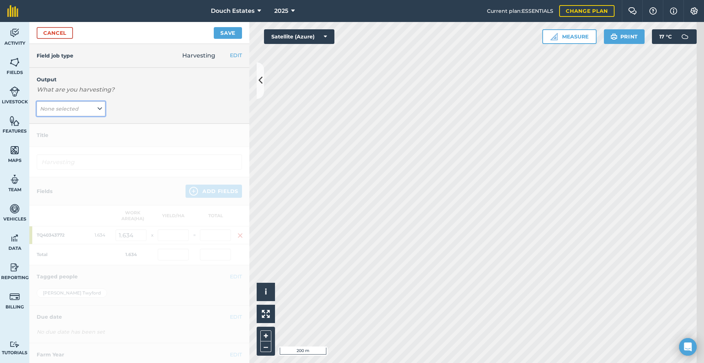
click at [78, 112] on em "None selected" at bounding box center [59, 109] width 38 height 7
click at [77, 131] on button "[PERSON_NAME] ( # )" at bounding box center [71, 124] width 69 height 14
type input "Harvesting Silage [PERSON_NAME]"
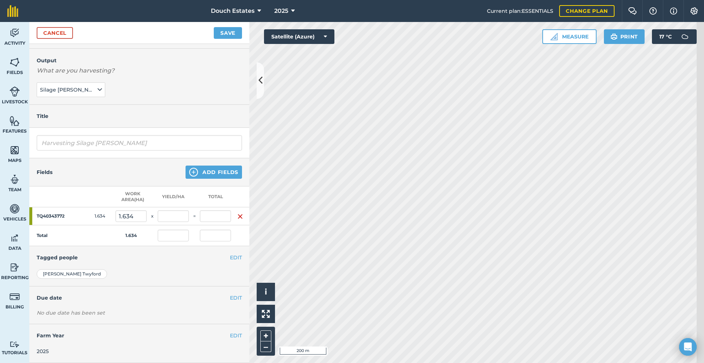
scroll to position [61, 0]
click at [223, 222] on input "text" at bounding box center [215, 216] width 31 height 12
type input "8"
type input "4.896"
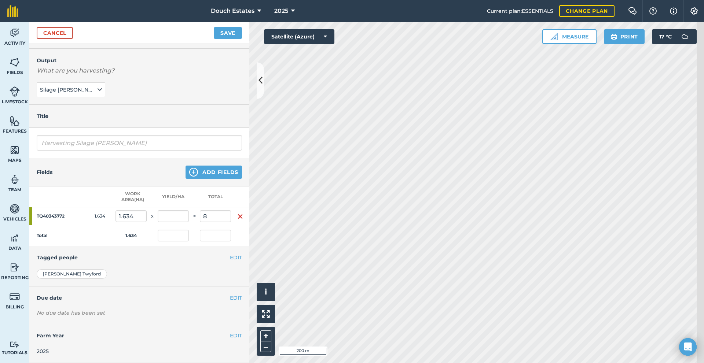
type input "8"
click at [232, 39] on button "Save" at bounding box center [228, 33] width 28 height 12
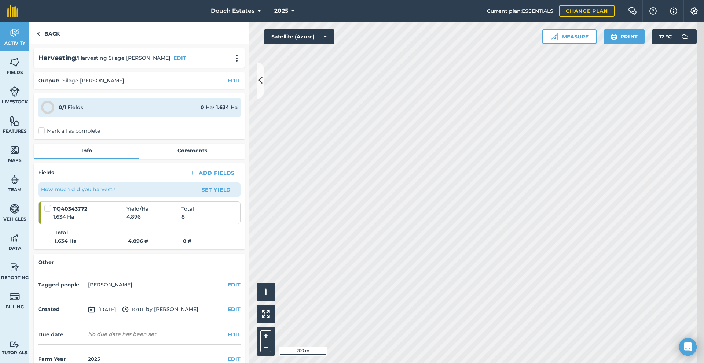
click at [52, 135] on label "Mark all as complete" at bounding box center [69, 131] width 62 height 8
click at [43, 132] on input "Mark all as complete" at bounding box center [40, 129] width 5 height 5
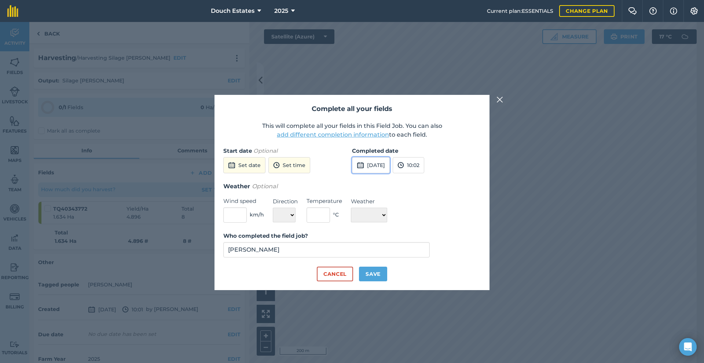
click at [359, 161] on img at bounding box center [360, 165] width 7 height 9
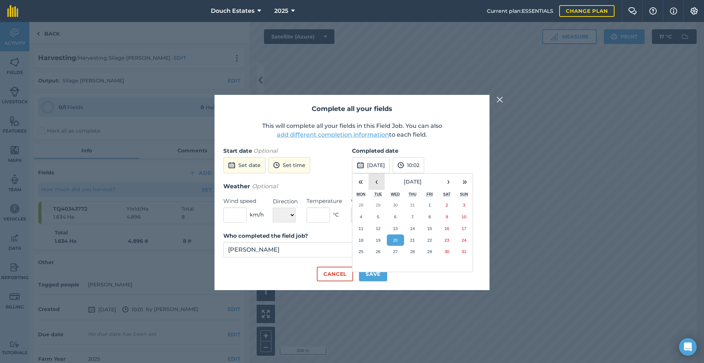
click at [376, 174] on button "‹" at bounding box center [376, 182] width 16 height 16
click at [398, 223] on button "11" at bounding box center [395, 229] width 17 height 12
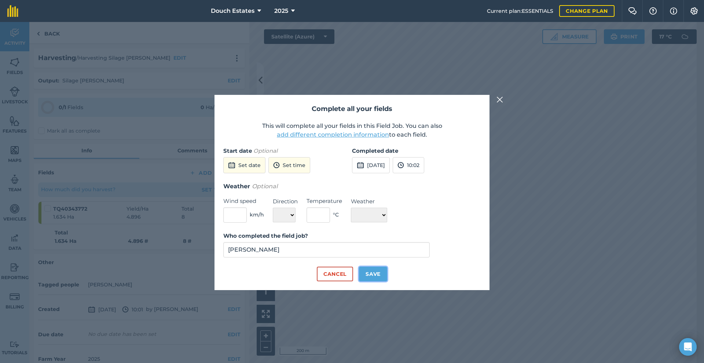
click at [377, 282] on button "Save" at bounding box center [373, 274] width 28 height 15
checkbox input "true"
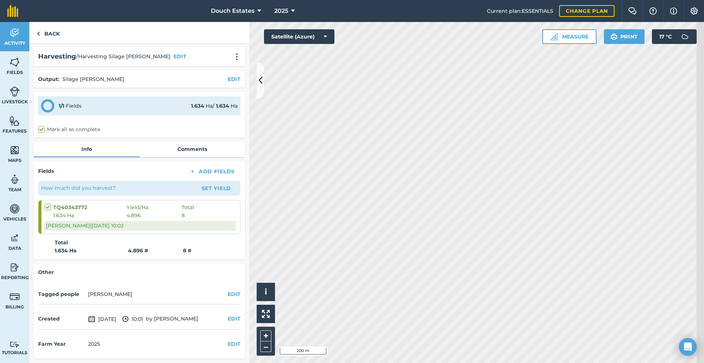
scroll to position [8, 0]
click at [123, 234] on div "TQ40343772 Yield / Ha Total 1.634 Ha 4.896 8 [PERSON_NAME] | [DATE] 10:02" at bounding box center [139, 217] width 191 height 33
click at [154, 230] on div "Fields Add Fields How much did you harvest? Set Yield TQ40343772 Yield / Ha Tot…" at bounding box center [139, 211] width 211 height 98
click at [214, 234] on div "TQ40343772 Yield / Ha Total 1.634 Ha 4.896 8 [PERSON_NAME] | [DATE] 10:02" at bounding box center [139, 217] width 191 height 33
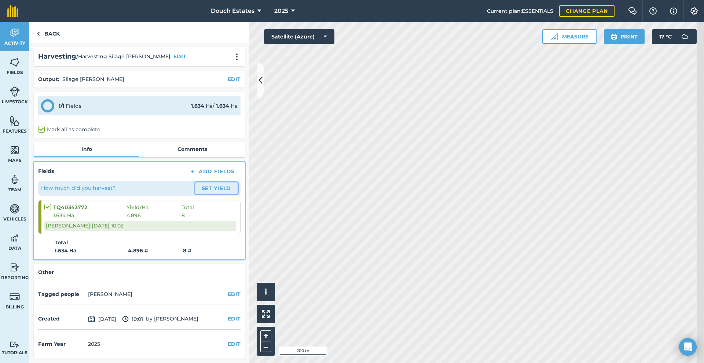
click at [205, 183] on button "Set Yield" at bounding box center [216, 189] width 43 height 12
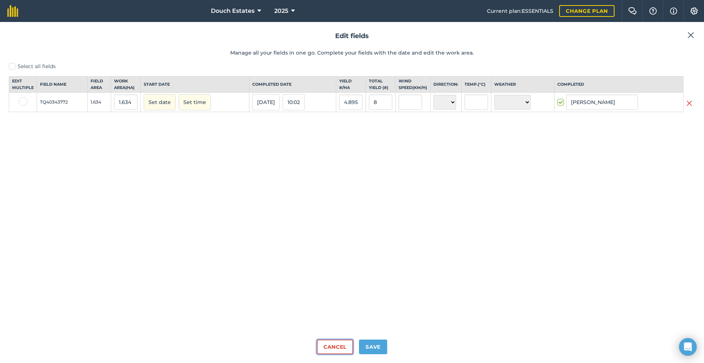
click at [330, 341] on button "Cancel" at bounding box center [335, 347] width 36 height 15
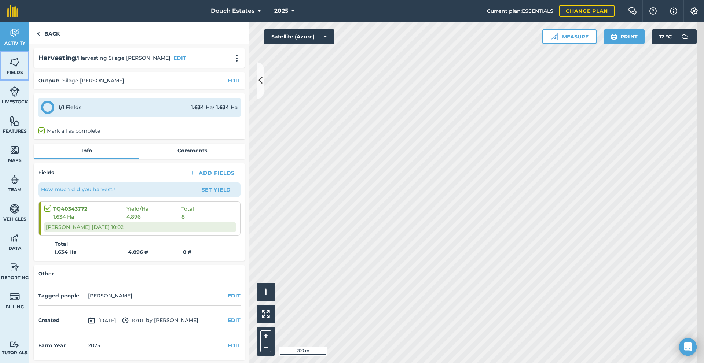
click at [20, 68] on img at bounding box center [15, 62] width 10 height 11
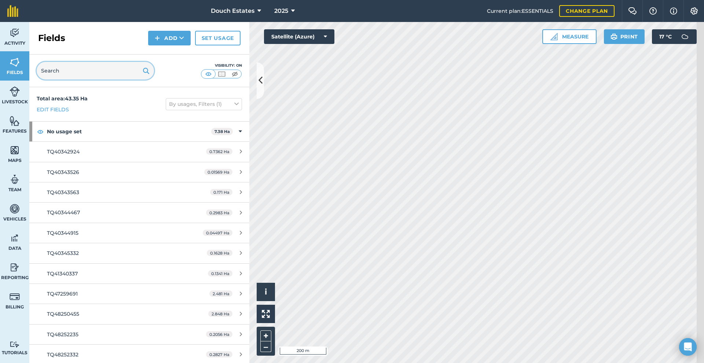
click at [95, 80] on input "text" at bounding box center [95, 71] width 117 height 18
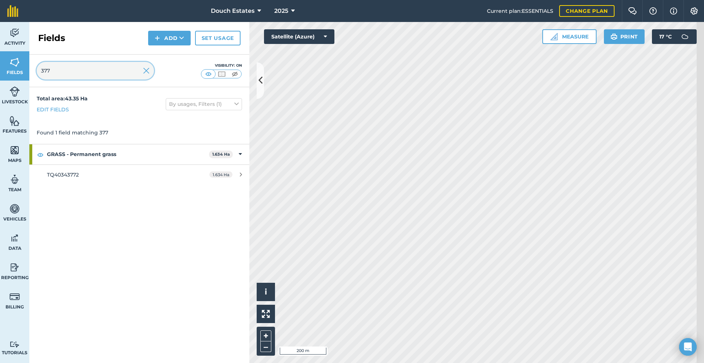
type input "377"
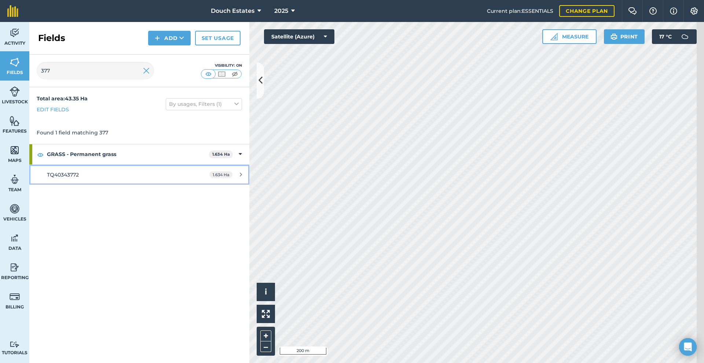
click at [97, 179] on div "TQ40343772" at bounding box center [116, 175] width 138 height 8
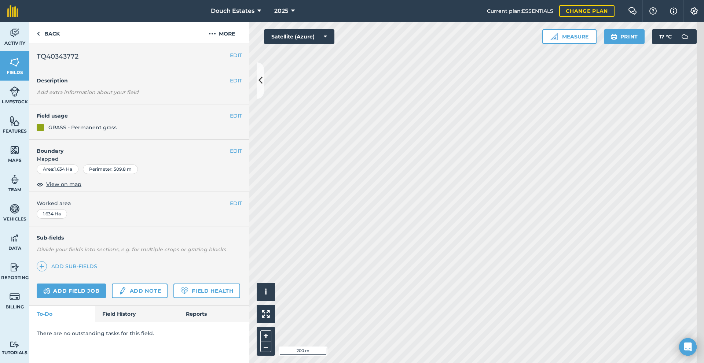
scroll to position [49, 0]
click at [128, 306] on div "Add field job Add note Field Health" at bounding box center [139, 291] width 220 height 30
click at [141, 322] on link "Field History" at bounding box center [136, 314] width 83 height 16
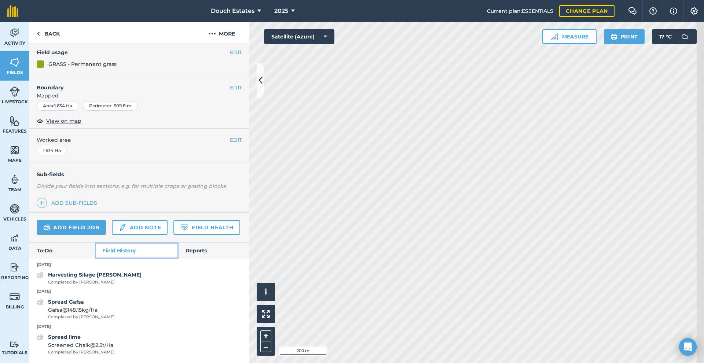
scroll to position [155, 0]
click at [96, 279] on span "Completed by [PERSON_NAME]" at bounding box center [94, 282] width 93 height 7
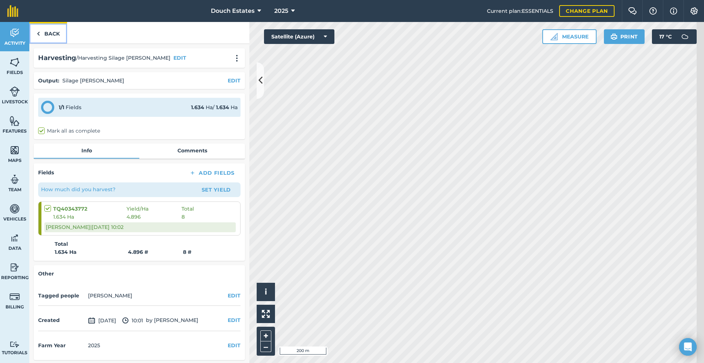
click at [40, 38] on img at bounding box center [38, 33] width 3 height 9
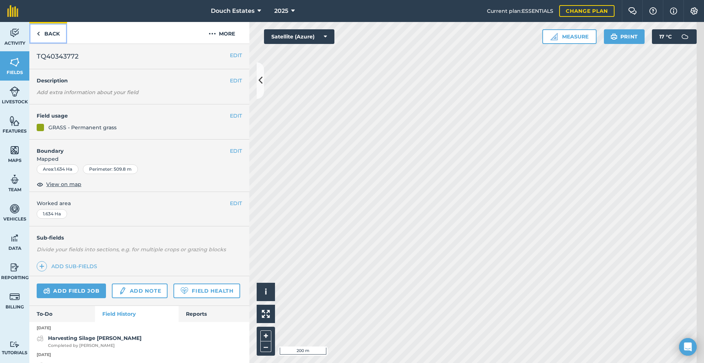
click at [60, 44] on link "Back" at bounding box center [48, 33] width 38 height 22
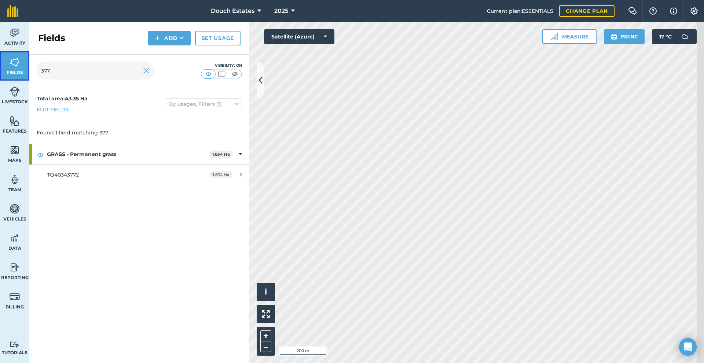
click at [16, 68] on img at bounding box center [15, 62] width 10 height 11
click at [20, 45] on link "Activity" at bounding box center [14, 36] width 29 height 29
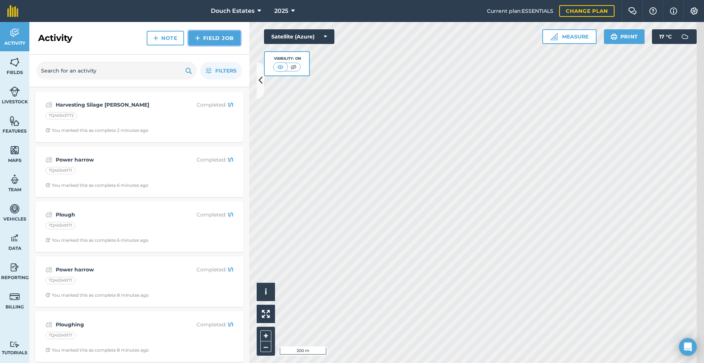
click at [196, 45] on link "Field Job" at bounding box center [214, 38] width 52 height 15
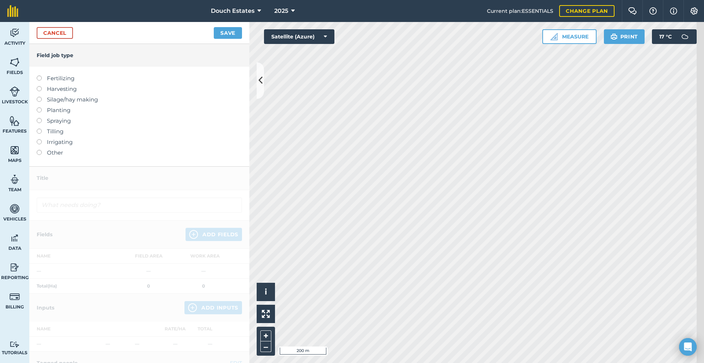
click at [76, 93] on label "Harvesting" at bounding box center [139, 89] width 205 height 9
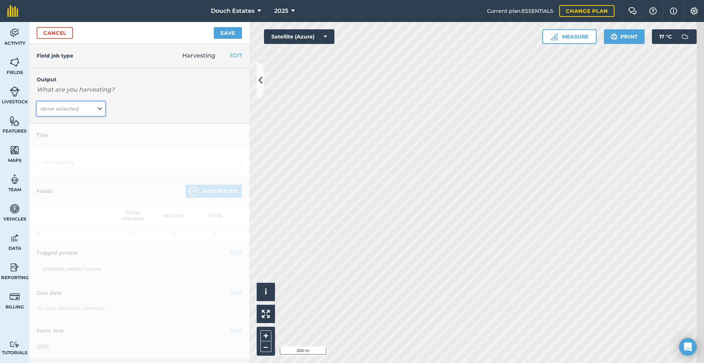
click at [105, 116] on button "None selected" at bounding box center [71, 109] width 69 height 15
click at [98, 131] on button "[PERSON_NAME] ( # )" at bounding box center [71, 124] width 69 height 14
type input "Harvesting Silage [PERSON_NAME]"
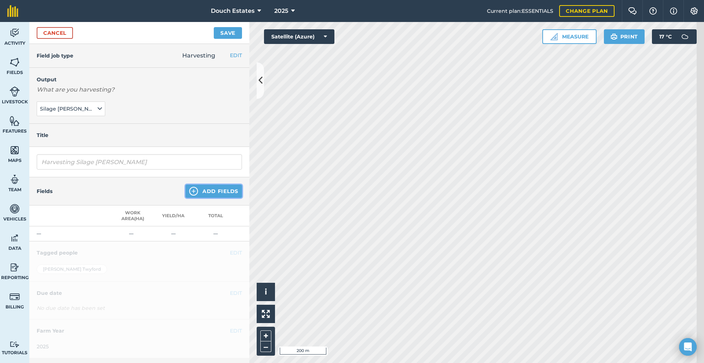
click at [210, 198] on button "Add Fields" at bounding box center [213, 191] width 56 height 13
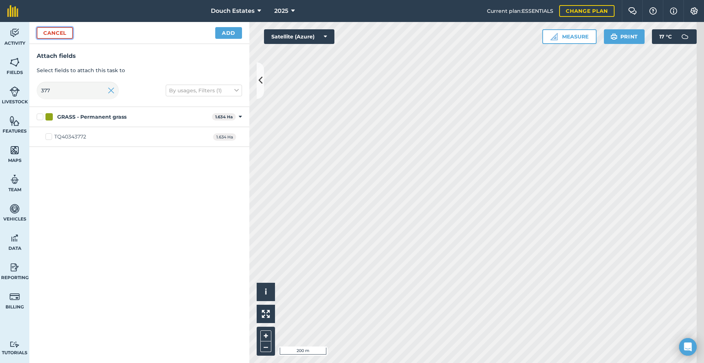
click at [70, 39] on button "Cancel" at bounding box center [55, 33] width 36 height 12
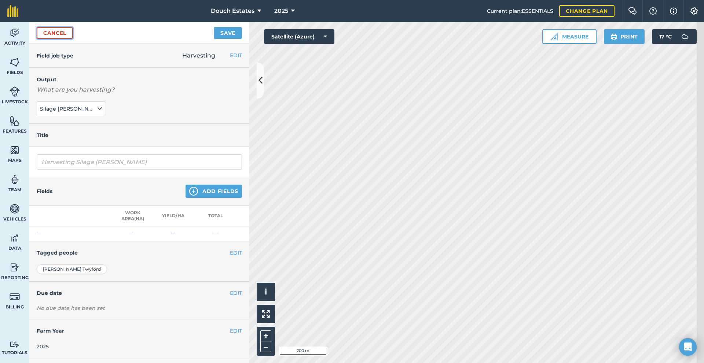
click at [70, 39] on link "Cancel" at bounding box center [55, 33] width 36 height 12
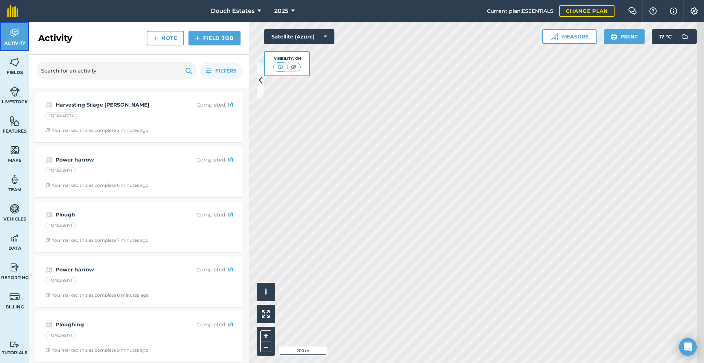
click at [12, 40] on link "Activity" at bounding box center [14, 36] width 29 height 29
click at [14, 38] on img at bounding box center [15, 32] width 10 height 11
click at [17, 68] on img at bounding box center [15, 62] width 10 height 11
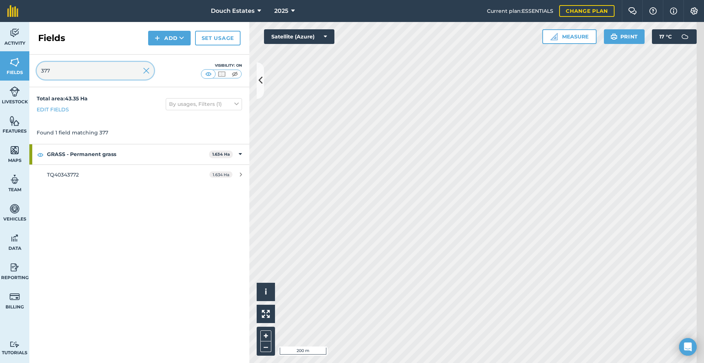
drag, startPoint x: 82, startPoint y: 87, endPoint x: 13, endPoint y: 93, distance: 69.6
click at [13, 93] on div "Activity Fields Livestock Features Maps Team Vehicles Data Reporting Billing Tu…" at bounding box center [352, 192] width 704 height 341
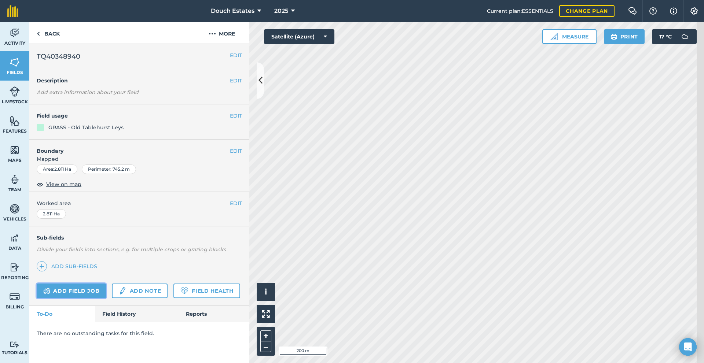
click at [100, 298] on link "Add field job" at bounding box center [71, 291] width 69 height 15
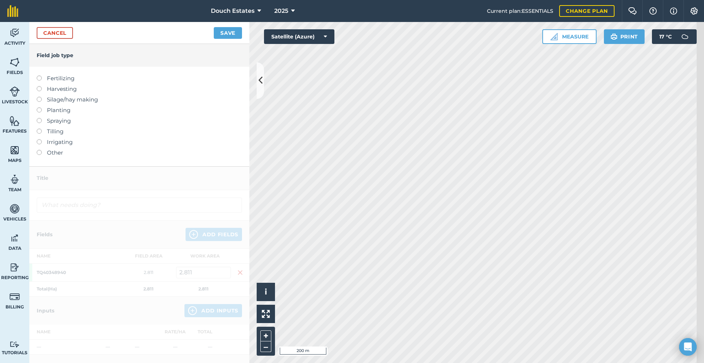
click at [47, 86] on div at bounding box center [42, 85] width 10 height 1
click at [52, 93] on label "Harvesting" at bounding box center [139, 89] width 205 height 9
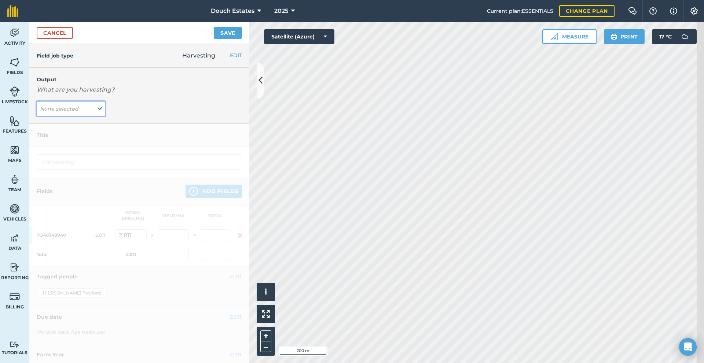
click at [102, 113] on icon at bounding box center [100, 109] width 4 height 8
click at [99, 131] on button "[PERSON_NAME] ( # )" at bounding box center [71, 124] width 69 height 14
type input "Harvesting Silage [PERSON_NAME]"
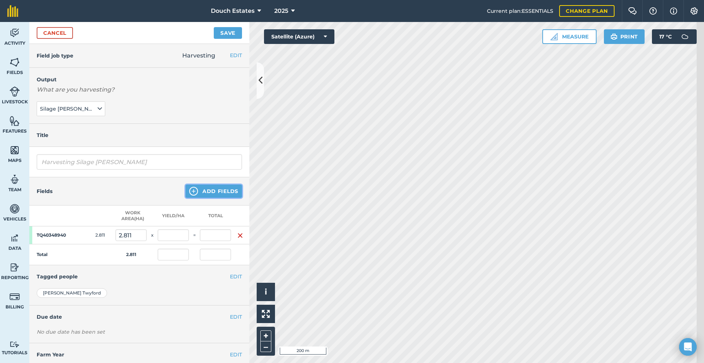
click at [198, 198] on button "Add Fields" at bounding box center [213, 191] width 56 height 13
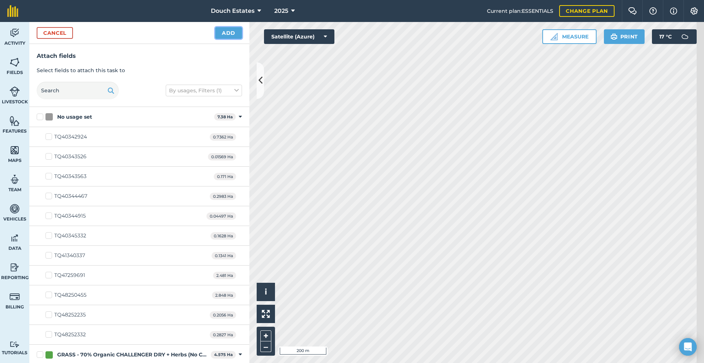
click at [233, 37] on button "Add" at bounding box center [228, 33] width 27 height 12
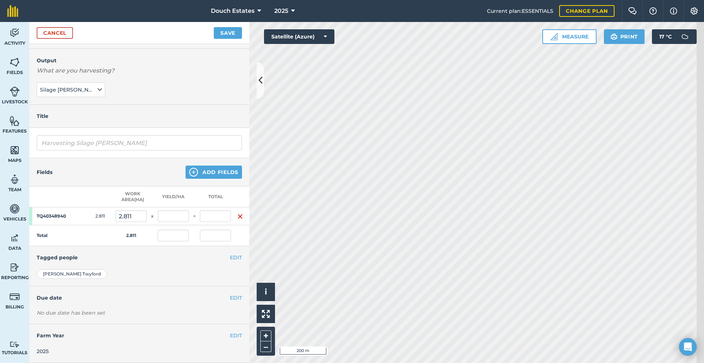
scroll to position [12, 0]
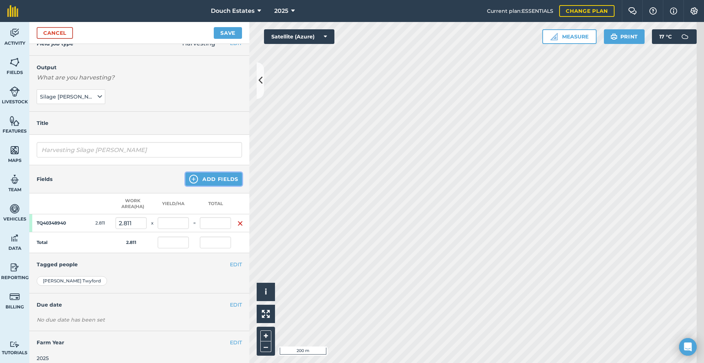
click at [204, 186] on button "Add Fields" at bounding box center [213, 179] width 56 height 13
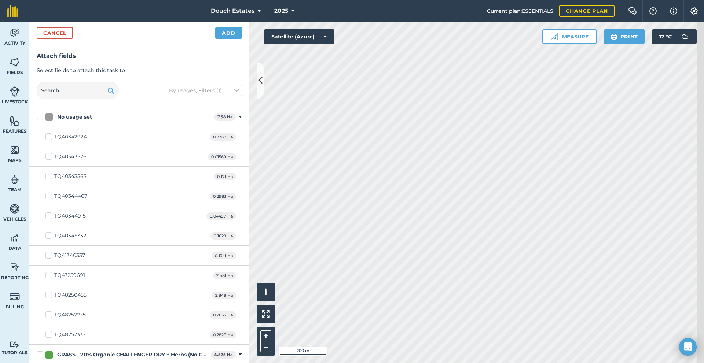
checkbox input "true"
click at [227, 39] on button "Add" at bounding box center [228, 33] width 27 height 12
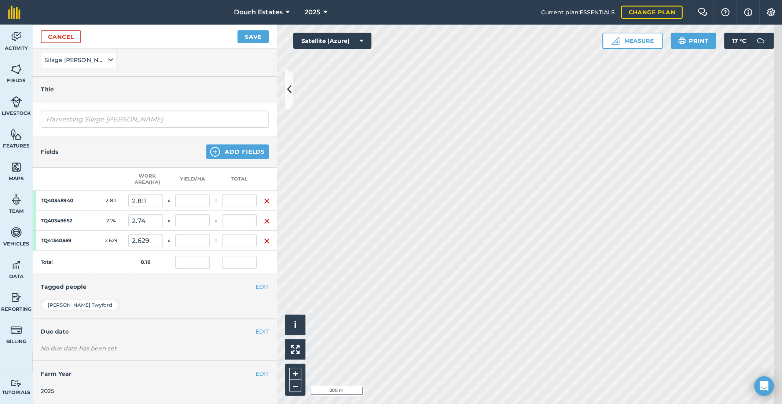
scroll to position [111, 0]
click at [71, 179] on strong "TQ40348940" at bounding box center [54, 180] width 34 height 6
click at [71, 219] on strong "TQ41340559" at bounding box center [54, 216] width 34 height 6
click at [71, 188] on div "TQ40348940" at bounding box center [56, 181] width 55 height 18
click at [71, 181] on strong "TQ40348940" at bounding box center [54, 180] width 34 height 6
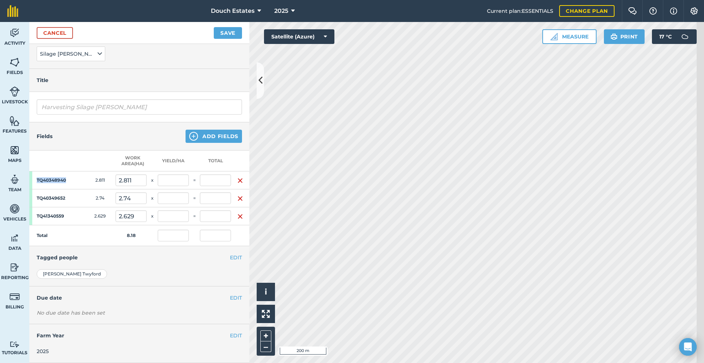
click at [71, 181] on strong "TQ40348940" at bounding box center [54, 180] width 34 height 6
click at [78, 182] on div "TQ40348940" at bounding box center [57, 180] width 41 height 12
click at [71, 182] on strong "TQ40348940" at bounding box center [54, 180] width 34 height 6
click at [52, 132] on h4 "Fields" at bounding box center [45, 136] width 16 height 8
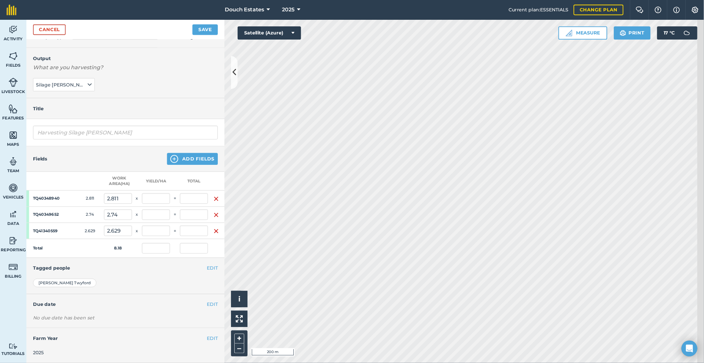
scroll to position [59, 0]
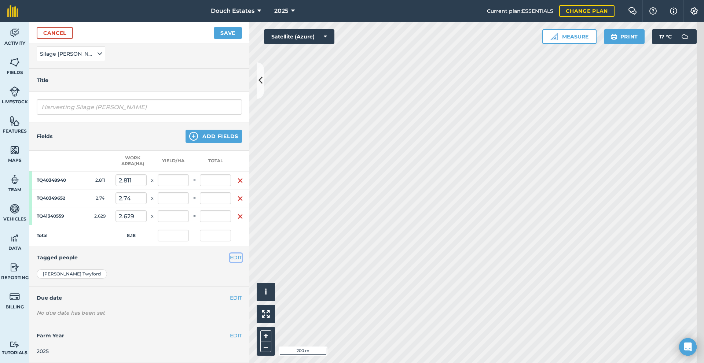
drag, startPoint x: 686, startPoint y: 0, endPoint x: 236, endPoint y: 328, distance: 556.2
click at [236, 262] on button "EDIT" at bounding box center [236, 258] width 12 height 8
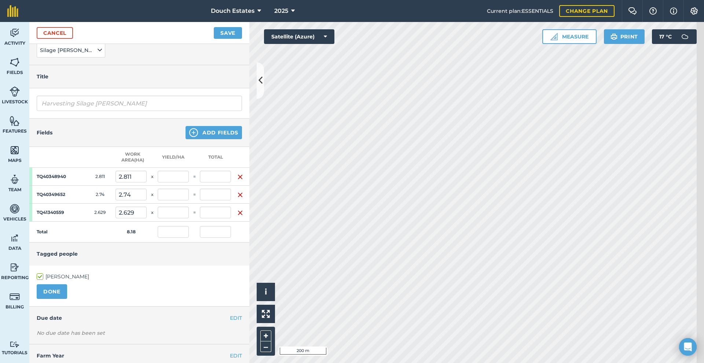
click at [84, 185] on div "TQ40348940" at bounding box center [56, 177] width 55 height 18
click at [67, 180] on strong "TQ40348940" at bounding box center [54, 177] width 34 height 6
click at [189, 183] on input "text" at bounding box center [173, 177] width 31 height 12
click at [213, 183] on input "text" at bounding box center [215, 177] width 31 height 12
type input "6"
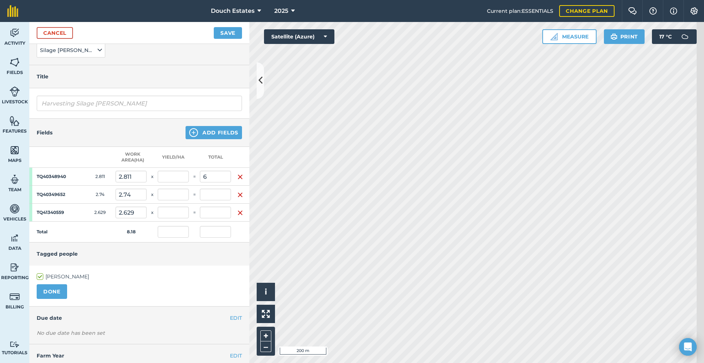
type input "2.134"
type input "0.733"
type input "6"
click at [218, 201] on input "text" at bounding box center [215, 195] width 31 height 12
click at [176, 201] on input "text" at bounding box center [173, 195] width 31 height 12
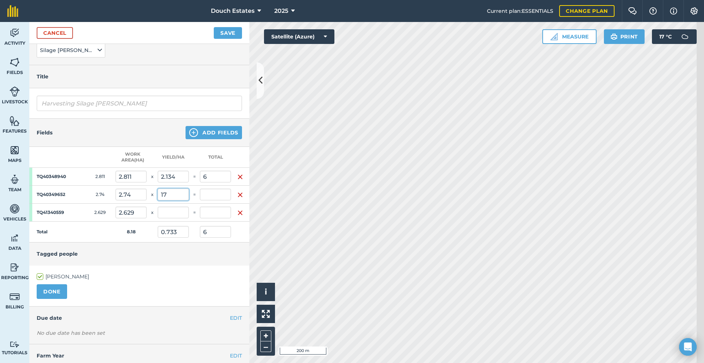
type input "1"
type input "17"
type input "2.812"
type input "23"
type input "6.204"
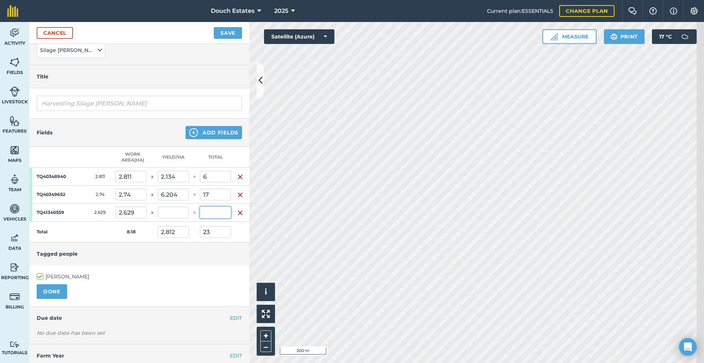
click at [227, 218] on input "text" at bounding box center [215, 213] width 31 height 12
type input "12"
type input "4.279"
type input "35"
type input "4.564"
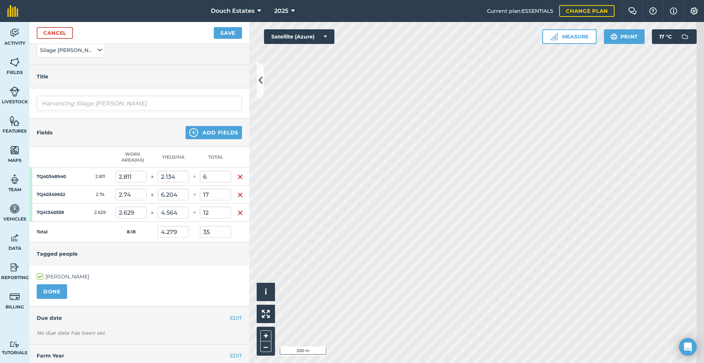
click at [179, 258] on h4 "Tagged people" at bounding box center [139, 254] width 205 height 8
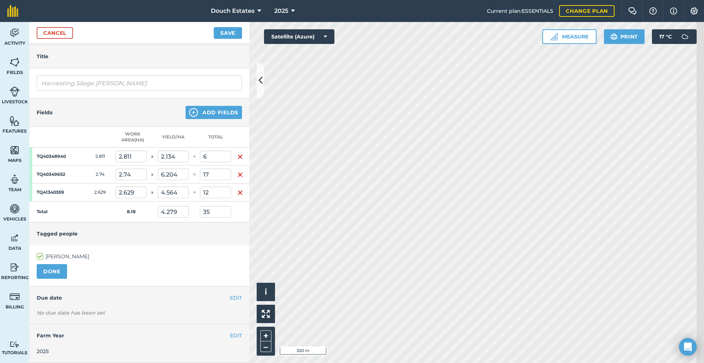
scroll to position [0, 0]
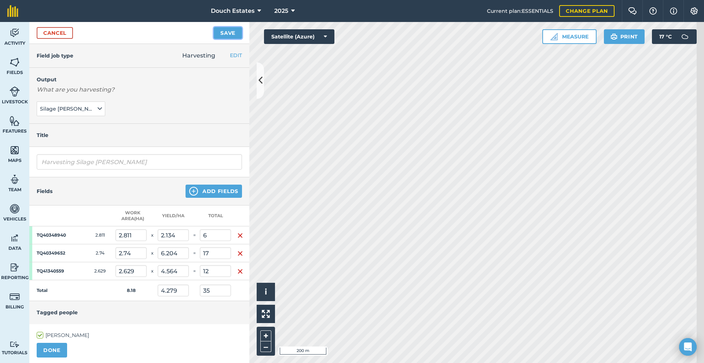
click at [228, 39] on button "Save" at bounding box center [228, 33] width 28 height 12
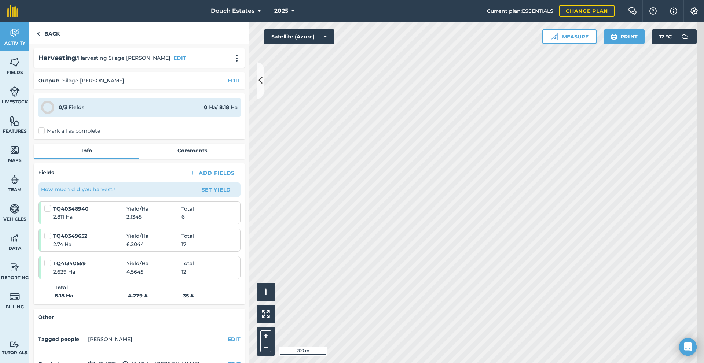
click at [53, 135] on label "Mark all as complete" at bounding box center [69, 131] width 62 height 8
click at [43, 132] on input "Mark all as complete" at bounding box center [40, 129] width 5 height 5
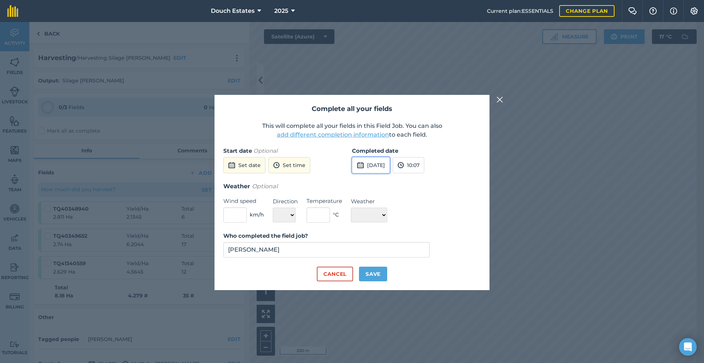
click at [390, 159] on button "[DATE]" at bounding box center [371, 165] width 38 height 16
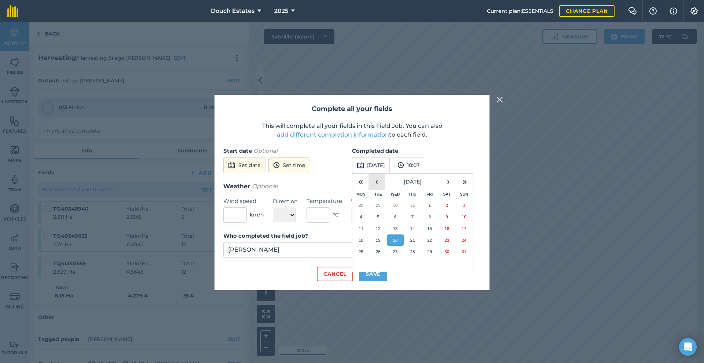
click at [378, 176] on button "‹" at bounding box center [376, 182] width 16 height 16
click at [397, 226] on abbr "11" at bounding box center [395, 228] width 5 height 5
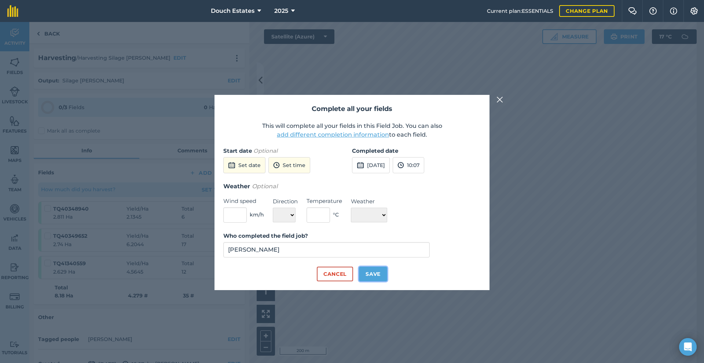
click at [377, 282] on button "Save" at bounding box center [373, 274] width 28 height 15
checkbox input "true"
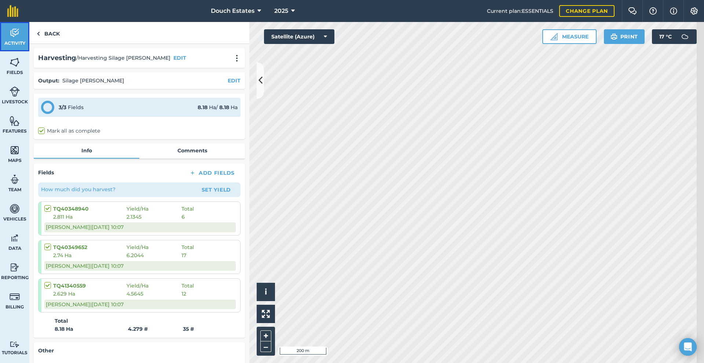
click at [25, 40] on link "Activity" at bounding box center [14, 36] width 29 height 29
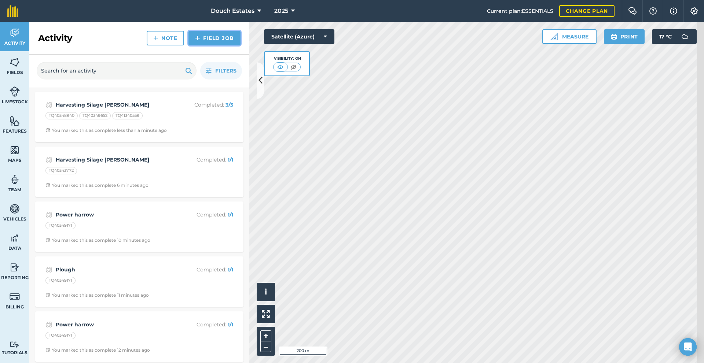
click at [214, 45] on link "Field Job" at bounding box center [214, 38] width 52 height 15
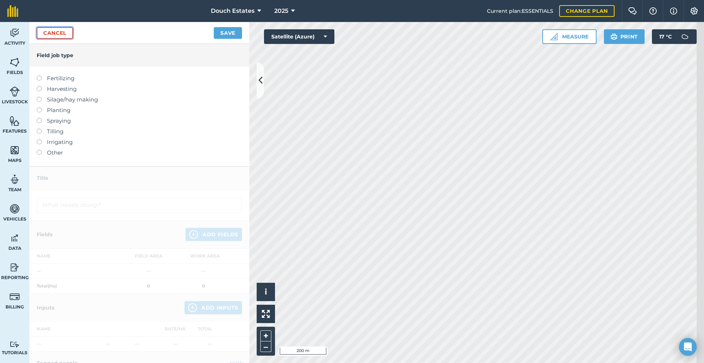
click at [63, 39] on link "Cancel" at bounding box center [55, 33] width 36 height 12
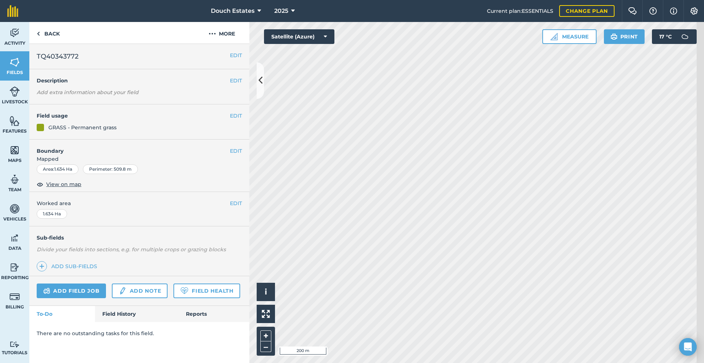
scroll to position [61, 0]
click at [155, 322] on link "Field History" at bounding box center [136, 314] width 83 height 16
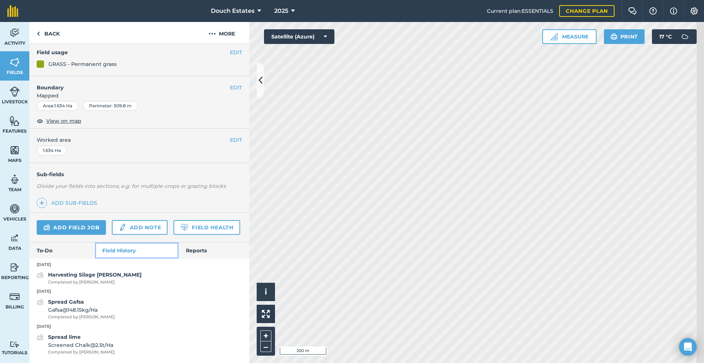
scroll to position [155, 0]
click at [89, 272] on strong "Harvesting Silage [PERSON_NAME]" at bounding box center [94, 275] width 93 height 7
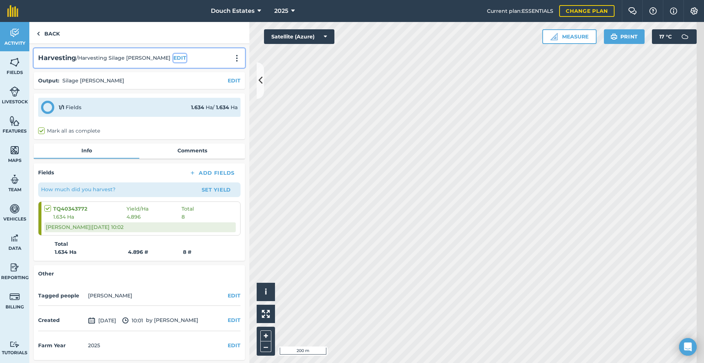
click at [173, 62] on button "EDIT" at bounding box center [179, 58] width 13 height 8
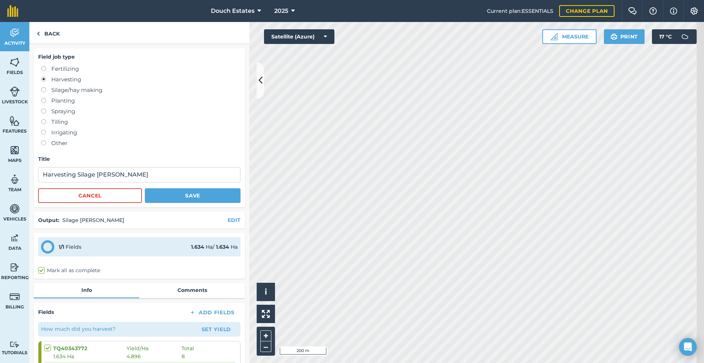
click at [68, 95] on label "Silage/hay making" at bounding box center [140, 90] width 199 height 9
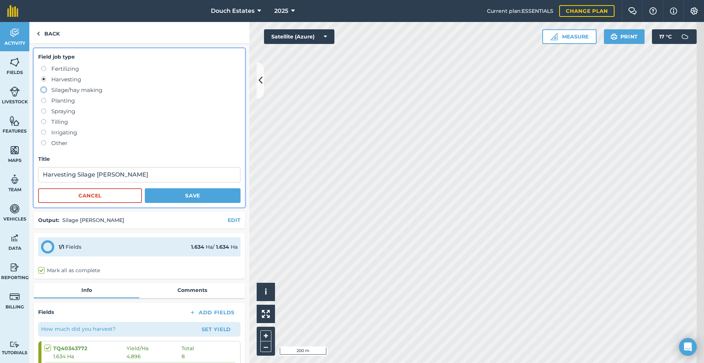
radio input "true"
click at [185, 203] on button "Save" at bounding box center [193, 195] width 96 height 15
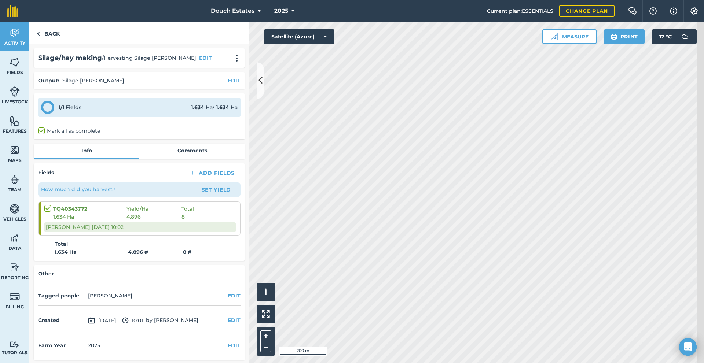
scroll to position [56, 0]
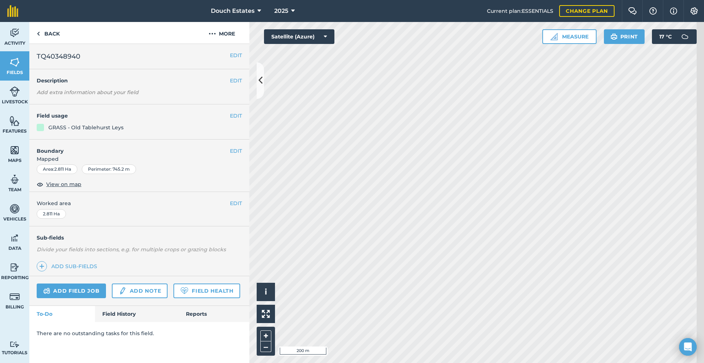
scroll to position [61, 0]
click at [142, 322] on link "Field History" at bounding box center [136, 314] width 83 height 16
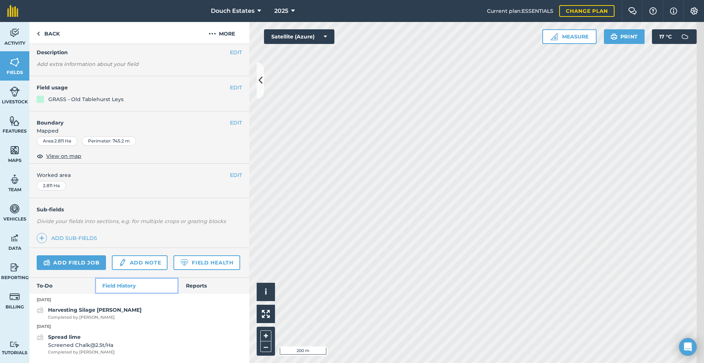
scroll to position [115, 0]
click at [114, 309] on strong "Harvesting Silage [PERSON_NAME]" at bounding box center [94, 310] width 93 height 7
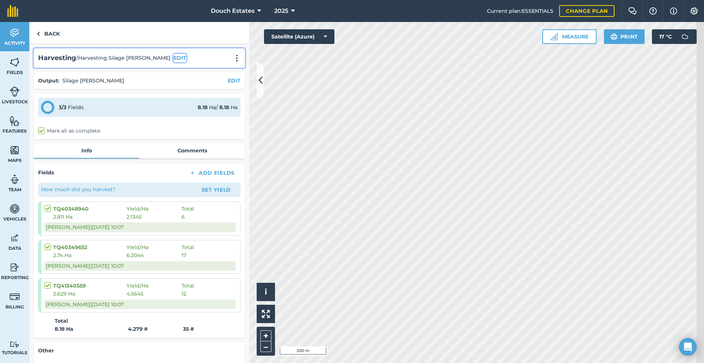
click at [173, 62] on button "EDIT" at bounding box center [179, 58] width 13 height 8
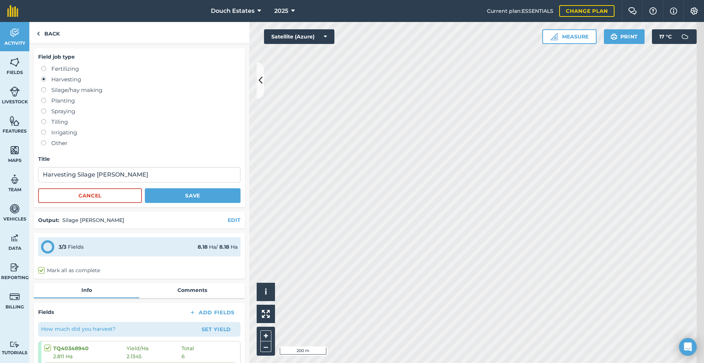
click at [77, 95] on label "Silage/hay making" at bounding box center [140, 90] width 199 height 9
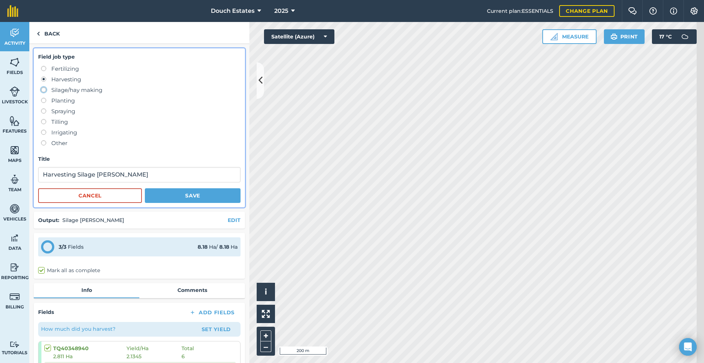
radio input "true"
click at [192, 203] on button "Save" at bounding box center [193, 195] width 96 height 15
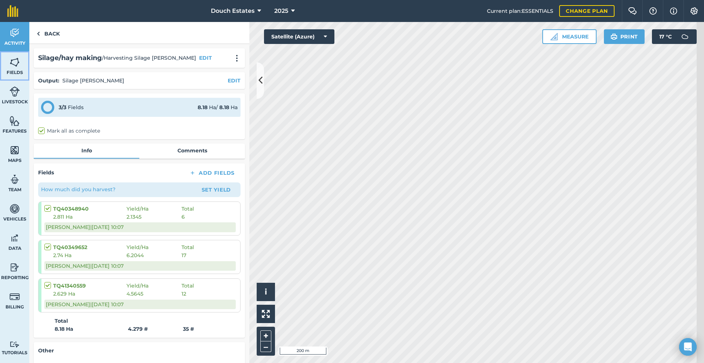
click at [19, 67] on img at bounding box center [15, 62] width 10 height 11
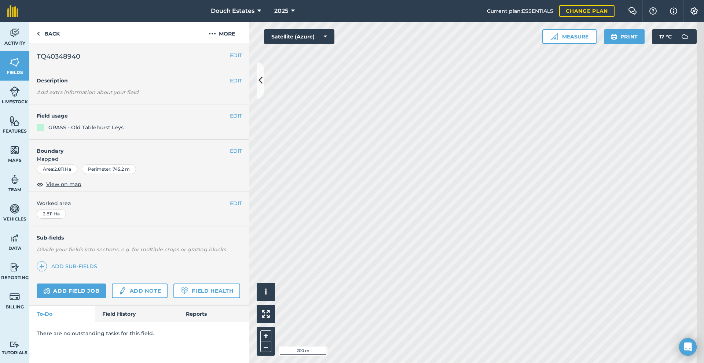
scroll to position [61, 0]
click at [139, 322] on link "Field History" at bounding box center [136, 314] width 83 height 16
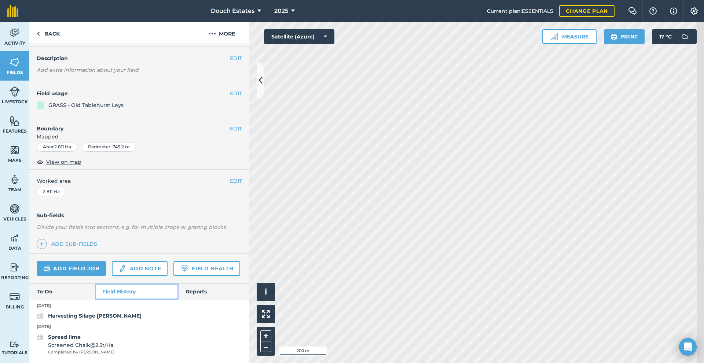
scroll to position [108, 0]
click at [117, 312] on div "Harvesting Silage [PERSON_NAME]" at bounding box center [94, 316] width 93 height 9
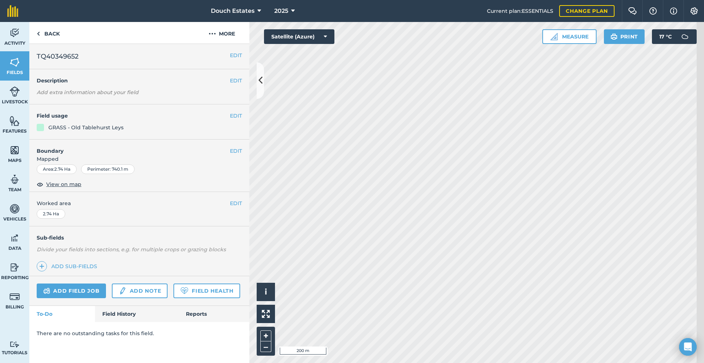
scroll to position [61, 0]
click at [128, 322] on link "Field History" at bounding box center [136, 314] width 83 height 16
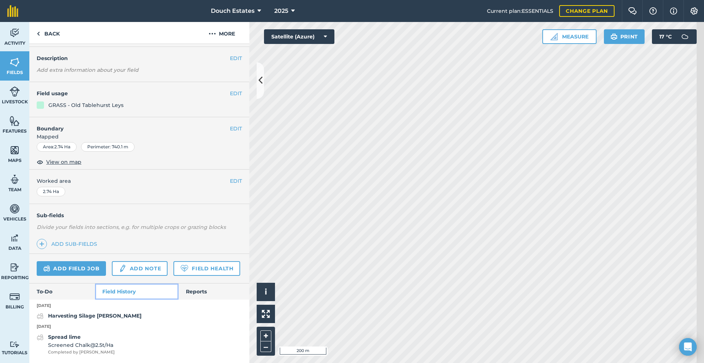
scroll to position [108, 0]
click at [116, 314] on strong "Harvesting Silage [PERSON_NAME]" at bounding box center [94, 316] width 93 height 7
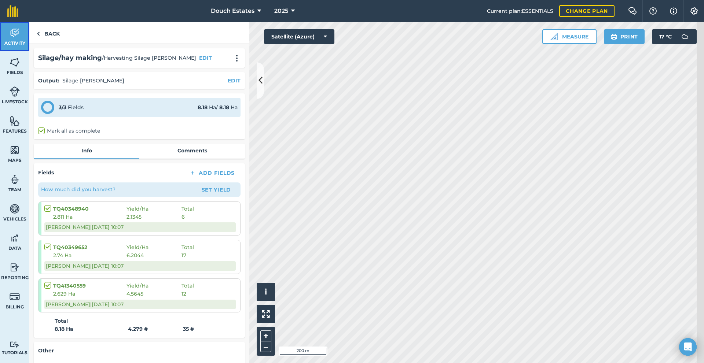
click at [23, 46] on span "Activity" at bounding box center [14, 43] width 29 height 6
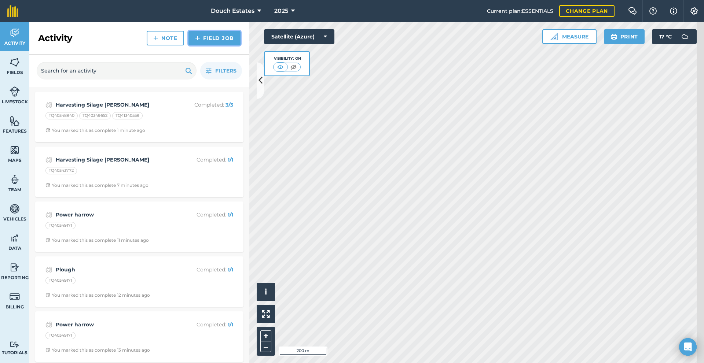
click at [217, 43] on link "Field Job" at bounding box center [214, 38] width 52 height 15
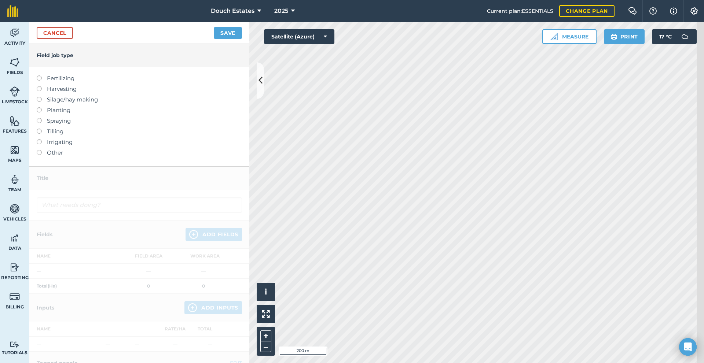
click at [70, 104] on label "Silage/hay making" at bounding box center [139, 99] width 205 height 9
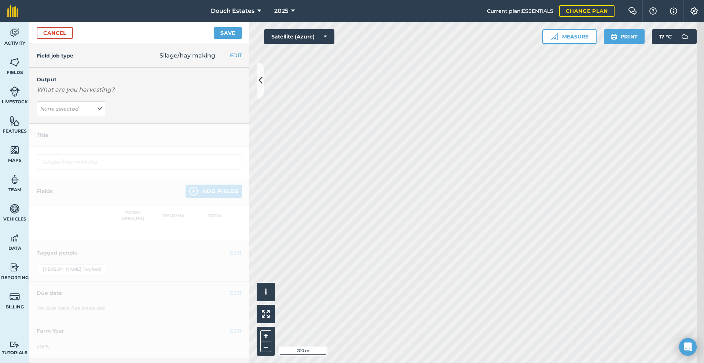
scroll to position [12, 0]
click at [102, 116] on button "None selected" at bounding box center [71, 109] width 69 height 15
click at [95, 131] on button "[PERSON_NAME] ( # )" at bounding box center [71, 124] width 69 height 14
type input "Silage/hay making Silage [PERSON_NAME]"
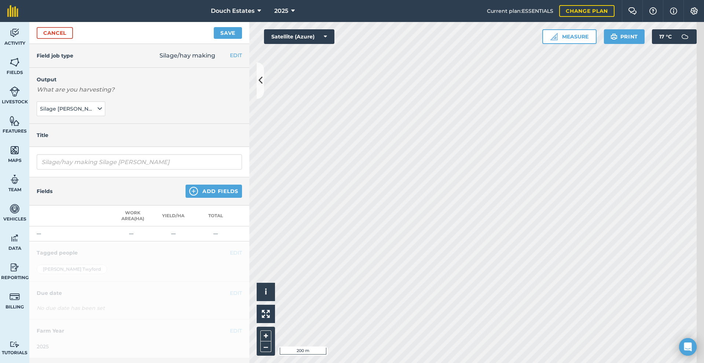
scroll to position [37, 0]
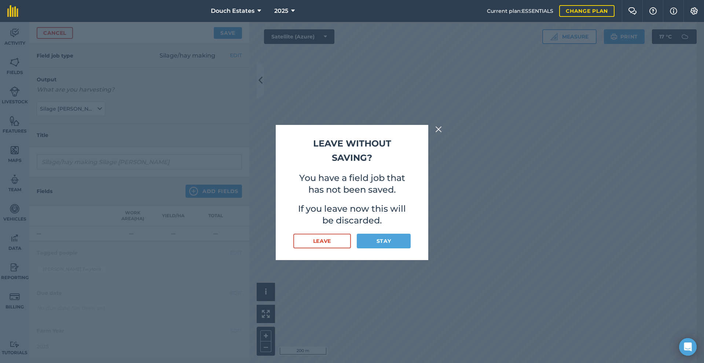
click at [442, 125] on img at bounding box center [438, 129] width 7 height 9
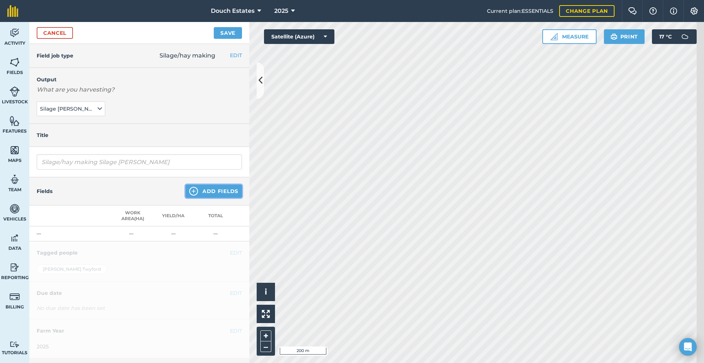
click at [189, 191] on button "Add Fields" at bounding box center [213, 191] width 56 height 13
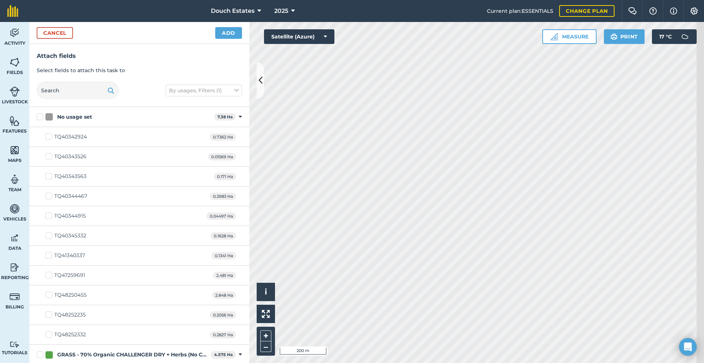
checkbox input "true"
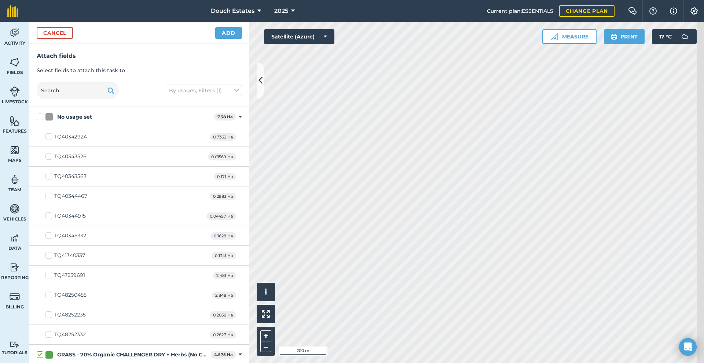
checkbox input "true"
click at [224, 39] on button "Add" at bounding box center [228, 33] width 27 height 12
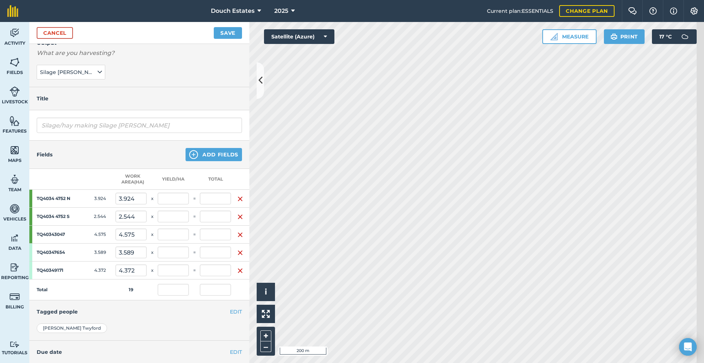
scroll to position [61, 0]
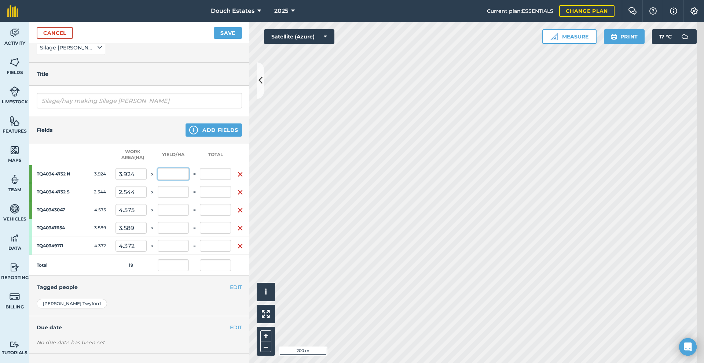
click at [177, 180] on input "text" at bounding box center [173, 174] width 31 height 12
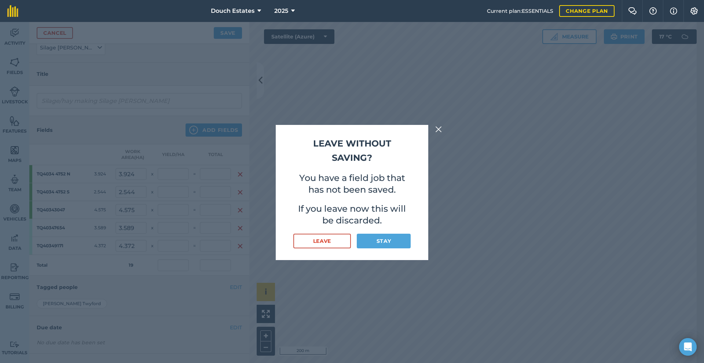
click at [324, 227] on p "If you leave now this will be discarded." at bounding box center [351, 214] width 117 height 23
click at [378, 249] on button "Stay" at bounding box center [384, 241] width 54 height 15
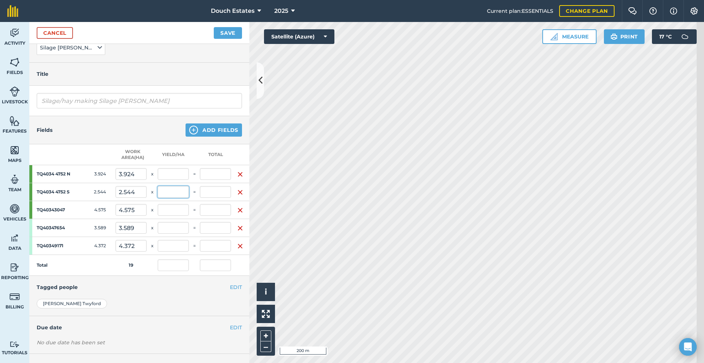
click at [177, 198] on input "text" at bounding box center [173, 192] width 31 height 12
type input "31"
drag, startPoint x: 177, startPoint y: 254, endPoint x: 162, endPoint y: 252, distance: 16.0
click at [162, 201] on tr "TQ4034 4752 S 2.544 2.544 x 31 =" at bounding box center [139, 192] width 220 height 18
click at [211, 198] on input "text" at bounding box center [215, 192] width 31 height 12
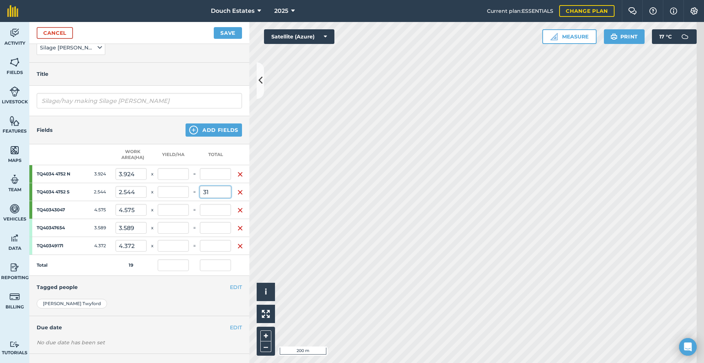
type input "31"
type input "12.186"
type input "1.631"
type input "31"
click at [215, 165] on th "Total" at bounding box center [215, 154] width 31 height 21
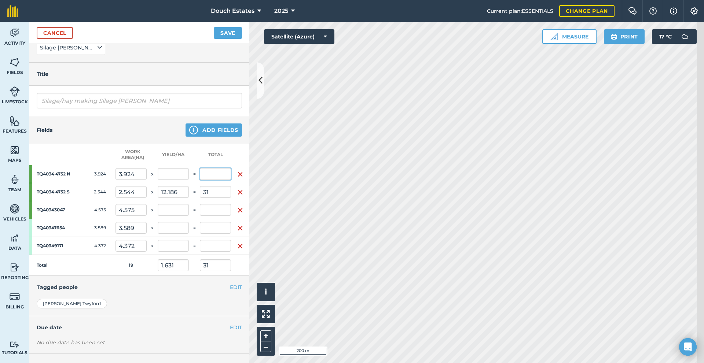
click at [218, 180] on input "text" at bounding box center [215, 174] width 31 height 12
type input "44"
type input "3.947"
type input "75"
type input "11.213"
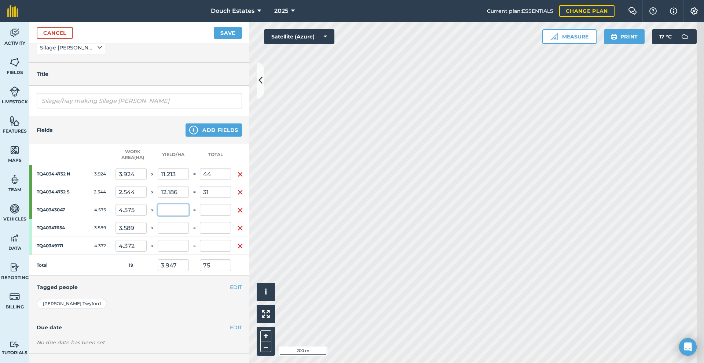
click at [176, 216] on input "text" at bounding box center [173, 210] width 31 height 12
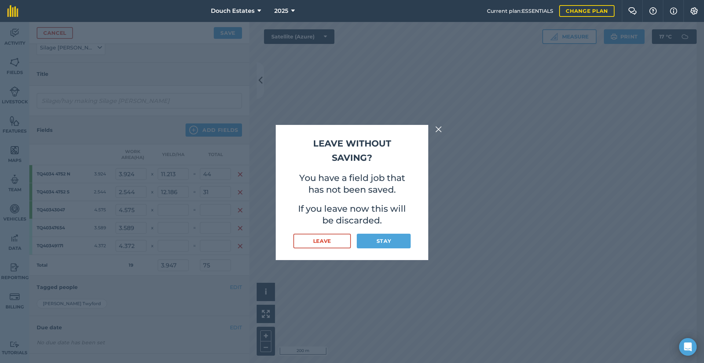
click at [442, 125] on img at bounding box center [438, 129] width 7 height 9
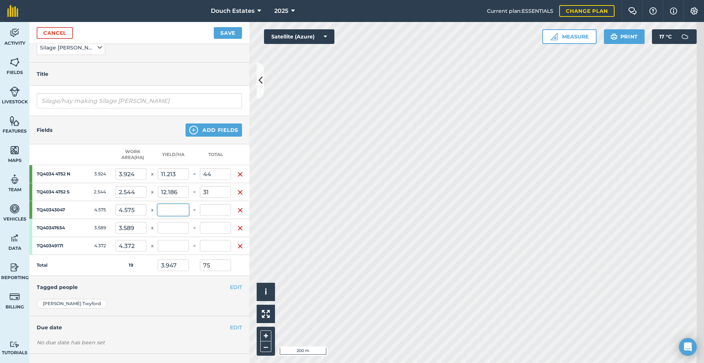
click at [173, 216] on input "text" at bounding box center [173, 210] width 31 height 12
click at [215, 216] on input "text" at bounding box center [215, 210] width 31 height 12
type input "21"
type input "5.052"
type input "96"
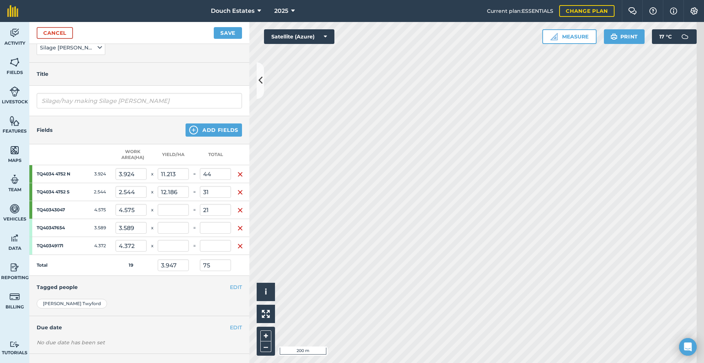
type input "4.59"
click at [218, 234] on input "text" at bounding box center [215, 228] width 31 height 12
type input "13"
type input "5.736"
type input "109"
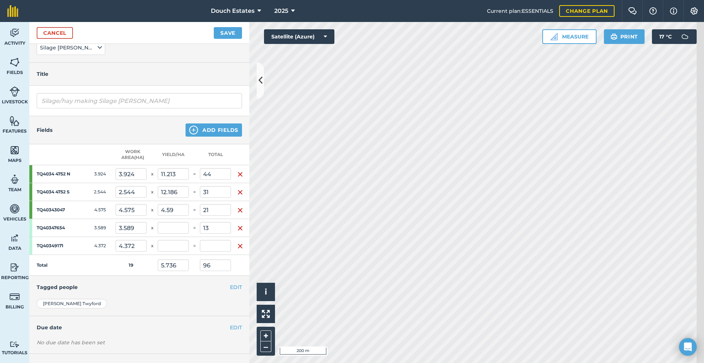
type input "3.622"
click at [213, 252] on input "text" at bounding box center [215, 246] width 31 height 12
type input "23"
type input "6.946"
type input "132"
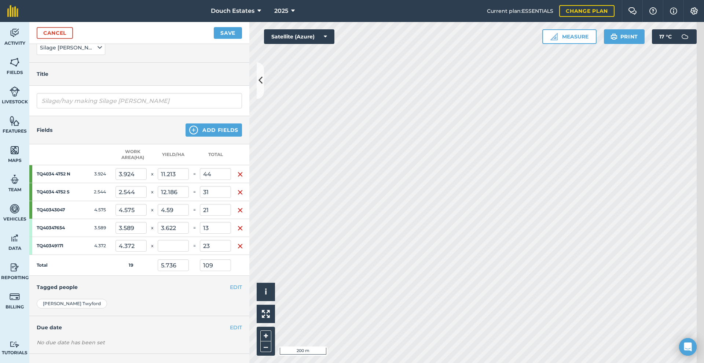
type input "5.261"
click at [147, 276] on td "19" at bounding box center [130, 265] width 31 height 21
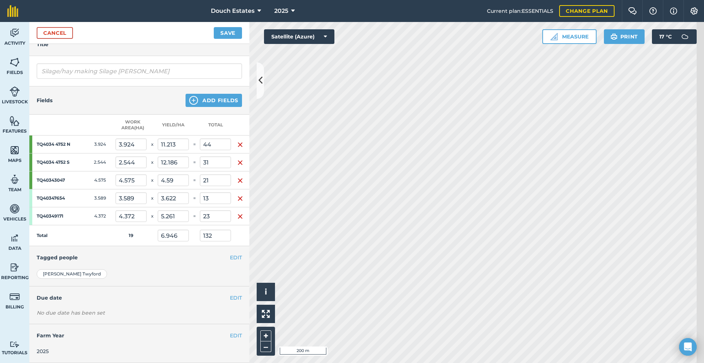
scroll to position [73, 0]
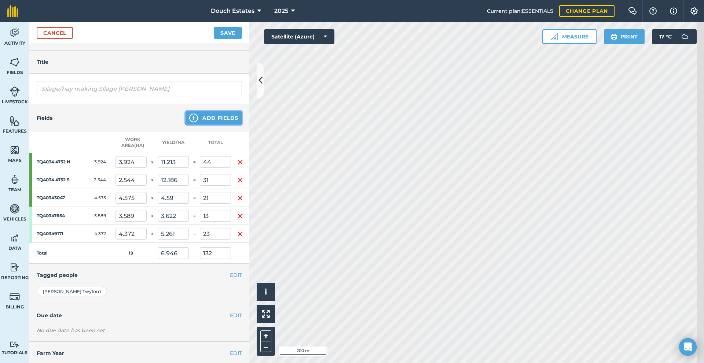
click at [206, 125] on button "Add Fields" at bounding box center [213, 117] width 56 height 13
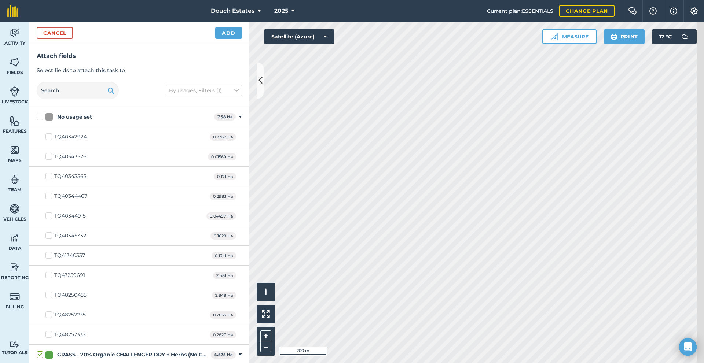
checkbox input "true"
click at [225, 39] on button "Add" at bounding box center [228, 33] width 27 height 12
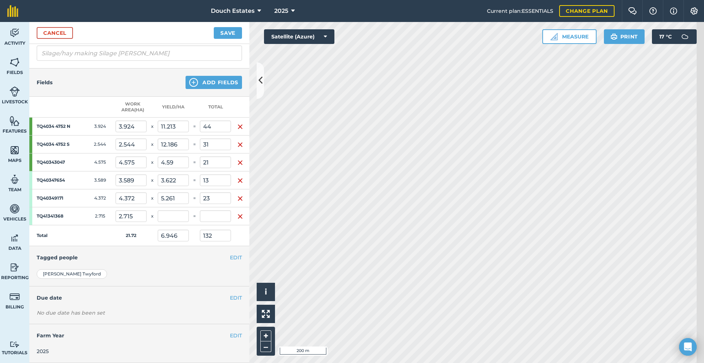
scroll to position [122, 0]
click at [223, 222] on input "text" at bounding box center [215, 216] width 31 height 12
type input "11"
type input "6.584"
type input "143"
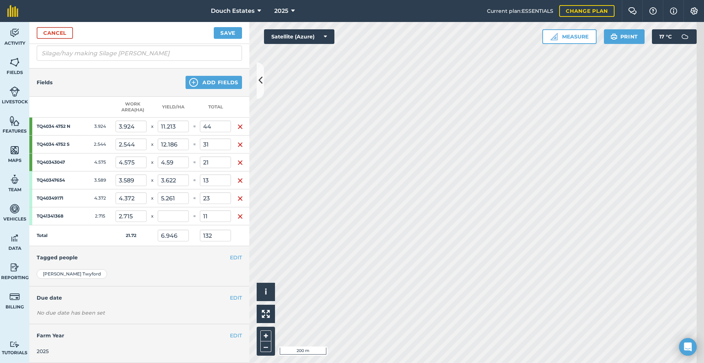
type input "4.052"
click at [146, 246] on td "21.72" at bounding box center [130, 235] width 31 height 21
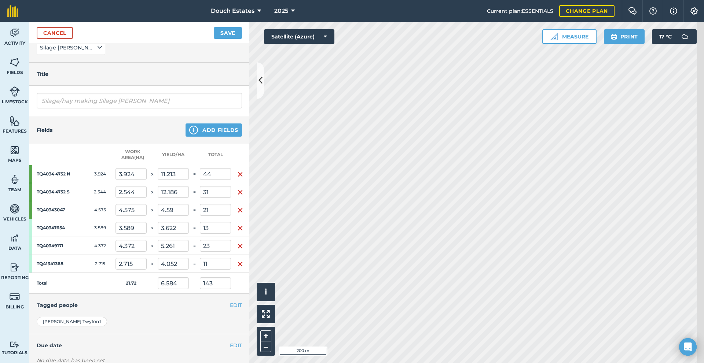
scroll to position [49, 0]
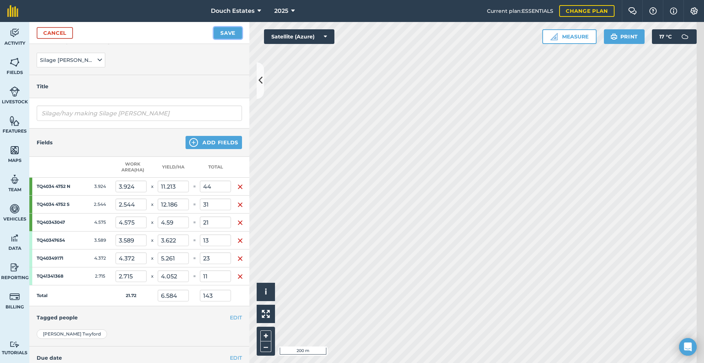
click at [230, 38] on button "Save" at bounding box center [228, 33] width 28 height 12
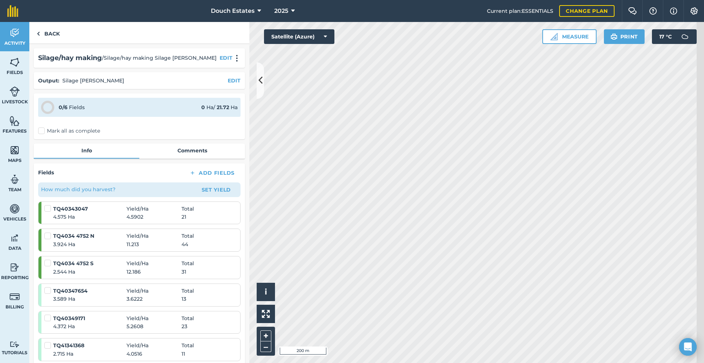
click at [55, 135] on label "Mark all as complete" at bounding box center [69, 131] width 62 height 8
click at [43, 132] on input "Mark all as complete" at bounding box center [40, 129] width 5 height 5
checkbox input "false"
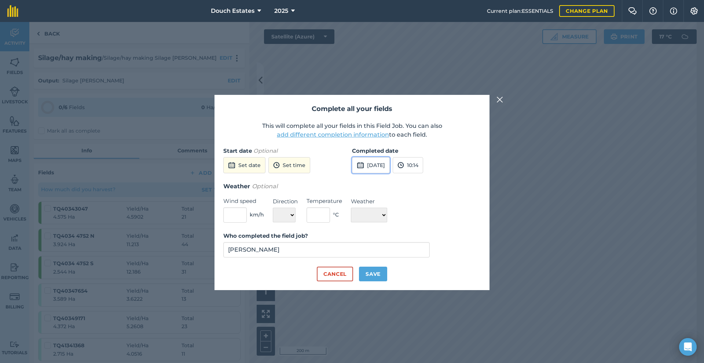
click at [390, 157] on button "[DATE]" at bounding box center [371, 165] width 38 height 16
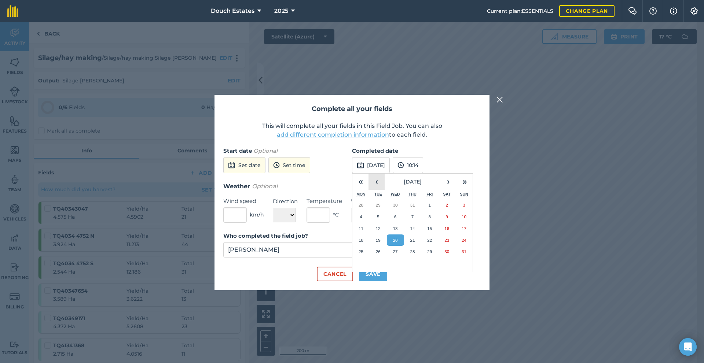
click at [378, 177] on button "‹" at bounding box center [376, 182] width 16 height 16
click at [447, 199] on button "31" at bounding box center [446, 205] width 17 height 12
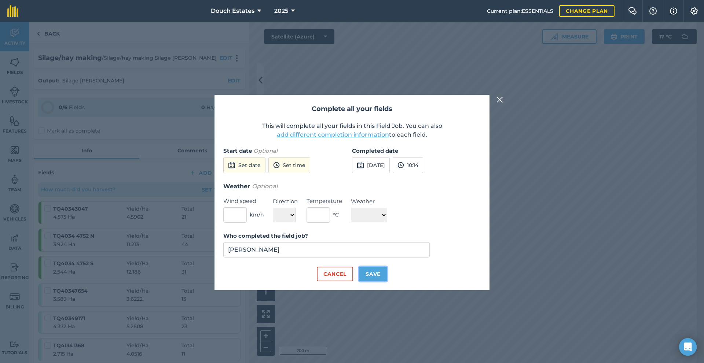
click at [379, 282] on button "Save" at bounding box center [373, 274] width 28 height 15
checkbox input "true"
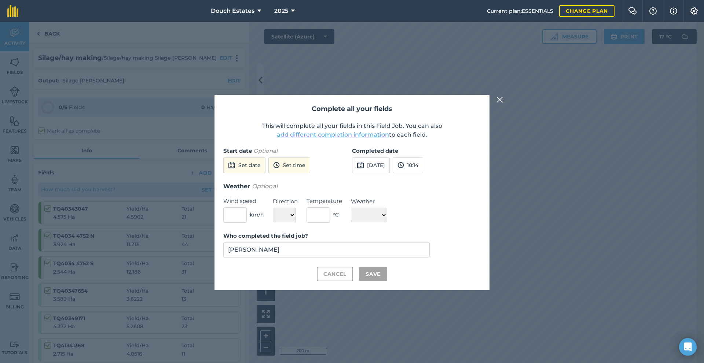
checkbox input "true"
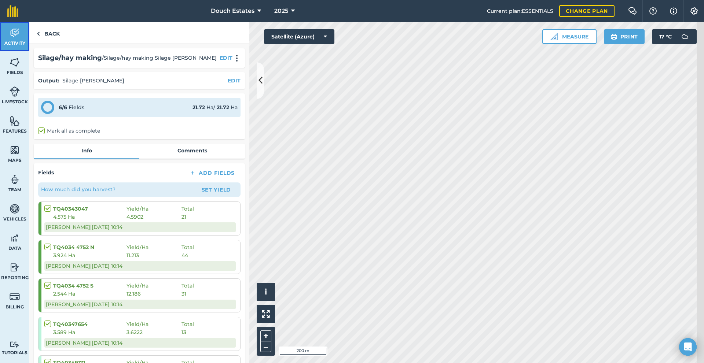
click at [21, 46] on span "Activity" at bounding box center [14, 43] width 29 height 6
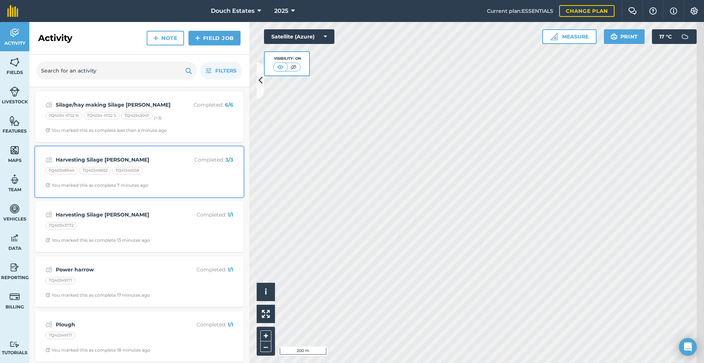
click at [136, 164] on strong "Harvesting Silage [PERSON_NAME]" at bounding box center [114, 160] width 116 height 8
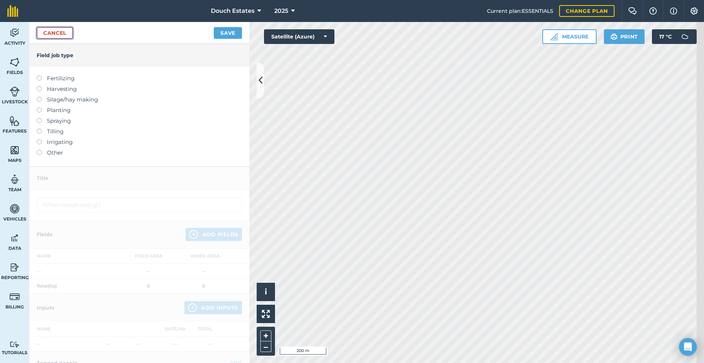
click at [62, 39] on link "Cancel" at bounding box center [55, 33] width 36 height 12
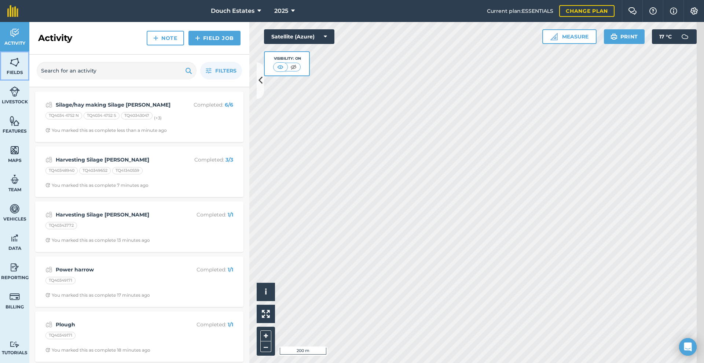
click at [20, 68] on img at bounding box center [15, 62] width 10 height 11
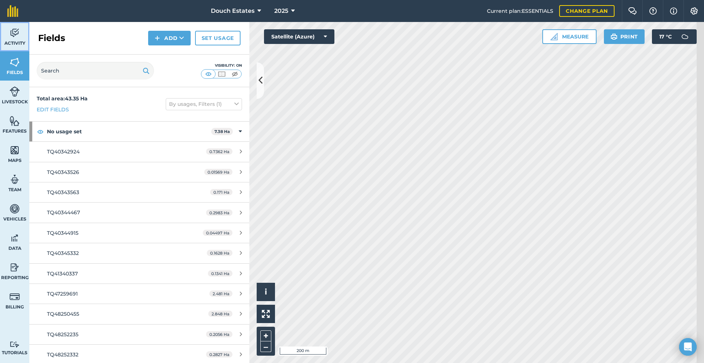
click at [16, 38] on img at bounding box center [15, 32] width 10 height 11
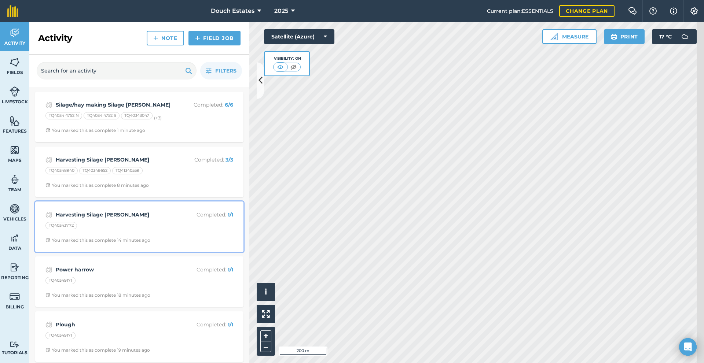
click at [135, 219] on strong "Harvesting Silage [PERSON_NAME]" at bounding box center [114, 215] width 116 height 8
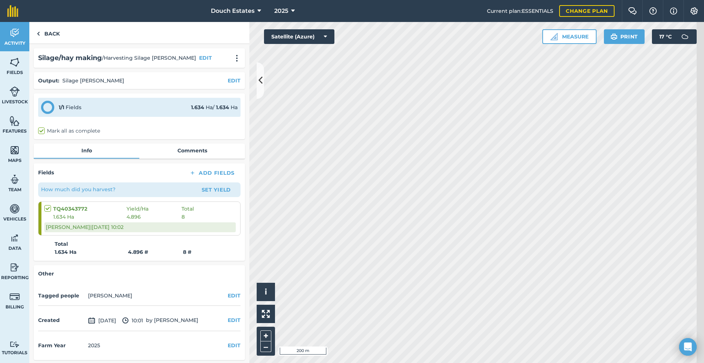
scroll to position [25, 0]
click at [105, 220] on span "1.634 Ha" at bounding box center [89, 216] width 73 height 8
click at [103, 117] on div "1 / 1 Fields 1.634 Ha / 1.634 Ha" at bounding box center [139, 107] width 202 height 19
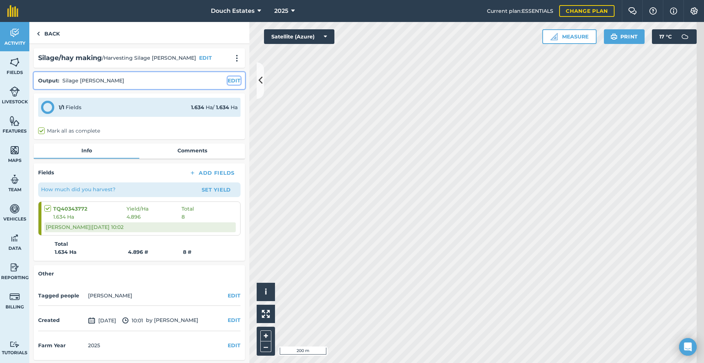
click at [231, 85] on button "EDIT" at bounding box center [234, 81] width 13 height 8
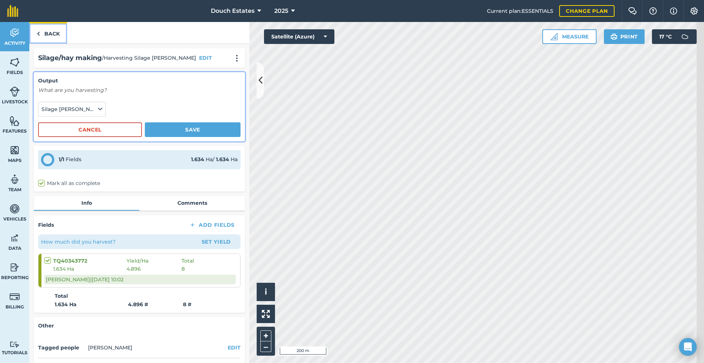
click at [60, 40] on link "Back" at bounding box center [48, 33] width 38 height 22
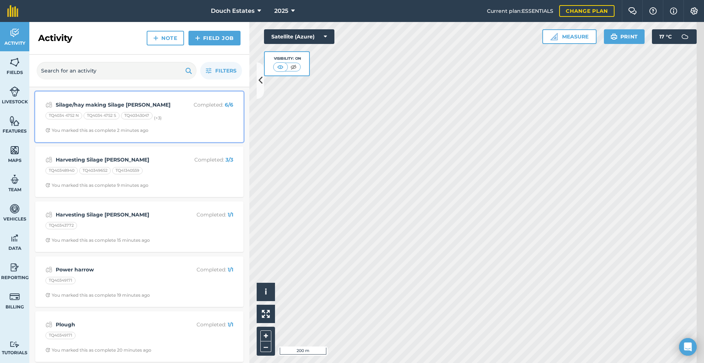
click at [76, 120] on div "TQ4034 4752 N" at bounding box center [63, 115] width 37 height 7
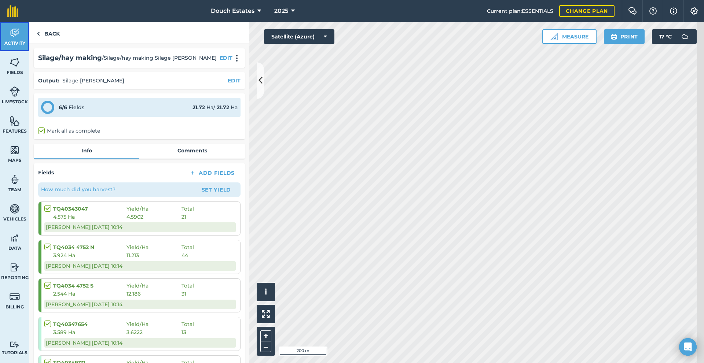
click at [20, 38] on img at bounding box center [15, 32] width 10 height 11
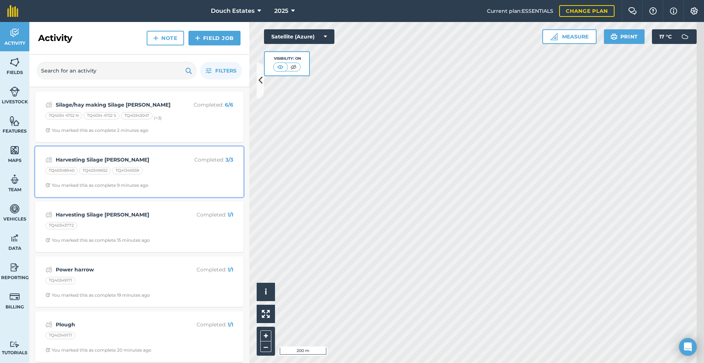
click at [78, 174] on div "TQ40348940" at bounding box center [61, 170] width 32 height 7
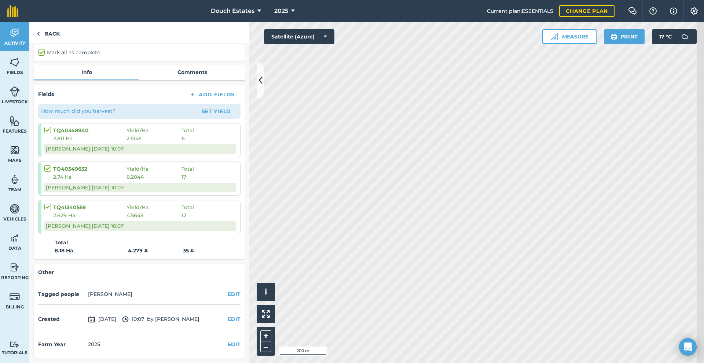
scroll to position [85, 0]
click at [13, 46] on span "Activity" at bounding box center [14, 43] width 29 height 6
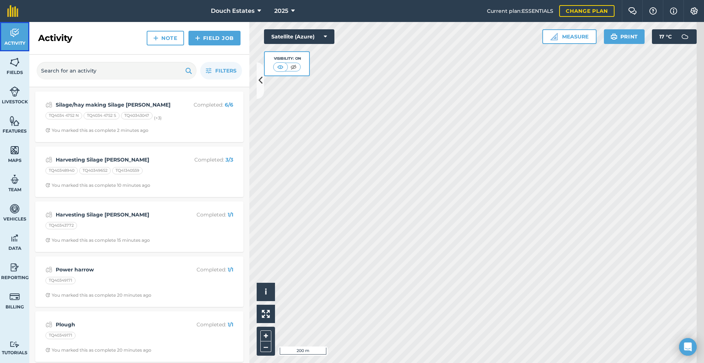
scroll to position [25, 0]
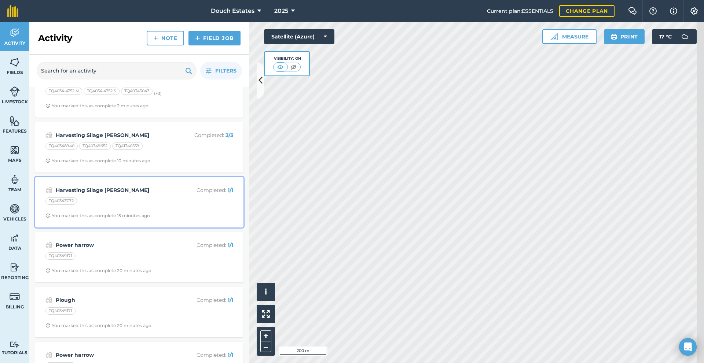
click at [77, 205] on div "TQ40343772" at bounding box center [61, 201] width 32 height 7
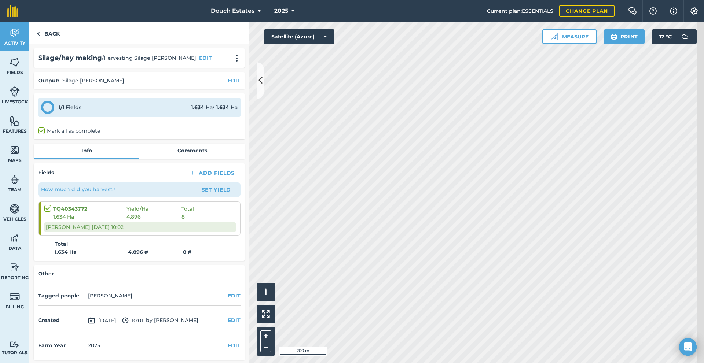
scroll to position [37, 0]
click at [12, 282] on link "Reporting" at bounding box center [14, 271] width 29 height 29
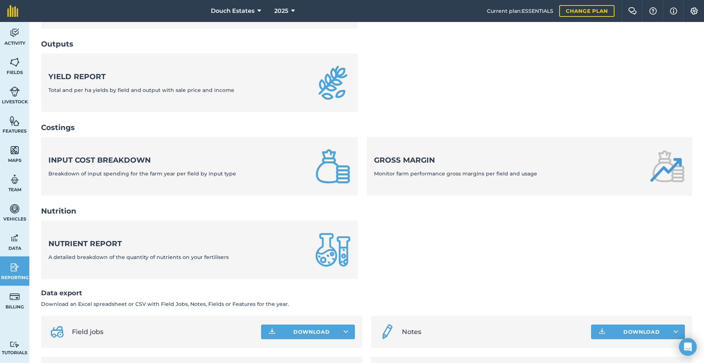
scroll to position [195, 0]
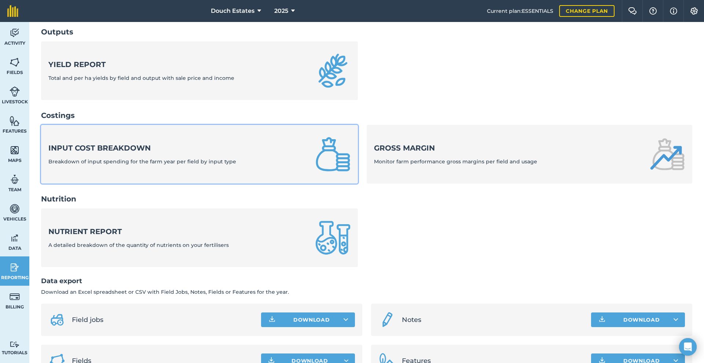
click at [179, 153] on strong "Input cost breakdown" at bounding box center [142, 148] width 188 height 10
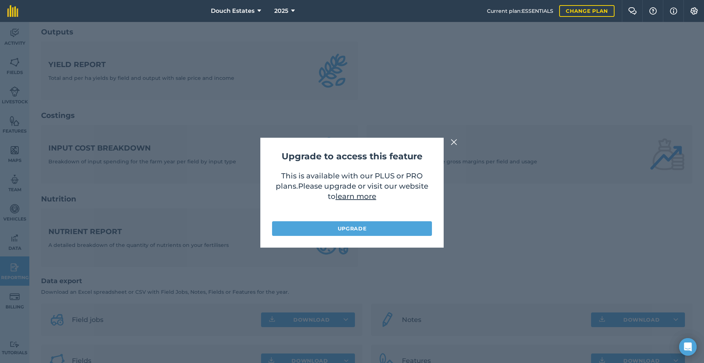
click at [456, 144] on img at bounding box center [454, 142] width 7 height 9
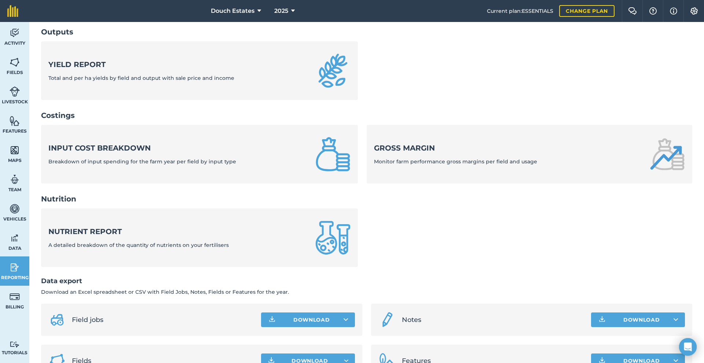
scroll to position [147, 0]
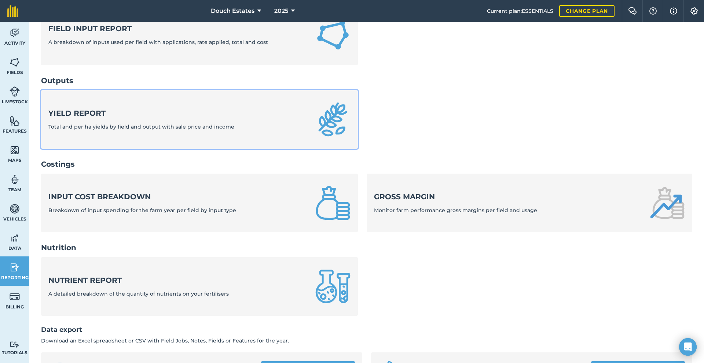
click at [234, 118] on strong "Yield report" at bounding box center [141, 113] width 186 height 10
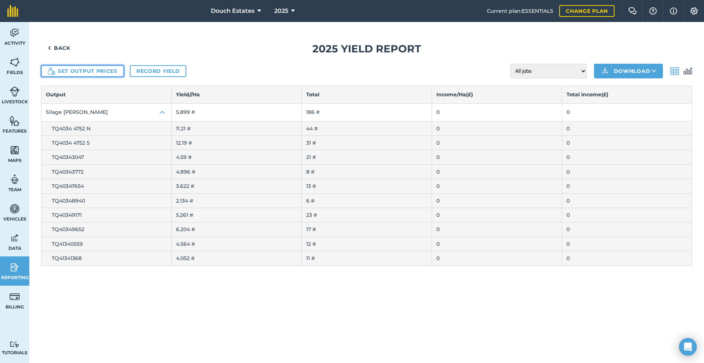
click at [102, 77] on button "Set output prices" at bounding box center [82, 71] width 83 height 12
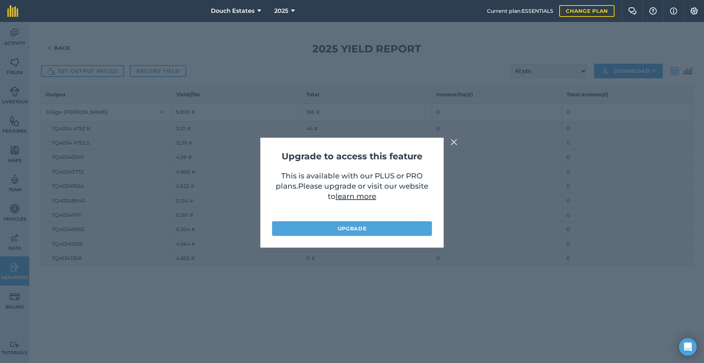
click at [455, 142] on button at bounding box center [453, 142] width 9 height 9
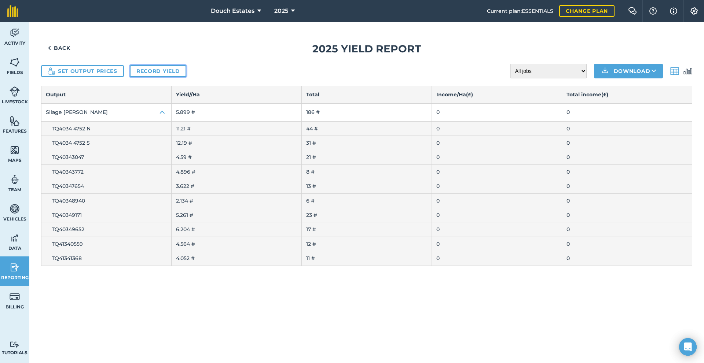
click at [186, 77] on link "Record yield" at bounding box center [158, 71] width 56 height 12
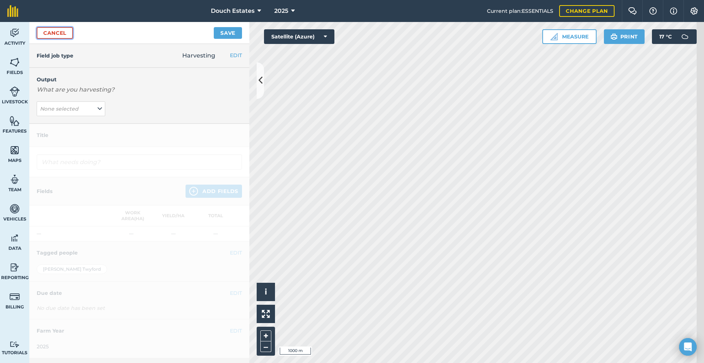
click at [73, 39] on link "Cancel" at bounding box center [55, 33] width 36 height 12
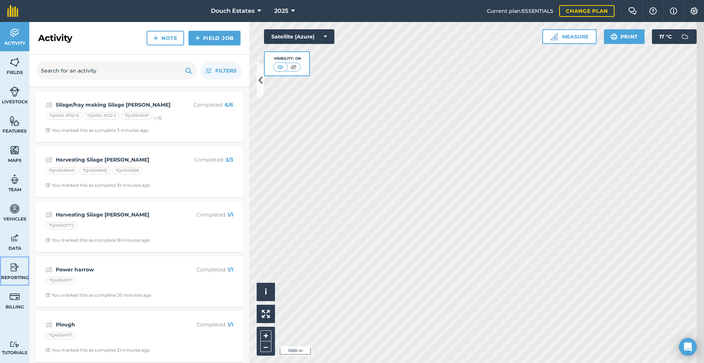
click at [11, 284] on link "Reporting" at bounding box center [14, 271] width 29 height 29
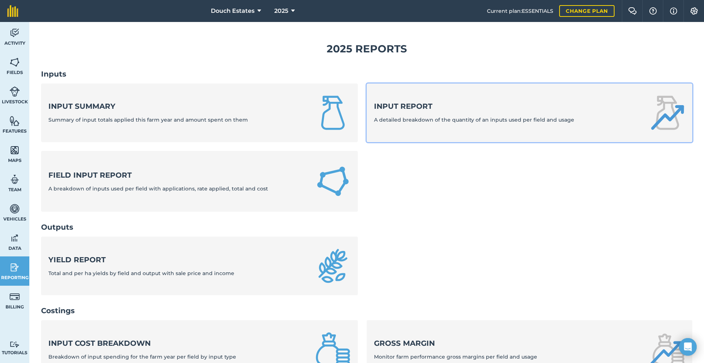
click at [436, 124] on div "Input report A detailed breakdown of the quantity of an inputs used per field a…" at bounding box center [474, 112] width 200 height 23
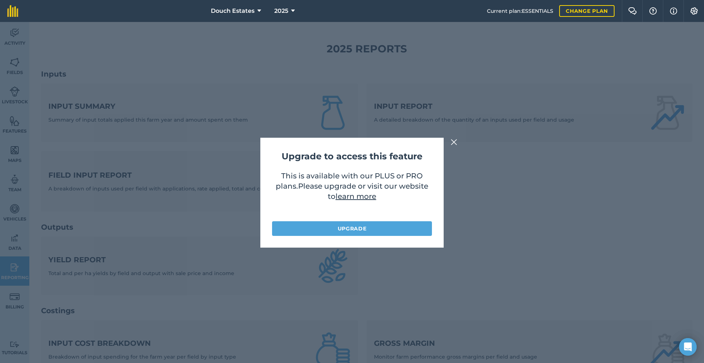
click at [457, 139] on img at bounding box center [454, 142] width 7 height 9
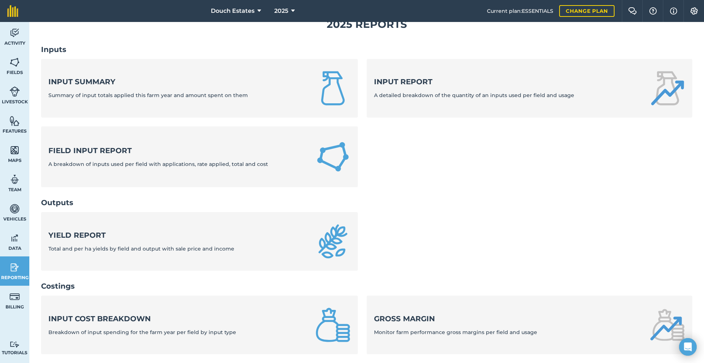
scroll to position [12, 0]
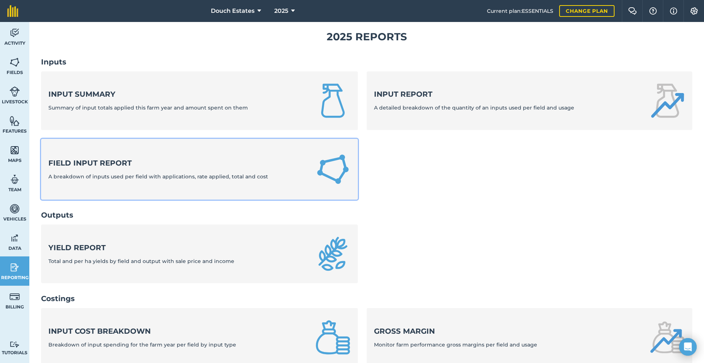
click at [134, 181] on div "Field Input Report A breakdown of inputs used per field with applications, rate…" at bounding box center [158, 169] width 220 height 23
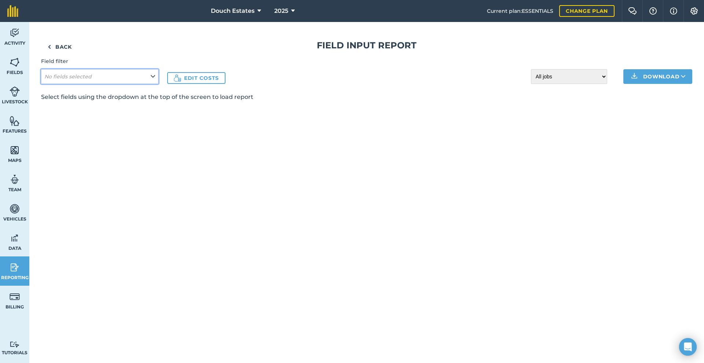
click at [155, 81] on icon at bounding box center [153, 77] width 4 height 8
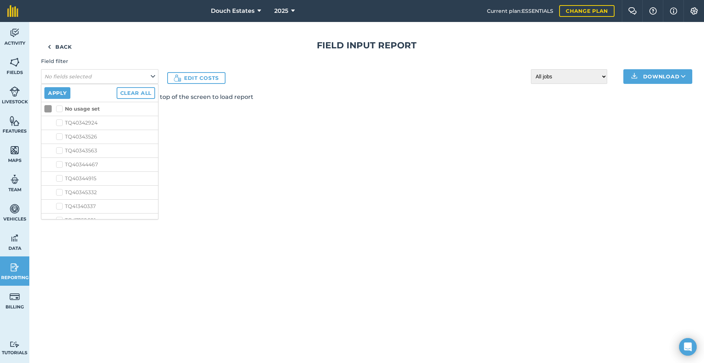
click at [77, 113] on label "No usage set" at bounding box center [78, 109] width 44 height 8
click at [61, 110] on input "No usage set" at bounding box center [58, 107] width 5 height 5
click at [70, 99] on button "Apply" at bounding box center [57, 93] width 26 height 12
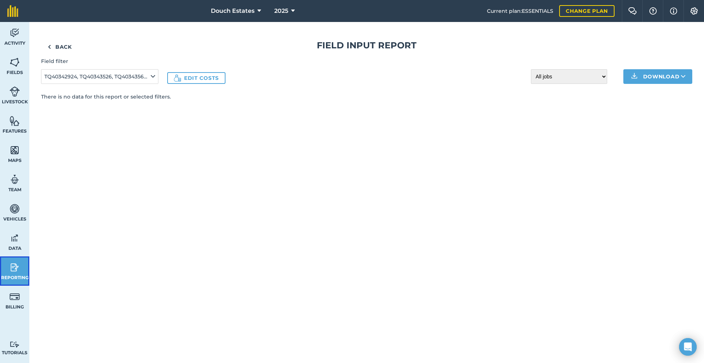
click at [19, 273] on img at bounding box center [15, 267] width 10 height 11
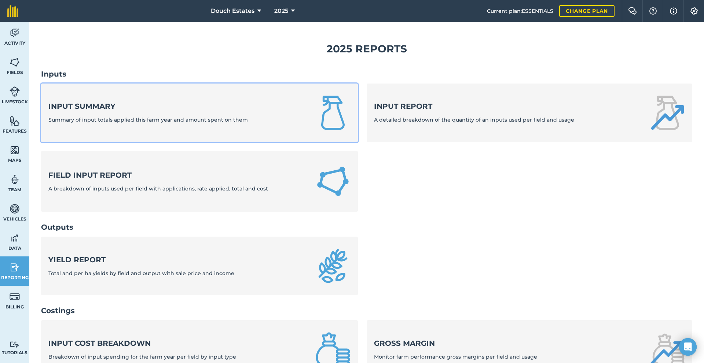
click at [117, 111] on strong "Input summary" at bounding box center [147, 106] width 199 height 10
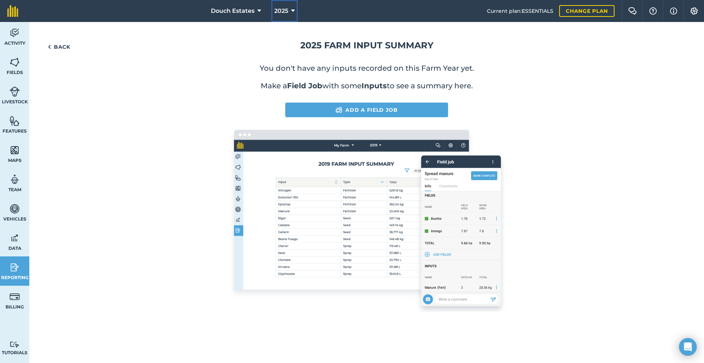
click at [275, 15] on span "2025" at bounding box center [281, 11] width 14 height 9
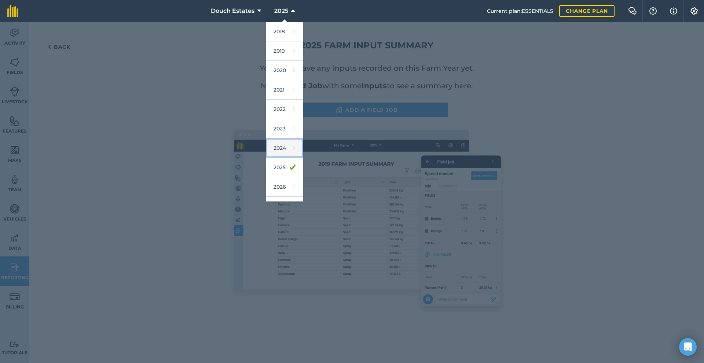
click at [267, 158] on link "2024" at bounding box center [284, 148] width 37 height 19
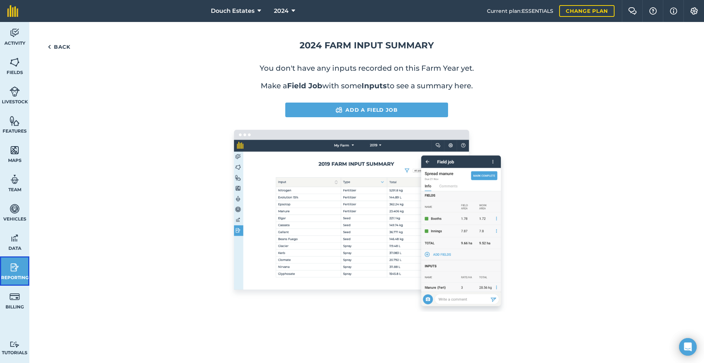
click at [16, 273] on img at bounding box center [15, 267] width 10 height 11
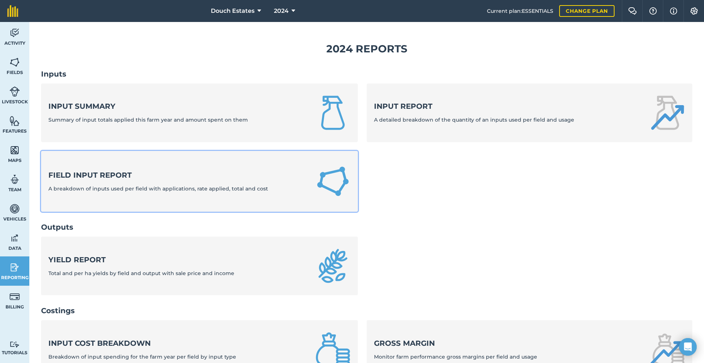
click at [123, 180] on strong "Field Input Report" at bounding box center [158, 175] width 220 height 10
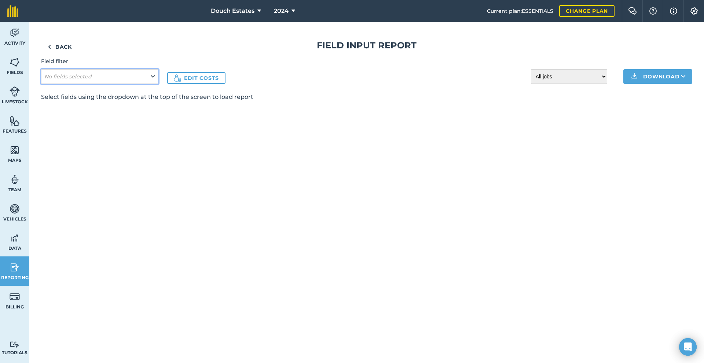
click at [155, 81] on icon at bounding box center [153, 77] width 4 height 8
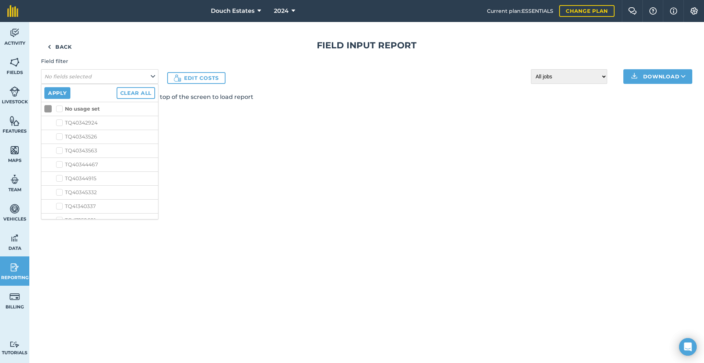
click at [72, 113] on label "No usage set" at bounding box center [78, 109] width 44 height 8
click at [61, 110] on input "No usage set" at bounding box center [58, 107] width 5 height 5
click at [69, 99] on button "Apply" at bounding box center [57, 93] width 26 height 12
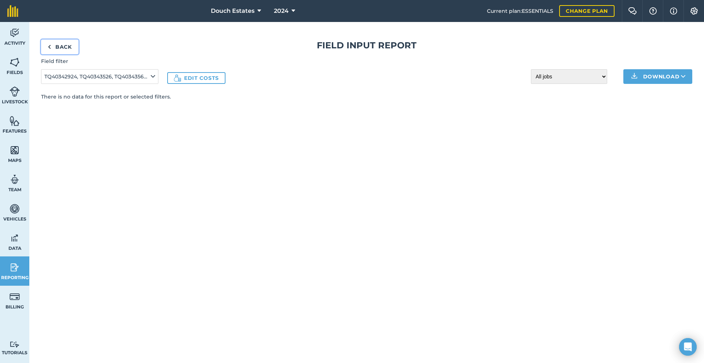
click at [74, 54] on link "Back" at bounding box center [59, 47] width 37 height 15
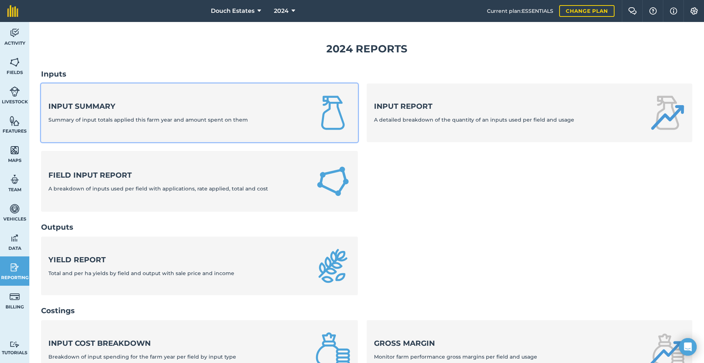
click at [173, 111] on strong "Input summary" at bounding box center [147, 106] width 199 height 10
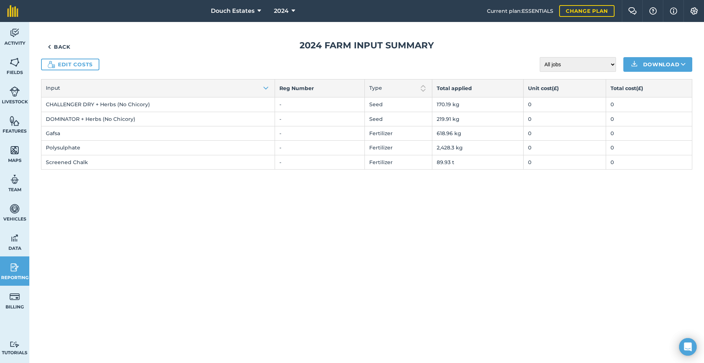
click at [568, 112] on td "0" at bounding box center [564, 105] width 82 height 14
click at [89, 70] on link "Edit costs" at bounding box center [70, 65] width 58 height 12
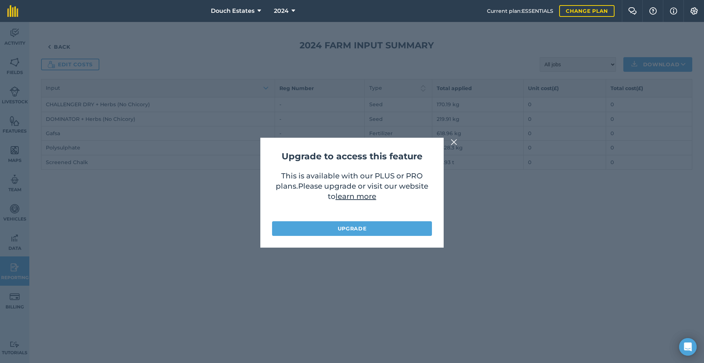
click at [457, 142] on img at bounding box center [454, 142] width 7 height 9
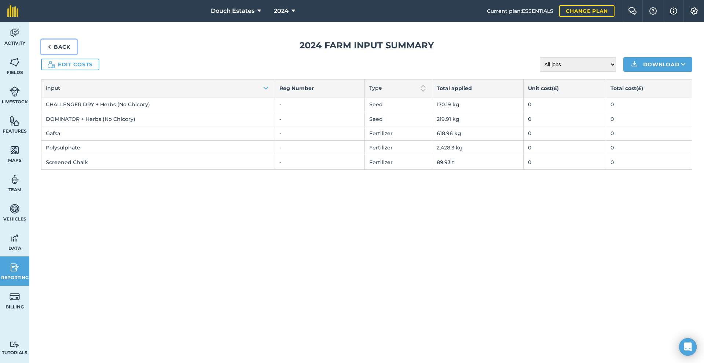
click at [51, 51] on img at bounding box center [49, 47] width 3 height 9
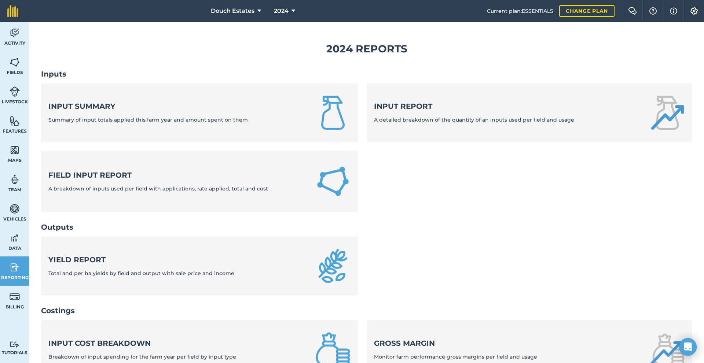
scroll to position [12, 0]
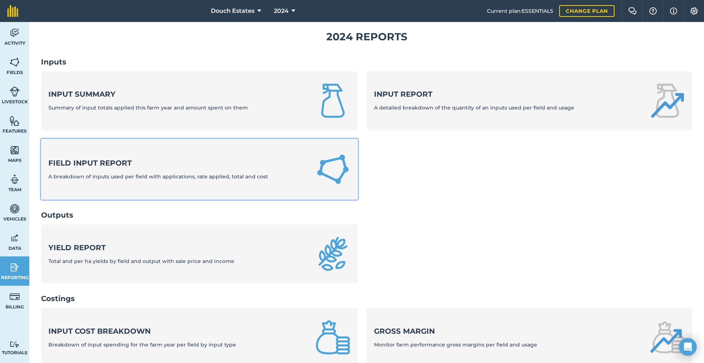
click at [113, 168] on strong "Field Input Report" at bounding box center [158, 163] width 220 height 10
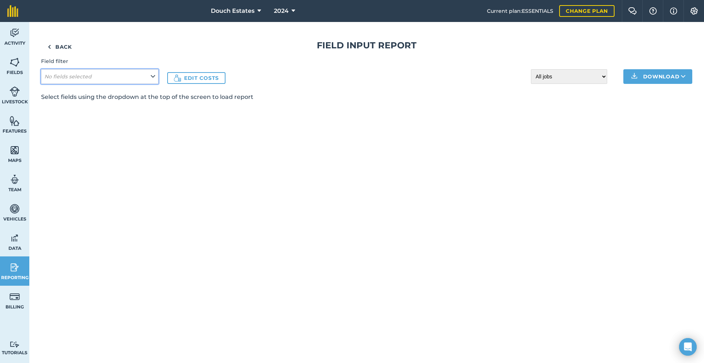
click at [158, 84] on button "No fields selected" at bounding box center [99, 76] width 117 height 15
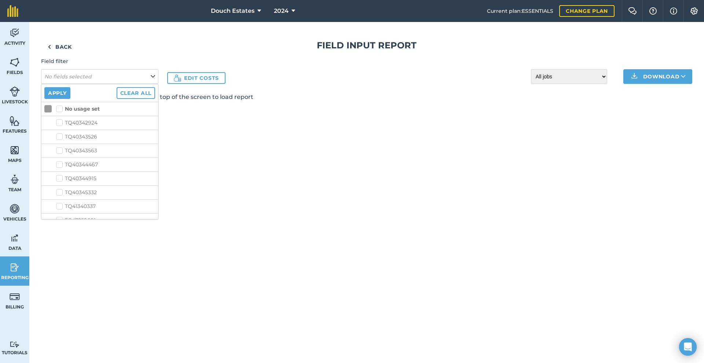
click at [74, 113] on label "No usage set" at bounding box center [78, 109] width 44 height 8
click at [61, 110] on input "No usage set" at bounding box center [58, 107] width 5 height 5
click at [68, 99] on button "Apply" at bounding box center [57, 93] width 26 height 12
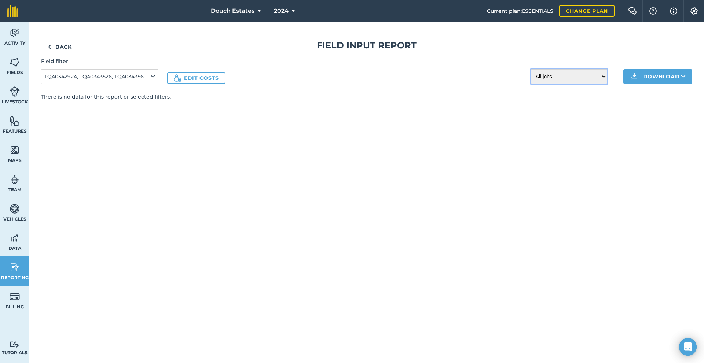
click at [570, 84] on select "All jobs Incomplete jobs Complete jobs" at bounding box center [569, 76] width 76 height 15
click at [354, 101] on div "Back Field Input Report Field filter TQ40342924, TQ40343526, TQ40343563, TQ4034…" at bounding box center [366, 70] width 651 height 61
click at [20, 273] on img at bounding box center [15, 267] width 10 height 11
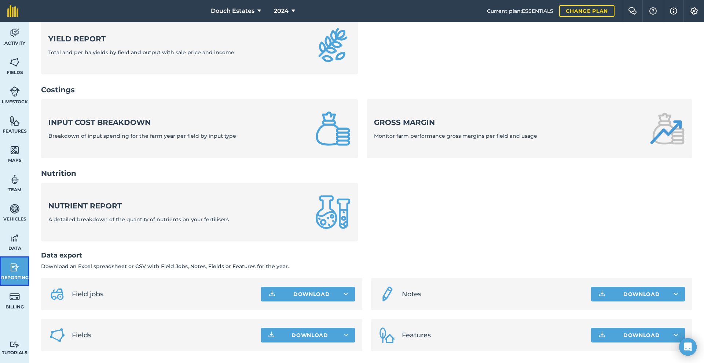
scroll to position [344, 0]
click at [278, 287] on button "Download" at bounding box center [308, 294] width 94 height 15
click at [287, 321] on link "Field jobs XLS file" at bounding box center [308, 327] width 92 height 16
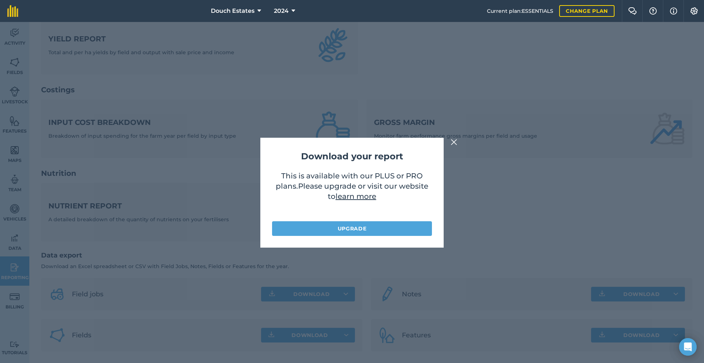
click at [453, 139] on button at bounding box center [453, 142] width 9 height 9
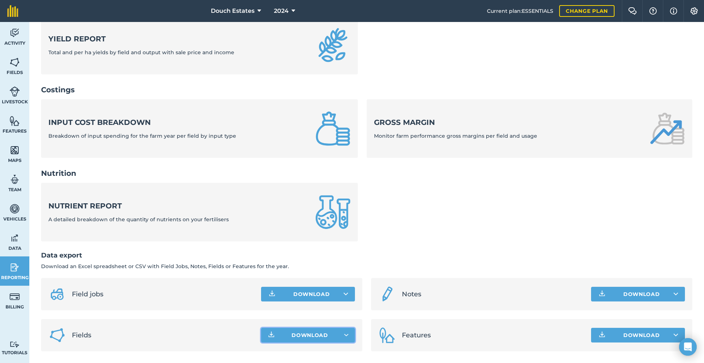
click at [304, 332] on span "Download" at bounding box center [309, 335] width 37 height 7
click at [291, 337] on span "Download" at bounding box center [309, 335] width 37 height 7
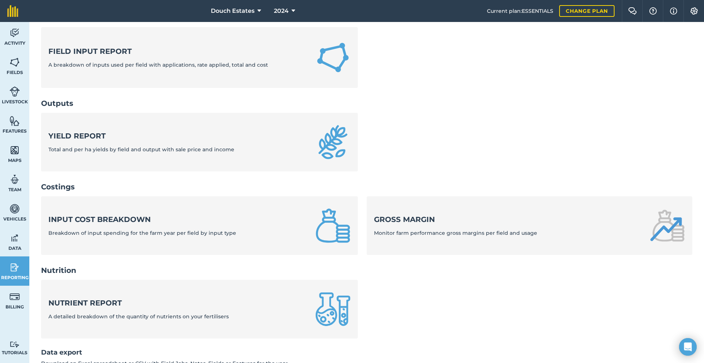
scroll to position [99, 0]
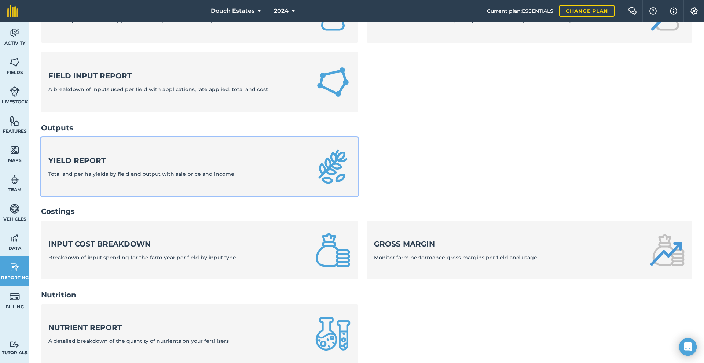
click at [217, 178] on div "Yield report Total and per ha yields by field and output with sale price and in…" at bounding box center [141, 166] width 186 height 23
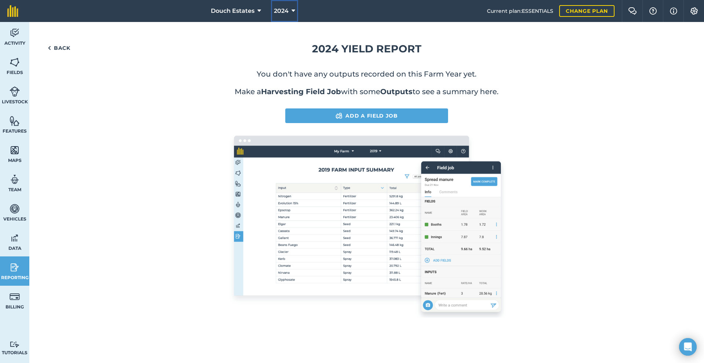
click at [289, 12] on button "2024" at bounding box center [284, 11] width 27 height 22
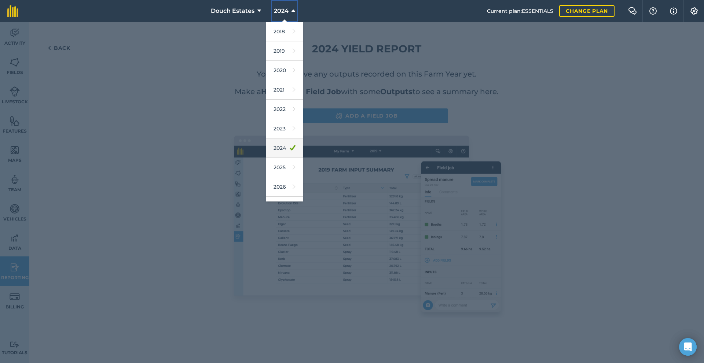
scroll to position [25, 0]
click at [271, 163] on link "2025" at bounding box center [284, 152] width 37 height 19
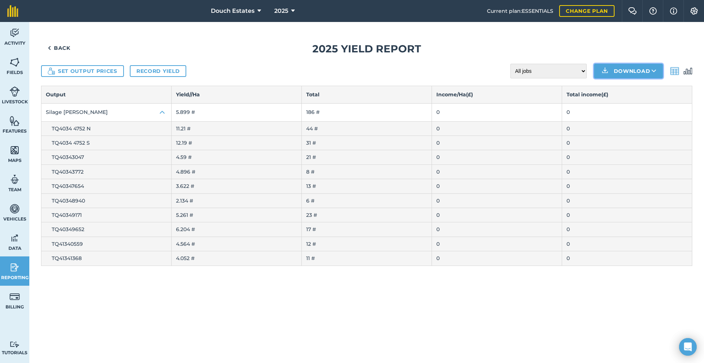
click at [594, 78] on button "Download" at bounding box center [628, 71] width 69 height 15
click at [611, 112] on link "XLS" at bounding box center [628, 104] width 67 height 16
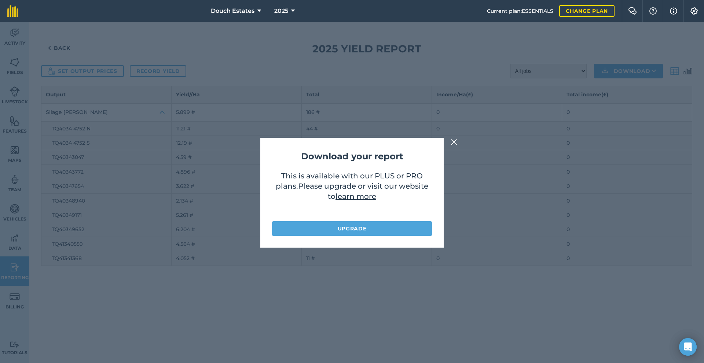
click at [456, 143] on img at bounding box center [454, 142] width 7 height 9
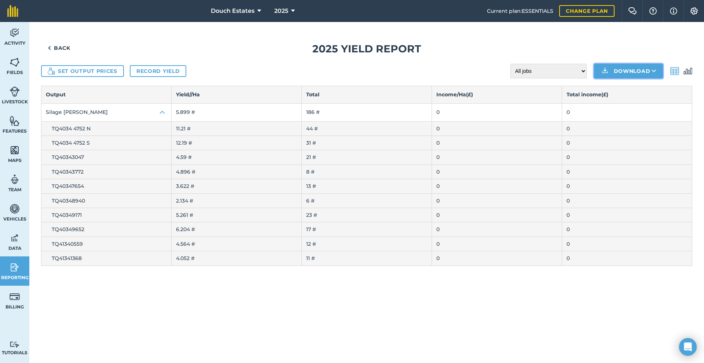
click at [651, 75] on icon at bounding box center [653, 70] width 5 height 7
click at [613, 96] on link "CSV" at bounding box center [628, 88] width 67 height 16
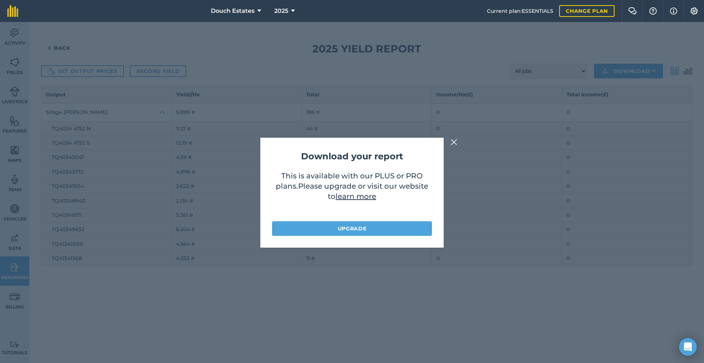
click at [453, 144] on img at bounding box center [454, 142] width 7 height 9
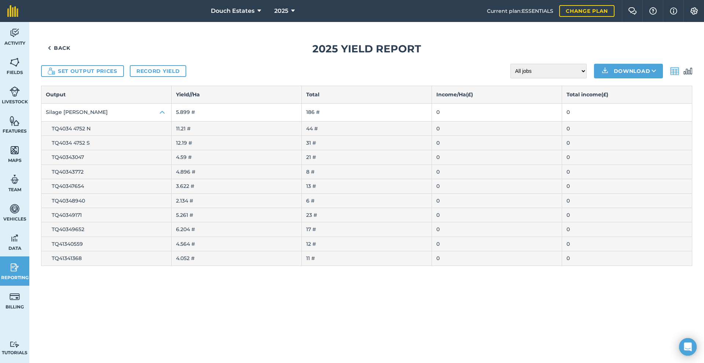
click at [671, 76] on img at bounding box center [674, 71] width 9 height 9
click at [687, 76] on img at bounding box center [687, 71] width 9 height 9
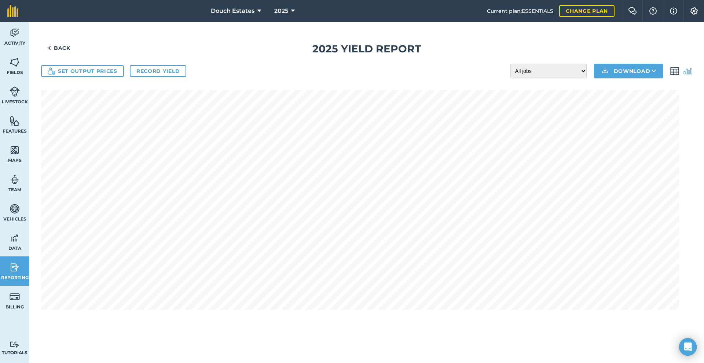
click at [670, 76] on img at bounding box center [674, 71] width 9 height 9
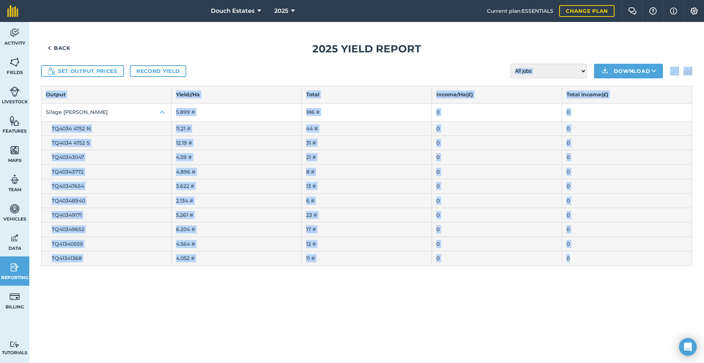
drag, startPoint x: 52, startPoint y: 98, endPoint x: 577, endPoint y: 293, distance: 559.6
click at [577, 266] on div "Back 2025 Yield report Set output prices Record yield All jobs Incomplete jobs …" at bounding box center [366, 153] width 651 height 225
copy div "Set output prices Record yield All jobs Incomplete jobs Complete jobs Download …"
click at [98, 121] on button "Silage [PERSON_NAME]" at bounding box center [106, 113] width 130 height 18
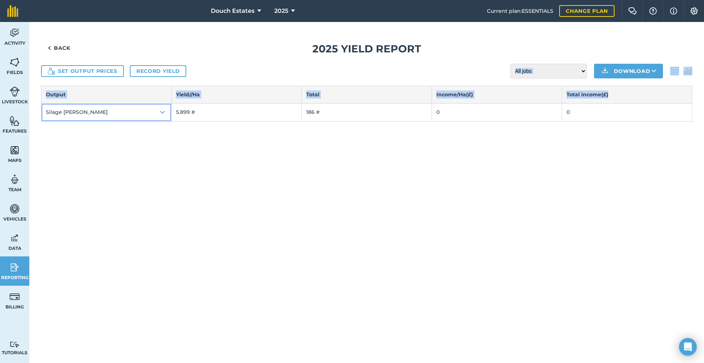
click at [98, 121] on button "Silage [PERSON_NAME]" at bounding box center [106, 113] width 130 height 18
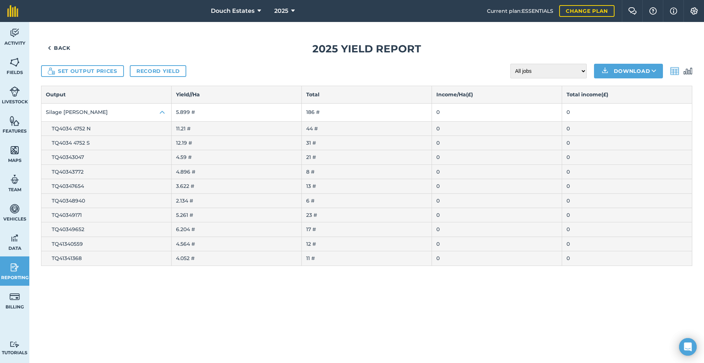
click at [309, 78] on div "Set output prices Record yield All jobs Incomplete jobs Complete jobs Download" at bounding box center [366, 71] width 651 height 15
click at [23, 252] on link "Data" at bounding box center [14, 241] width 29 height 29
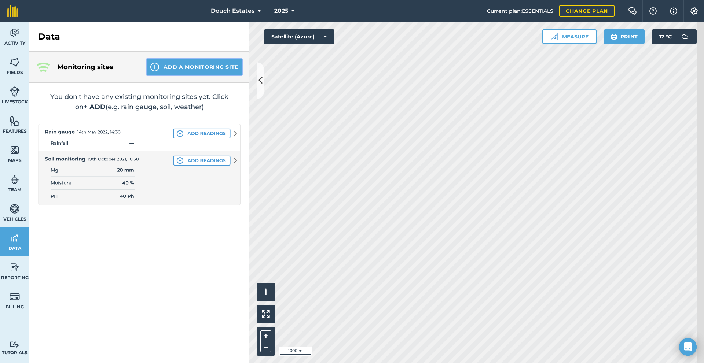
click at [203, 74] on button "Add a Monitoring Site" at bounding box center [194, 67] width 95 height 16
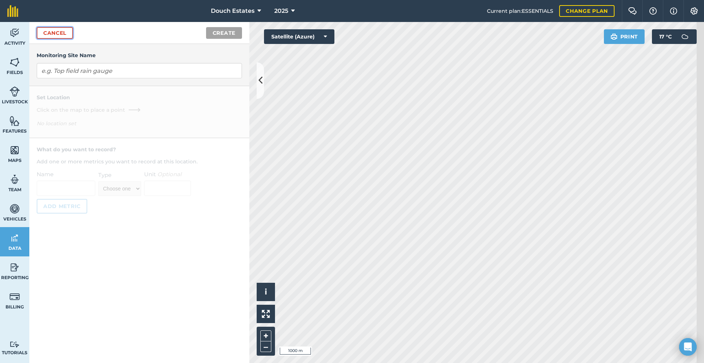
click at [73, 39] on link "Cancel" at bounding box center [55, 33] width 36 height 12
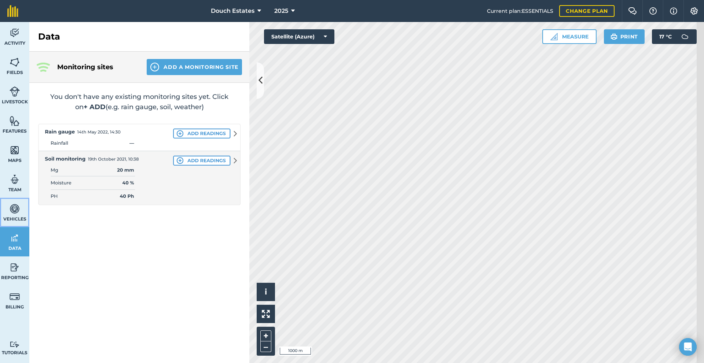
click at [14, 214] on img at bounding box center [15, 208] width 10 height 11
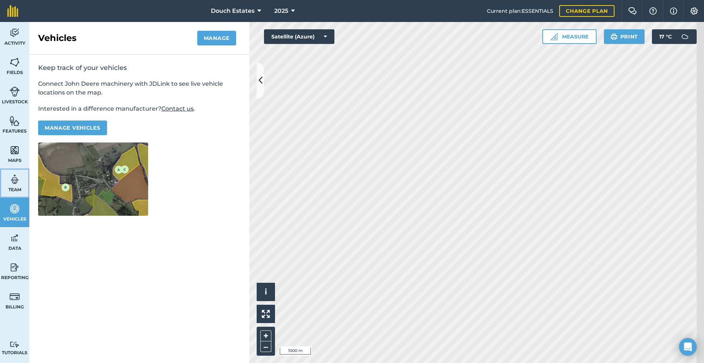
click at [20, 185] on img at bounding box center [15, 179] width 10 height 11
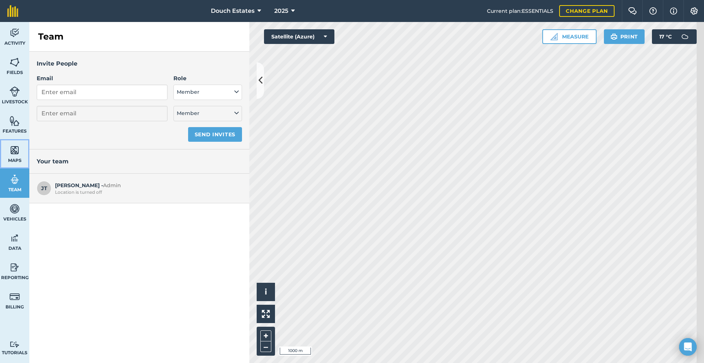
click at [20, 156] on img at bounding box center [15, 150] width 10 height 11
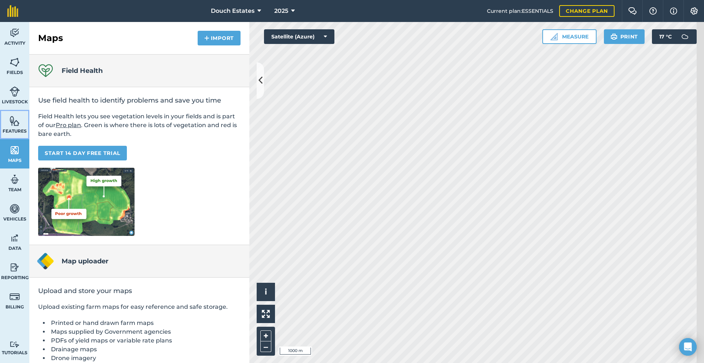
click at [19, 126] on img at bounding box center [15, 120] width 10 height 11
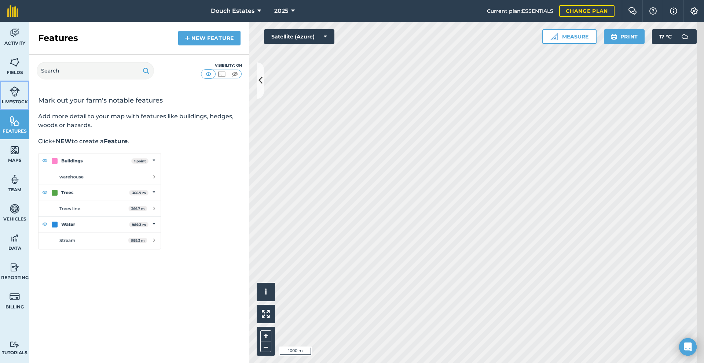
click at [15, 105] on span "Livestock" at bounding box center [14, 102] width 29 height 6
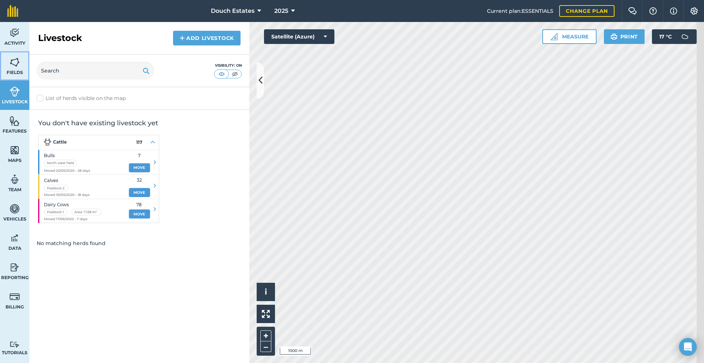
click at [18, 76] on span "Fields" at bounding box center [14, 73] width 29 height 6
